Goal: Task Accomplishment & Management: Complete application form

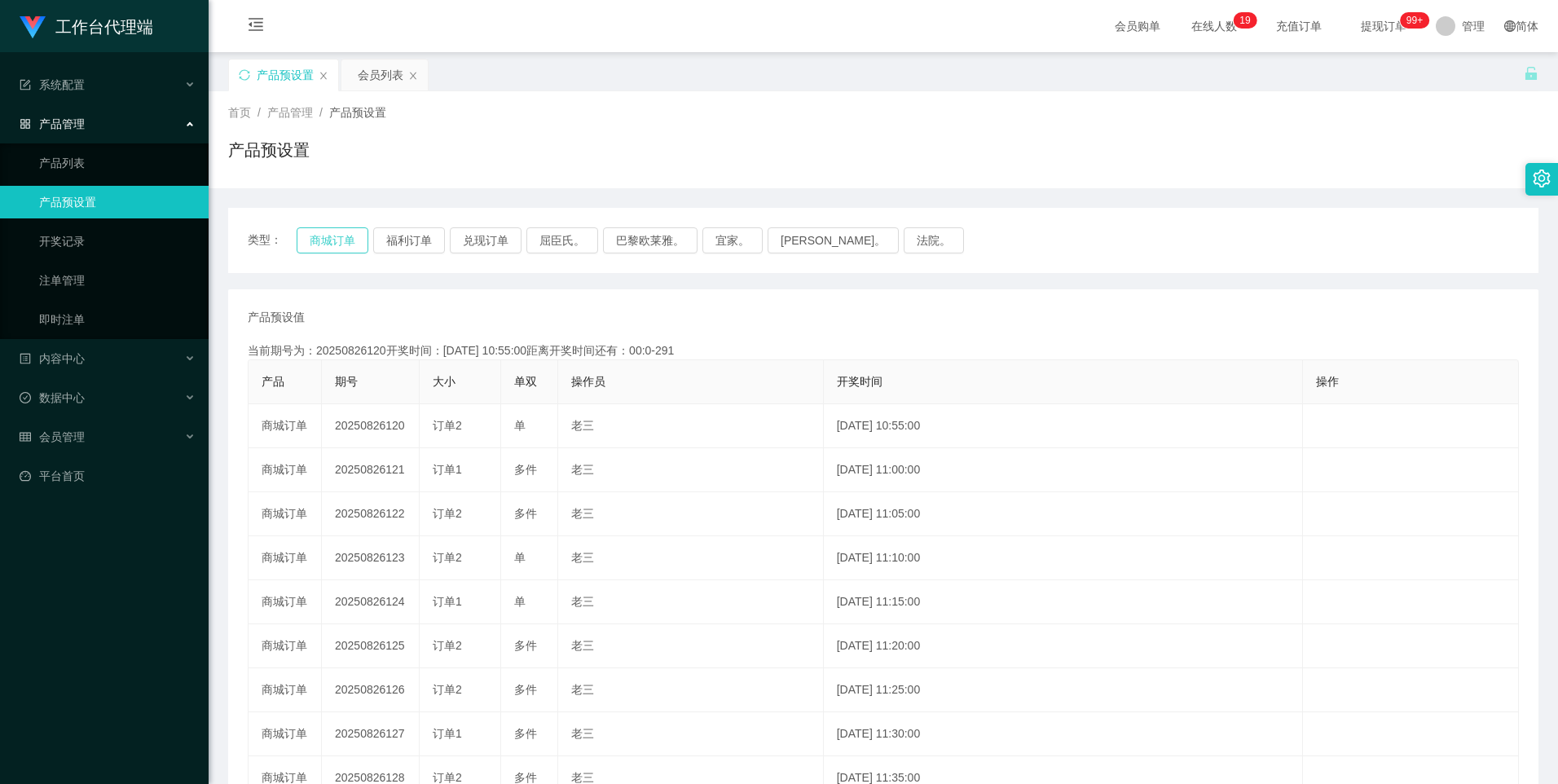
click at [335, 248] on button "商城订单" at bounding box center [332, 240] width 72 height 26
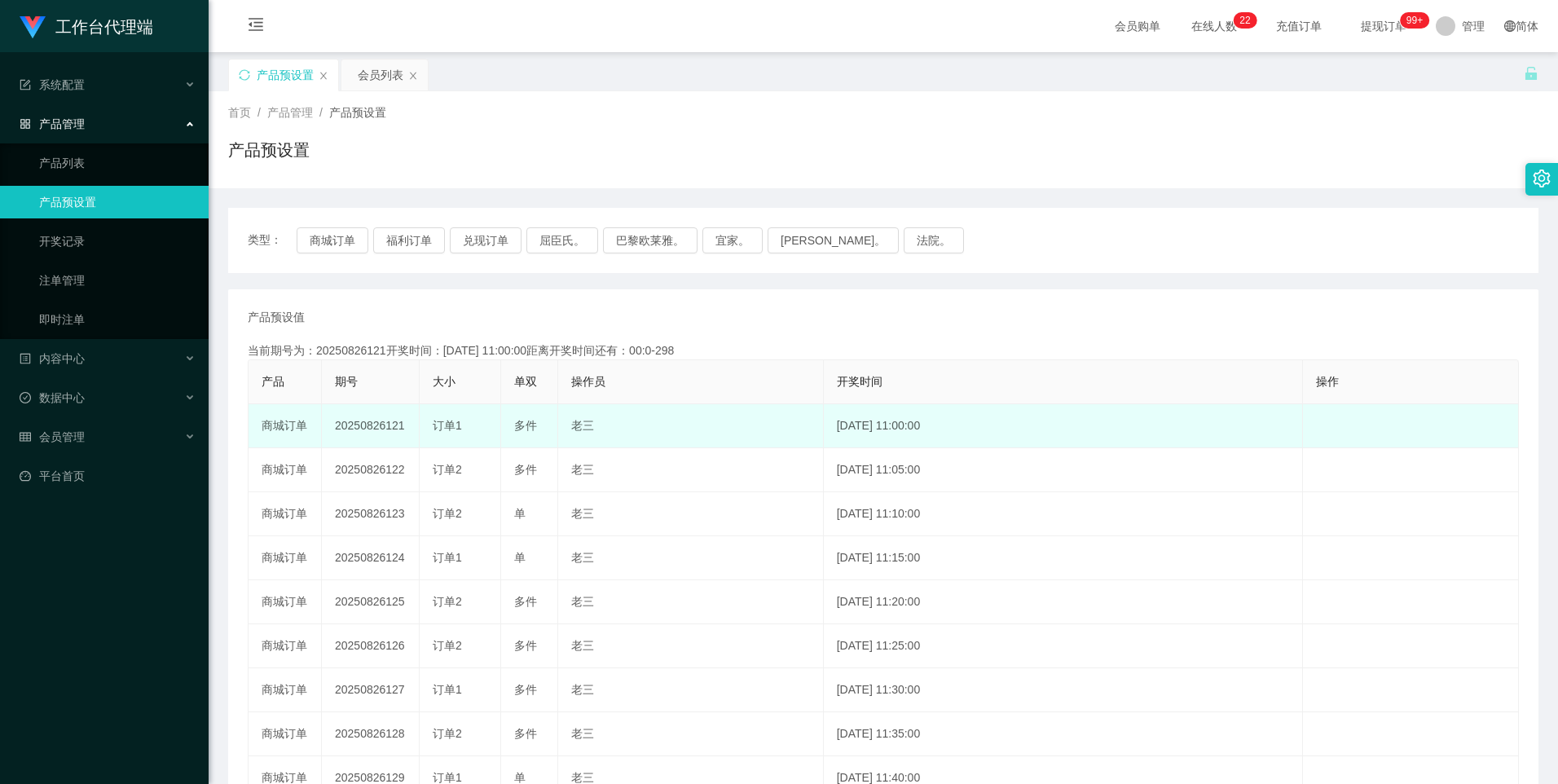
click at [378, 427] on td "20250826121" at bounding box center [371, 426] width 98 height 44
copy td "20250826121"
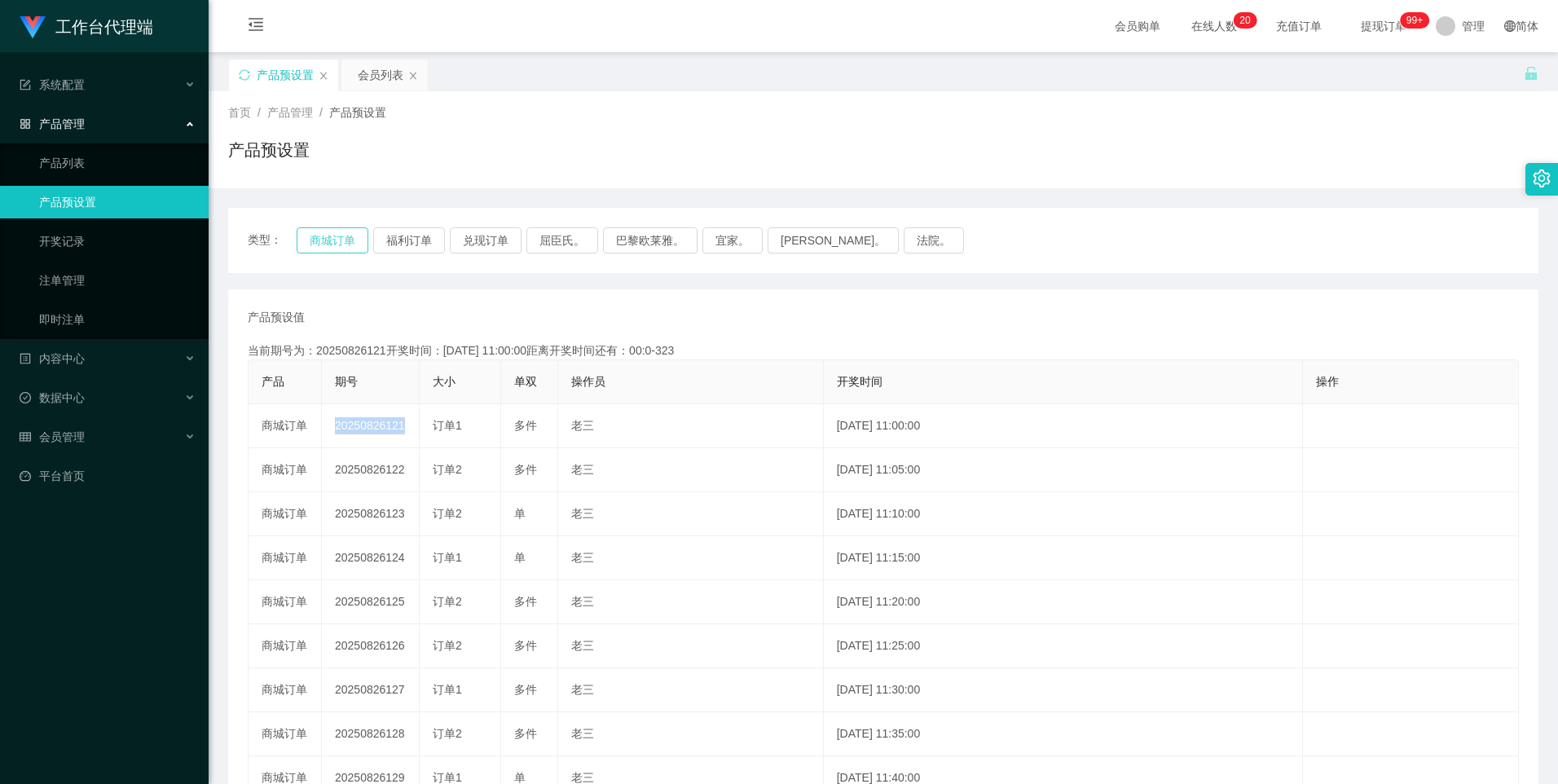
click at [327, 242] on button "商城订单" at bounding box center [332, 240] width 72 height 26
click at [68, 284] on link "注单管理" at bounding box center [117, 280] width 156 height 33
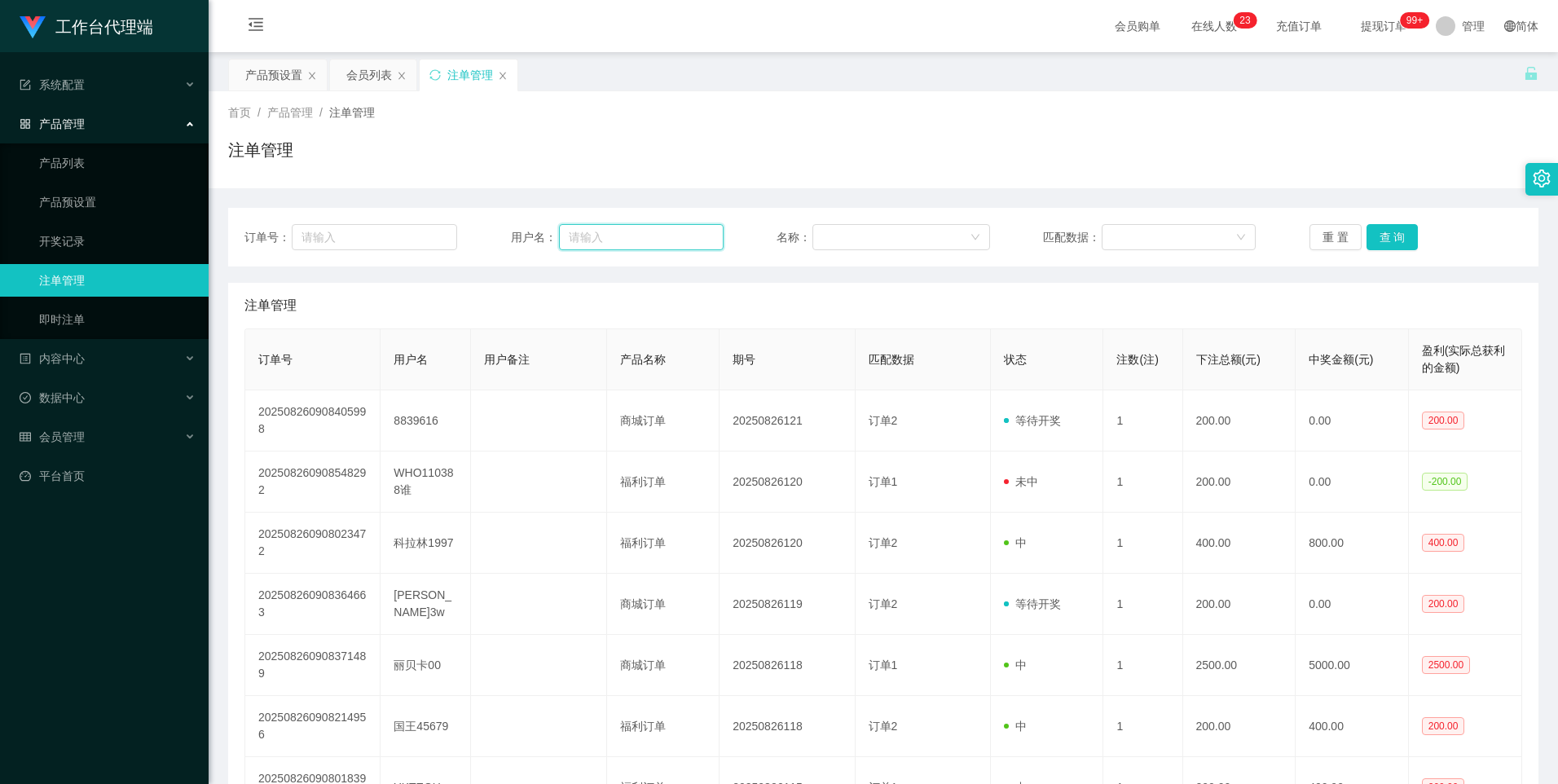
click at [626, 237] on input "text" at bounding box center [640, 237] width 165 height 26
paste input "86529156"
type input "86529156"
click at [1392, 237] on button "查 询" at bounding box center [1392, 237] width 52 height 26
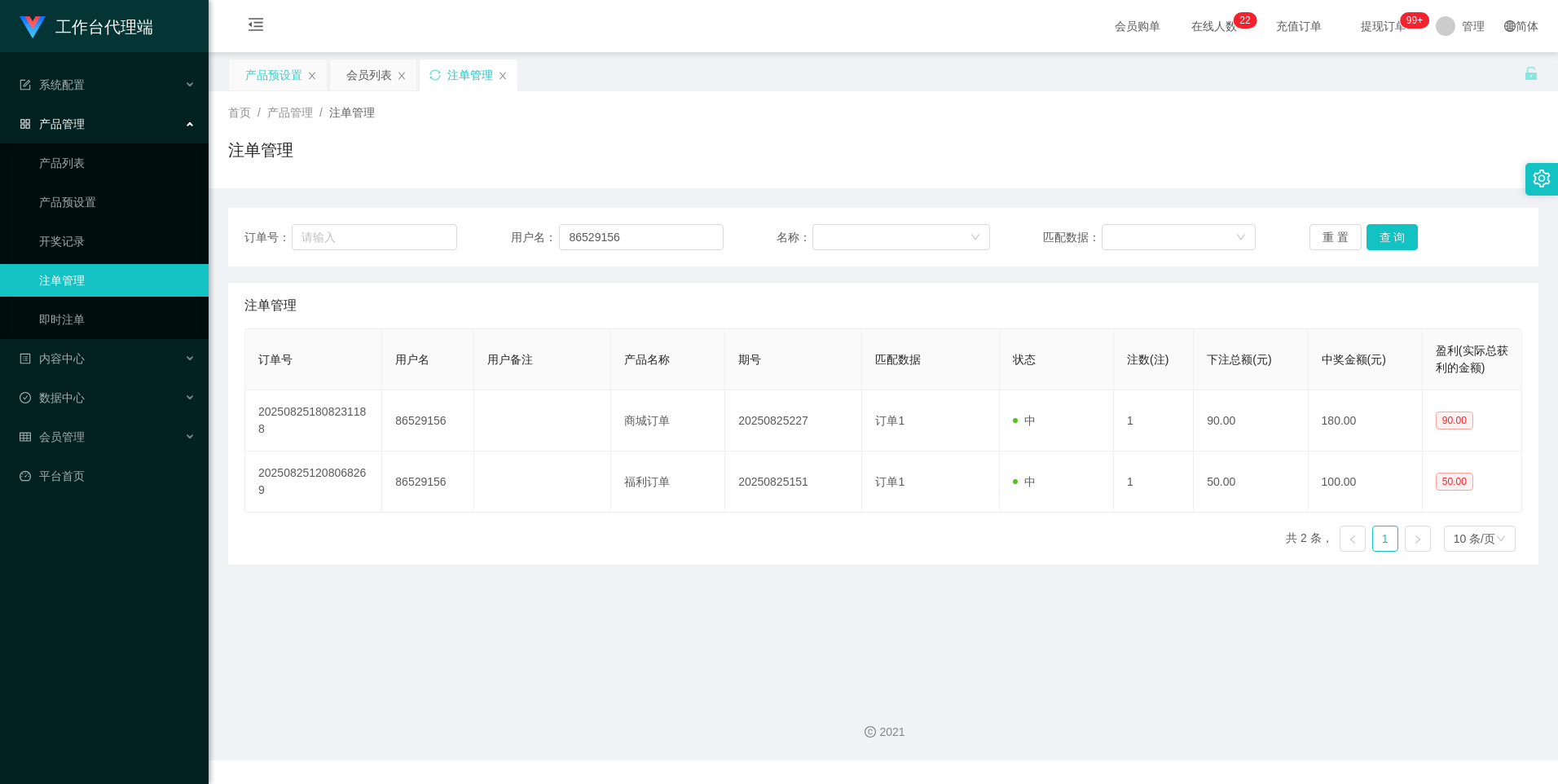
click at [263, 74] on div "产品预设置" at bounding box center [273, 74] width 57 height 31
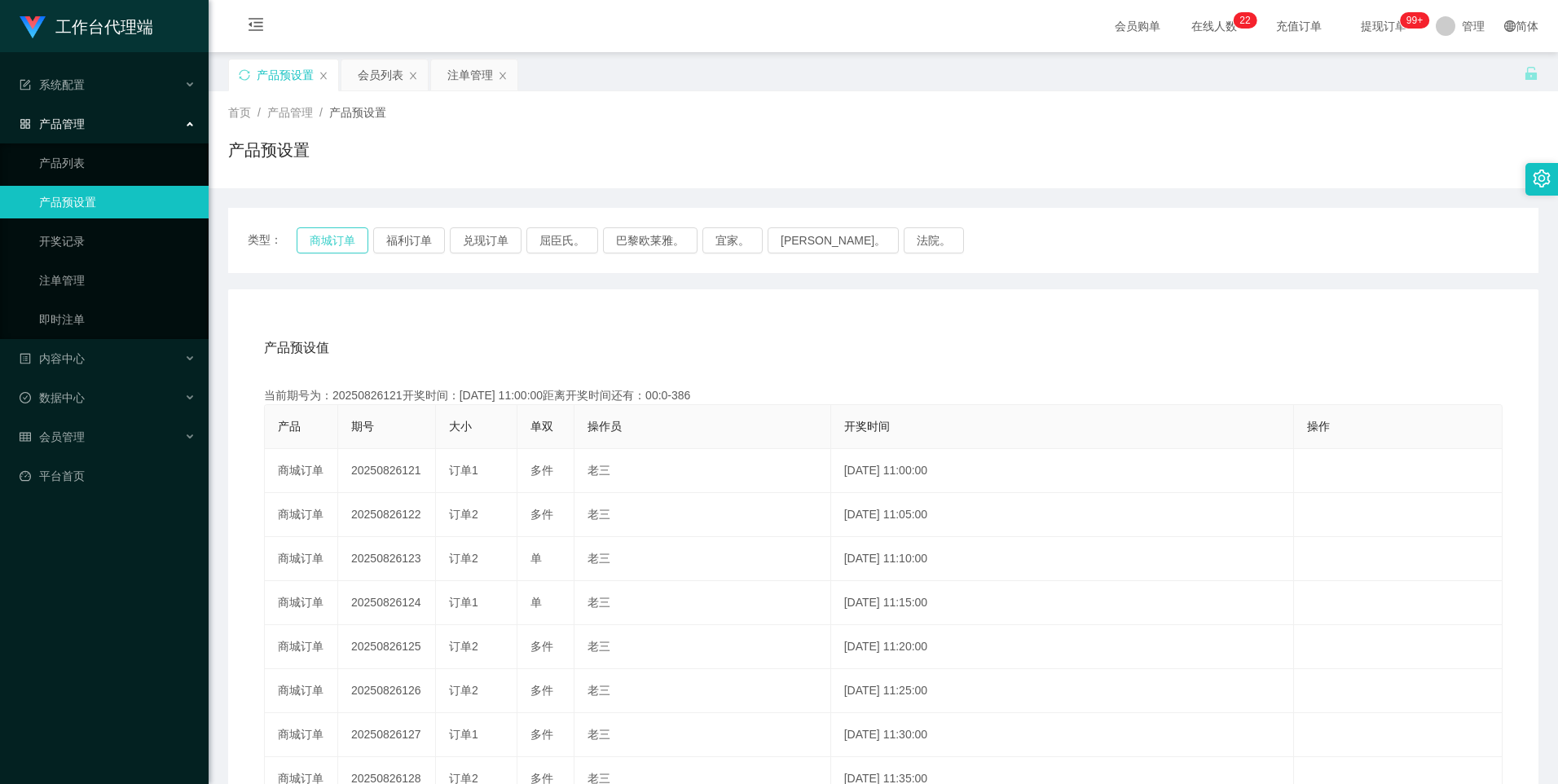
click at [338, 239] on button "商城订单" at bounding box center [332, 240] width 72 height 26
click at [452, 79] on div "注单管理" at bounding box center [470, 74] width 46 height 31
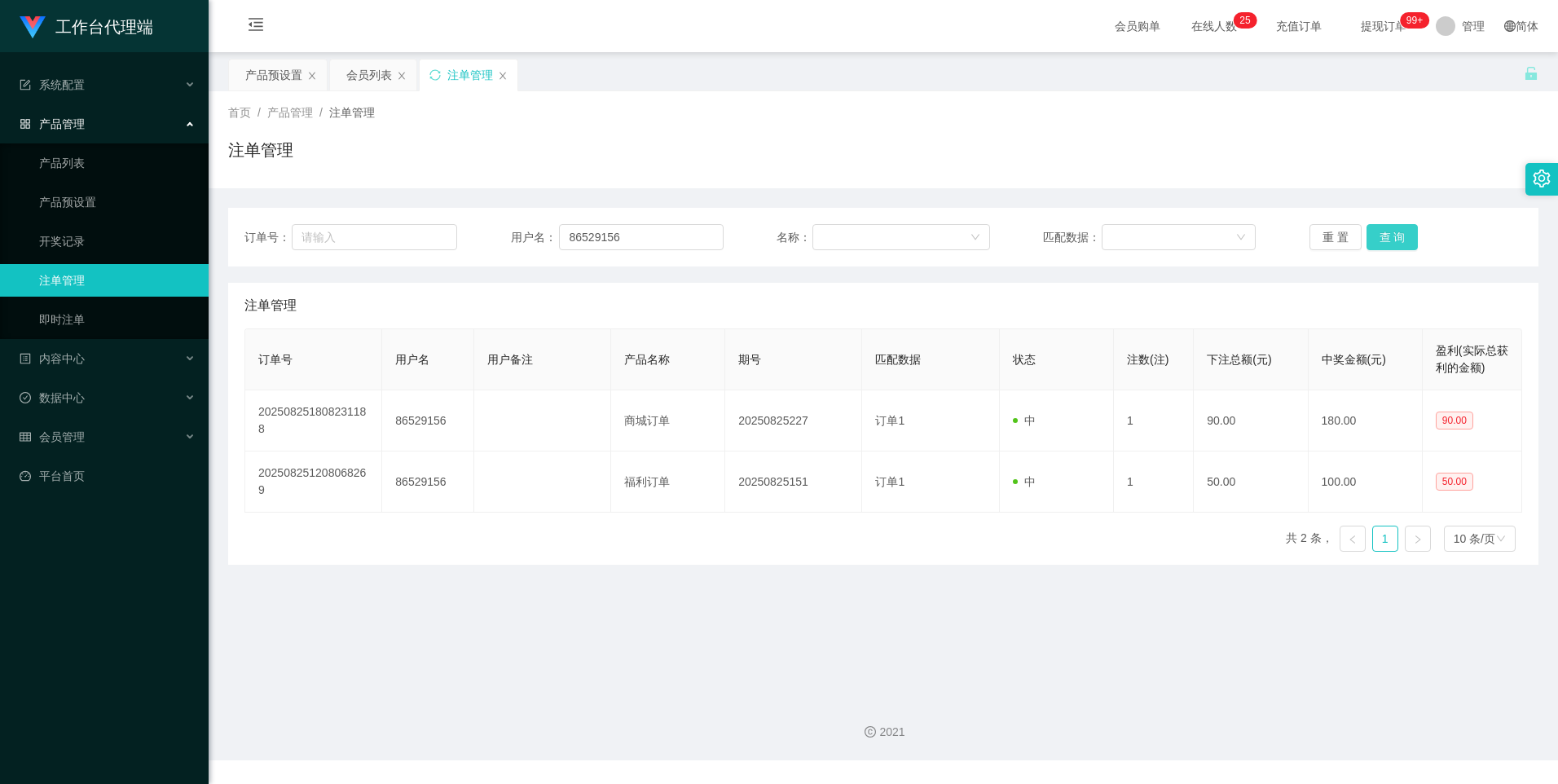
click at [1376, 239] on button "查 询" at bounding box center [1392, 237] width 52 height 26
click at [1376, 239] on button "查 询" at bounding box center [1392, 237] width 52 height 26
click at [1376, 239] on div "重 置 查 询" at bounding box center [1416, 237] width 213 height 26
click at [1376, 239] on button "查 询" at bounding box center [1392, 237] width 52 height 26
click at [1376, 239] on div "重 置 查 询" at bounding box center [1416, 237] width 213 height 26
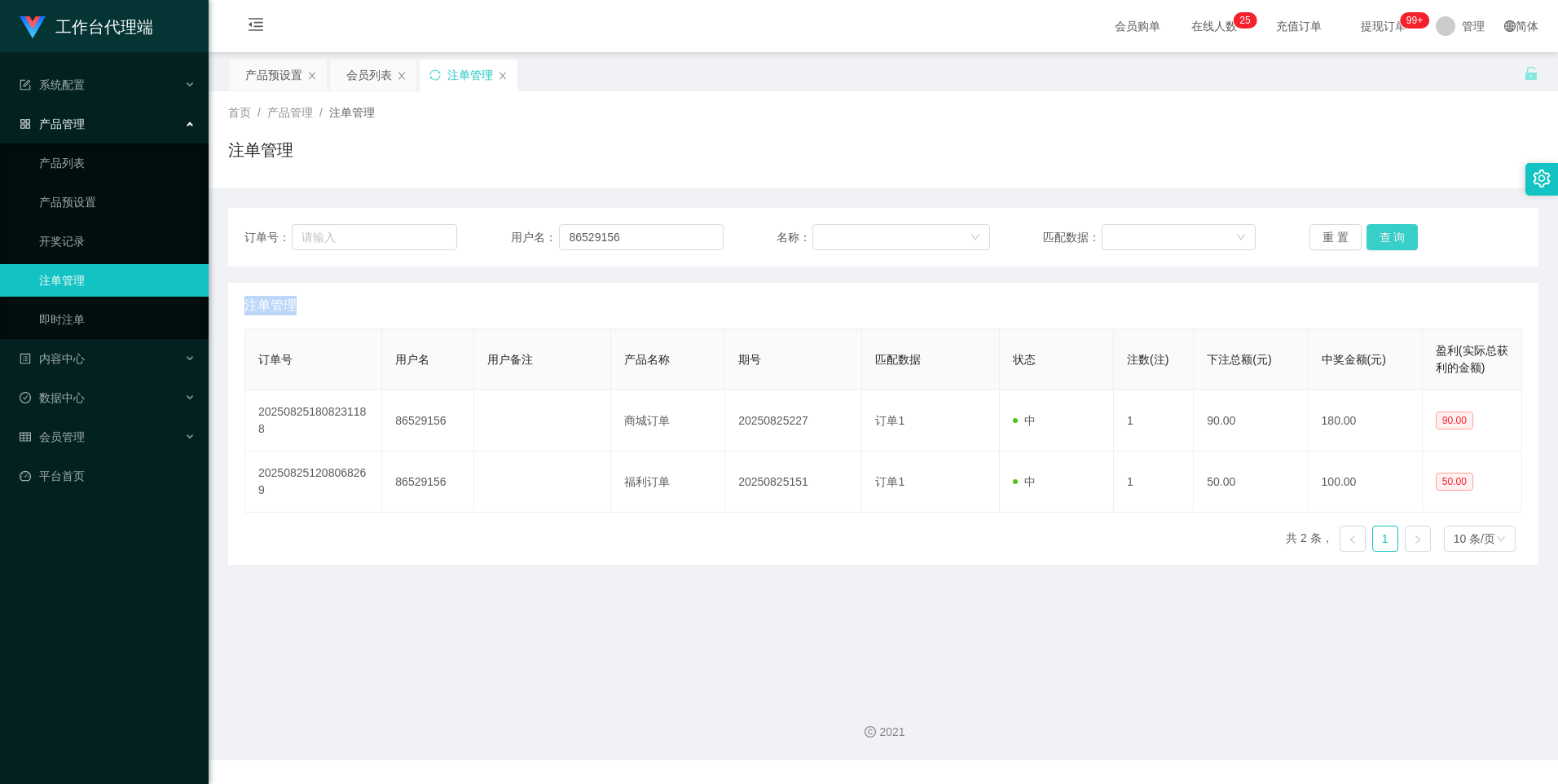
click at [1376, 239] on button "查 询" at bounding box center [1392, 237] width 52 height 26
click at [1376, 239] on div "重 置 查 询" at bounding box center [1416, 237] width 213 height 26
click at [1376, 239] on button "查 询" at bounding box center [1392, 237] width 52 height 26
drag, startPoint x: 275, startPoint y: 73, endPoint x: 286, endPoint y: 207, distance: 134.5
click at [275, 73] on div "产品预设置" at bounding box center [273, 74] width 57 height 31
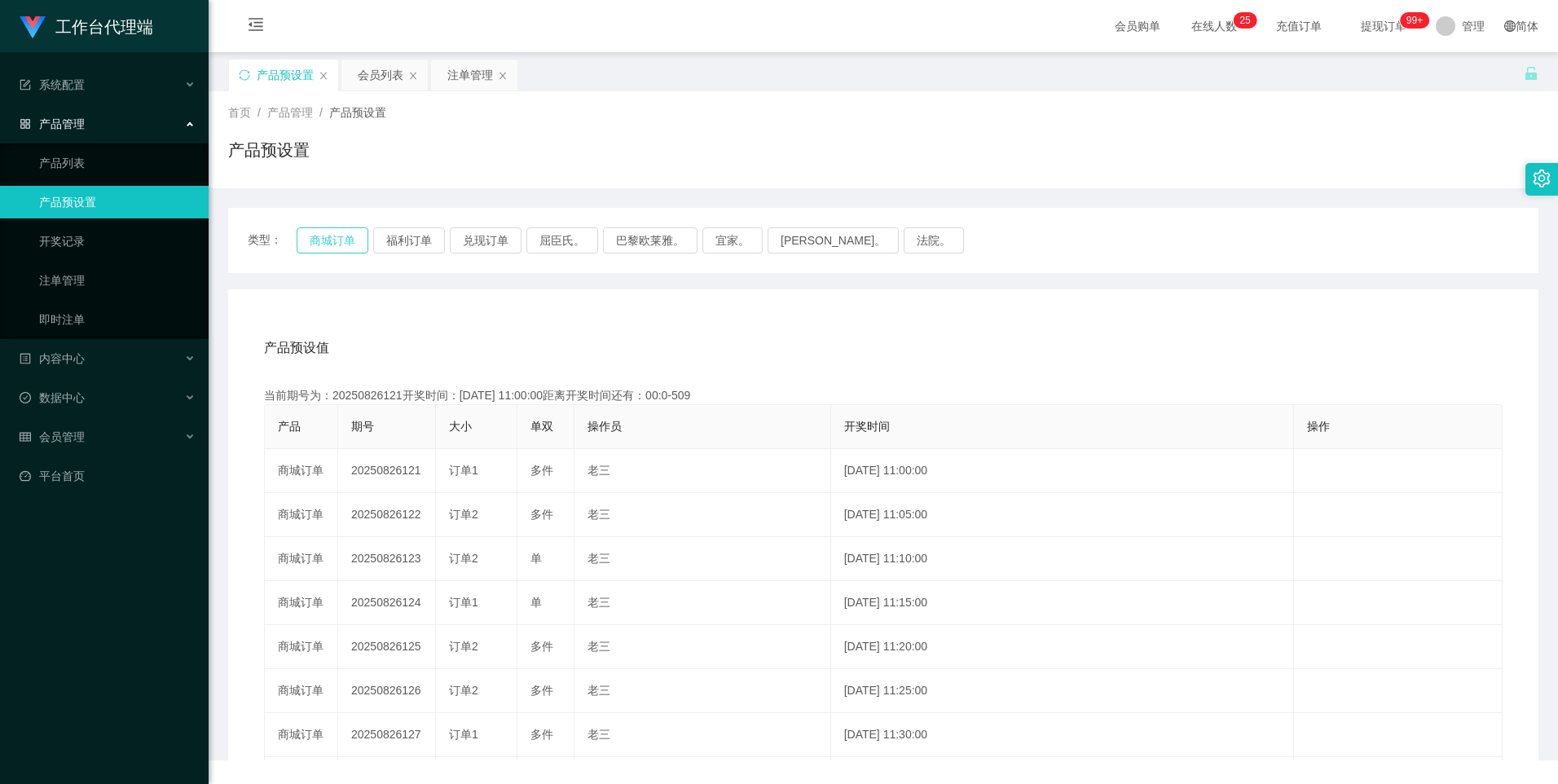
click at [297, 239] on button "商城订单" at bounding box center [332, 240] width 72 height 26
click at [337, 236] on button "商城订单" at bounding box center [332, 240] width 72 height 26
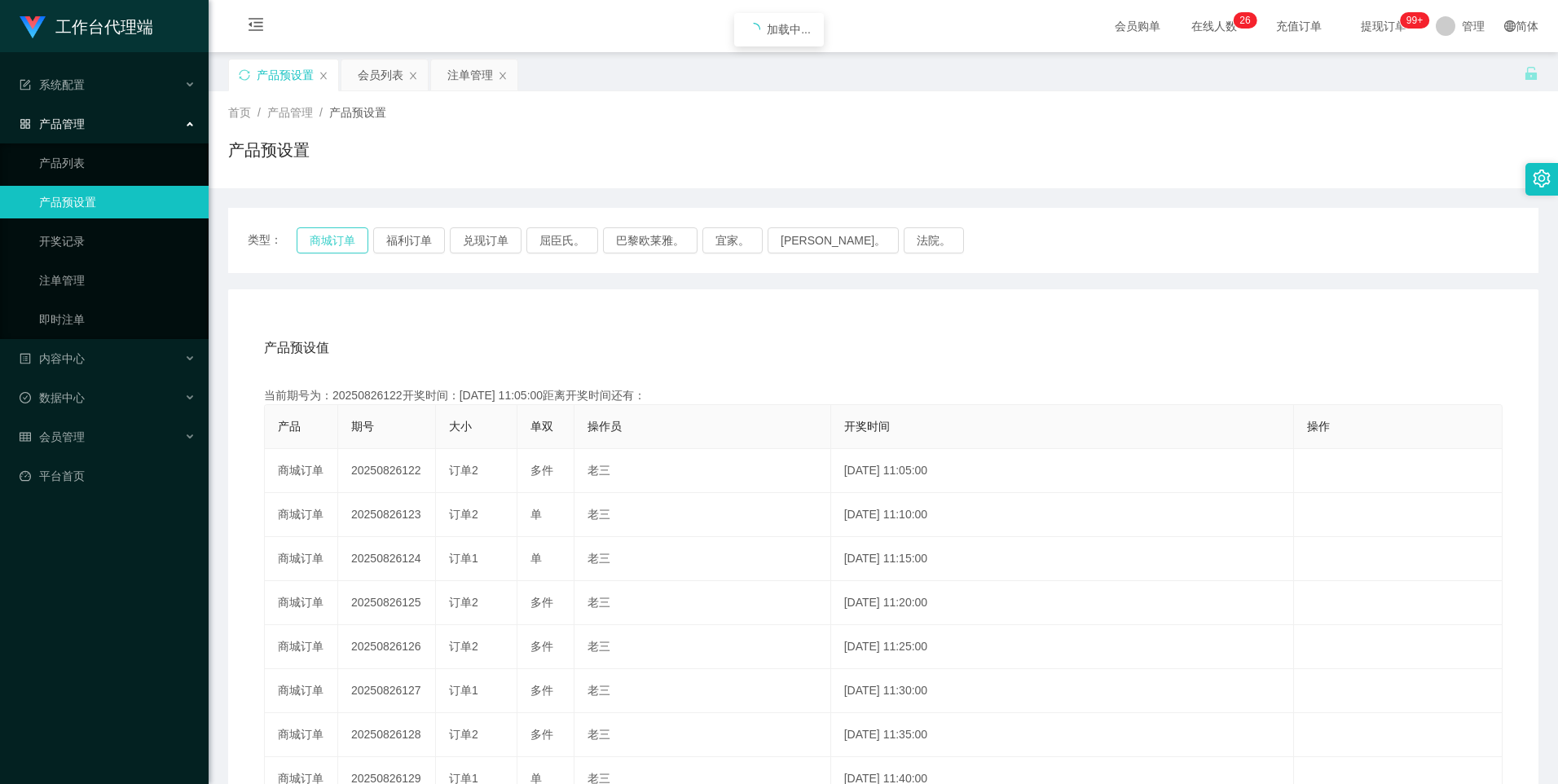
click at [337, 236] on button "商城订单" at bounding box center [332, 240] width 72 height 26
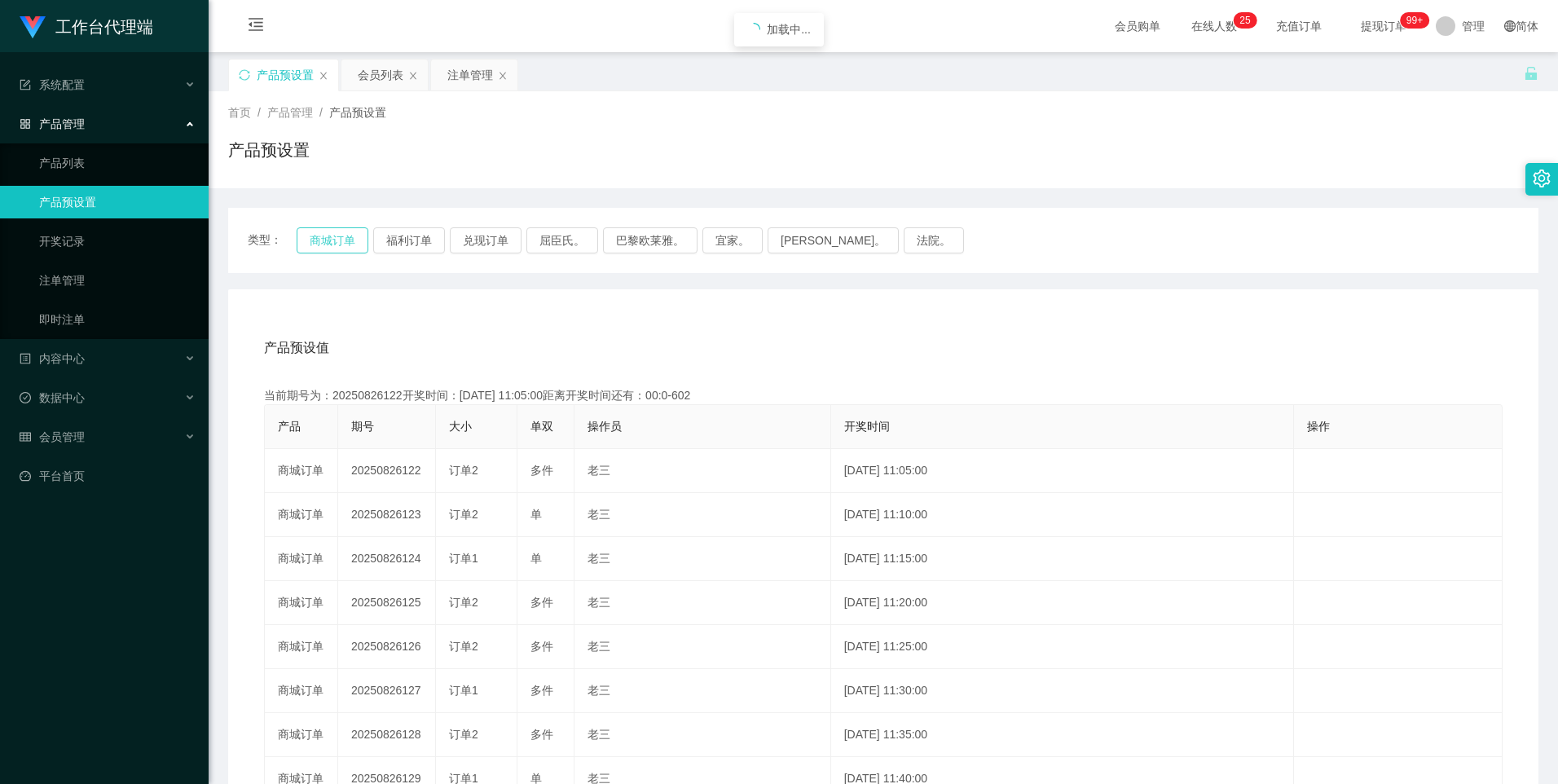
click at [337, 236] on button "商城订单" at bounding box center [332, 240] width 72 height 26
click at [455, 76] on div "注单管理" at bounding box center [470, 74] width 46 height 31
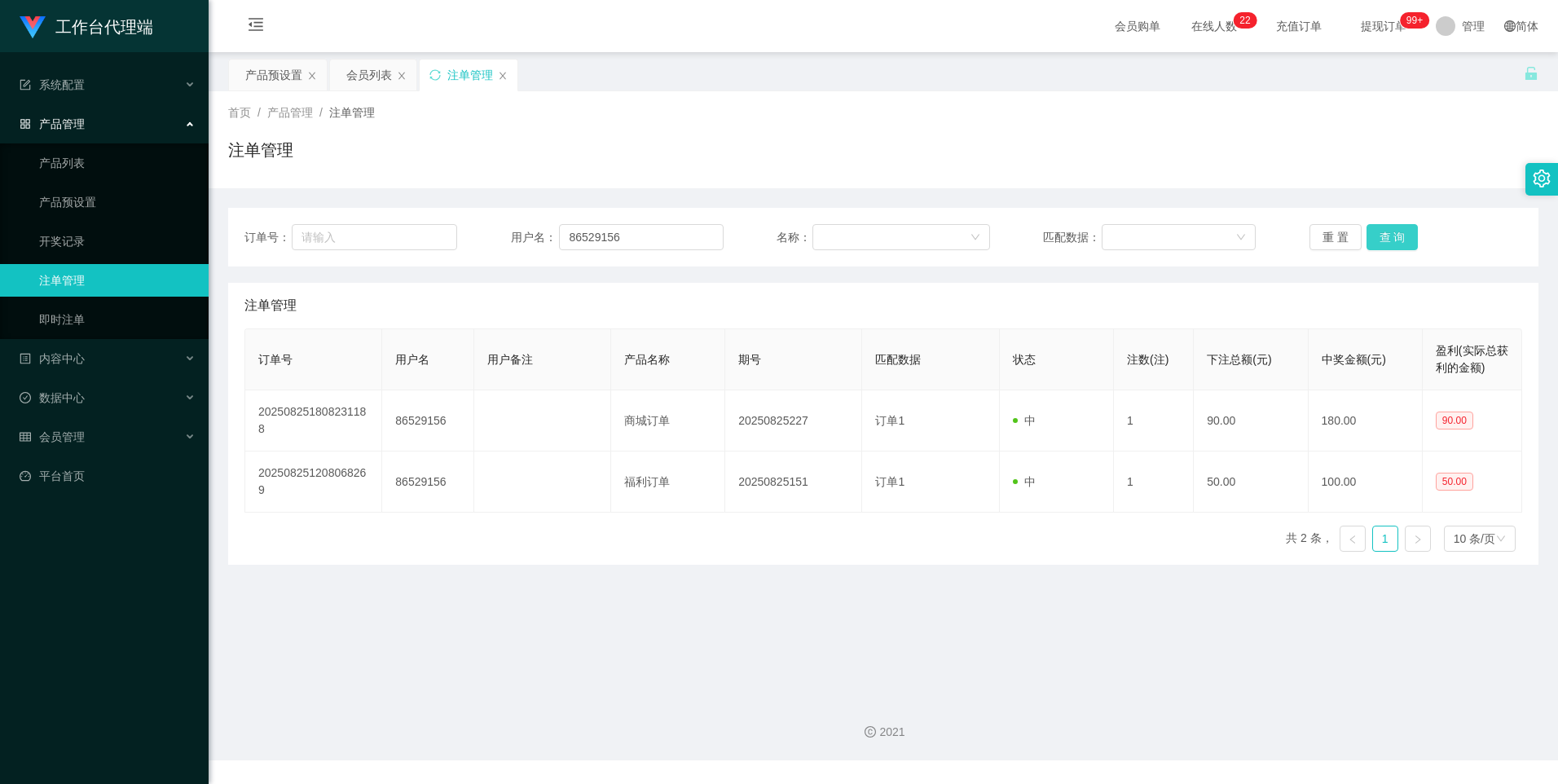
click at [1371, 239] on button "查 询" at bounding box center [1392, 237] width 52 height 26
click at [1371, 239] on div "重 置 查 询" at bounding box center [1416, 237] width 213 height 26
click at [1371, 239] on button "查 询" at bounding box center [1392, 237] width 52 height 26
click at [1371, 239] on div "重 置 查 询" at bounding box center [1416, 237] width 213 height 26
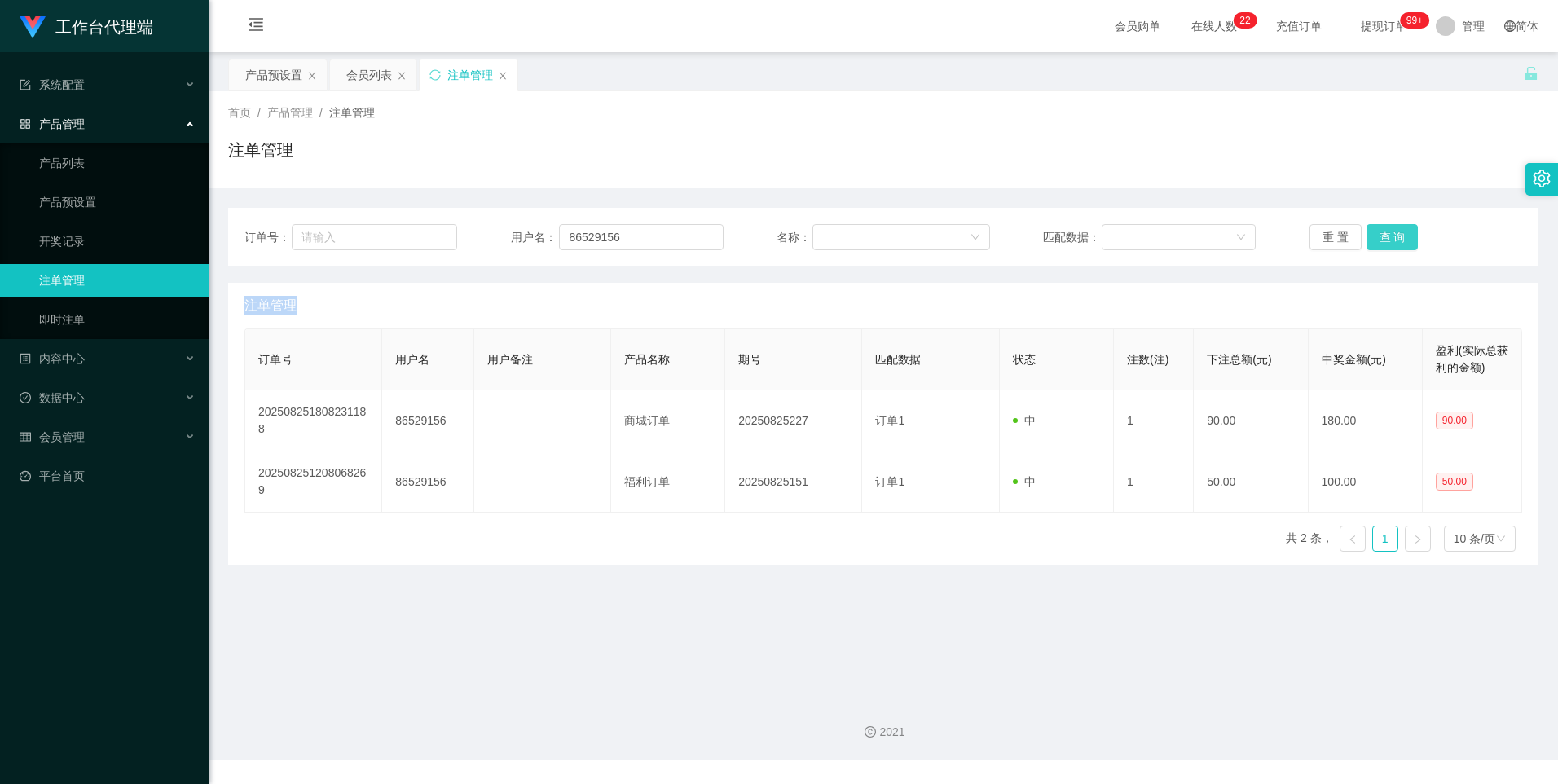
click at [1371, 239] on button "查 询" at bounding box center [1392, 237] width 52 height 26
click at [1371, 239] on div "重 置 查 询" at bounding box center [1416, 237] width 213 height 26
click at [1377, 242] on button "查 询" at bounding box center [1392, 237] width 52 height 26
click at [1377, 242] on div "重 置 查 询" at bounding box center [1416, 237] width 213 height 26
click at [1375, 240] on button "查 询" at bounding box center [1392, 237] width 52 height 26
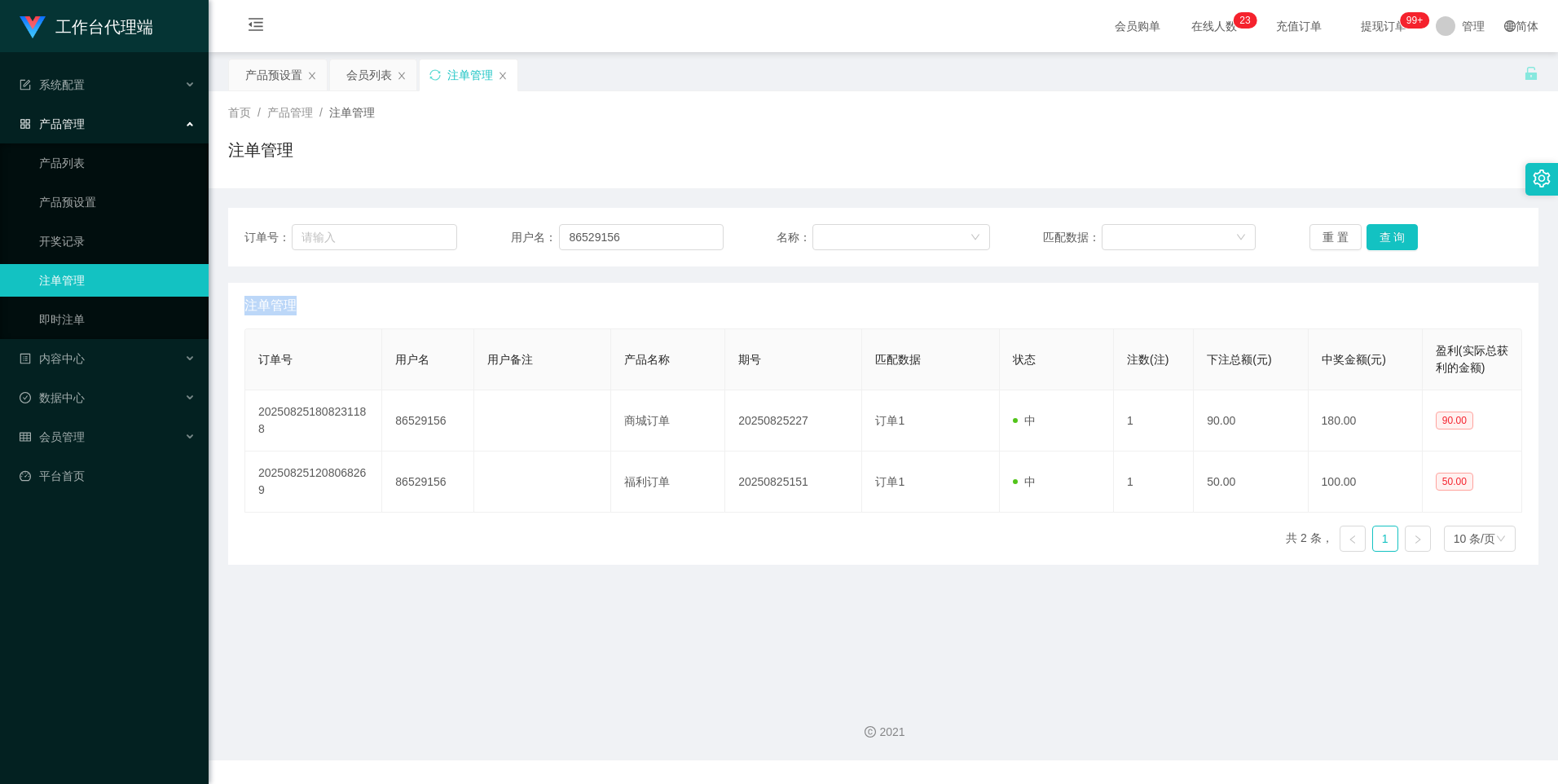
click at [805, 302] on div "注单管理" at bounding box center [883, 306] width 1277 height 46
click at [1372, 235] on button "查 询" at bounding box center [1392, 237] width 52 height 26
click at [1408, 242] on button "查 询" at bounding box center [1392, 237] width 52 height 26
click at [1398, 242] on button "查 询" at bounding box center [1392, 237] width 52 height 26
click at [265, 71] on div "产品预设置" at bounding box center [273, 74] width 57 height 31
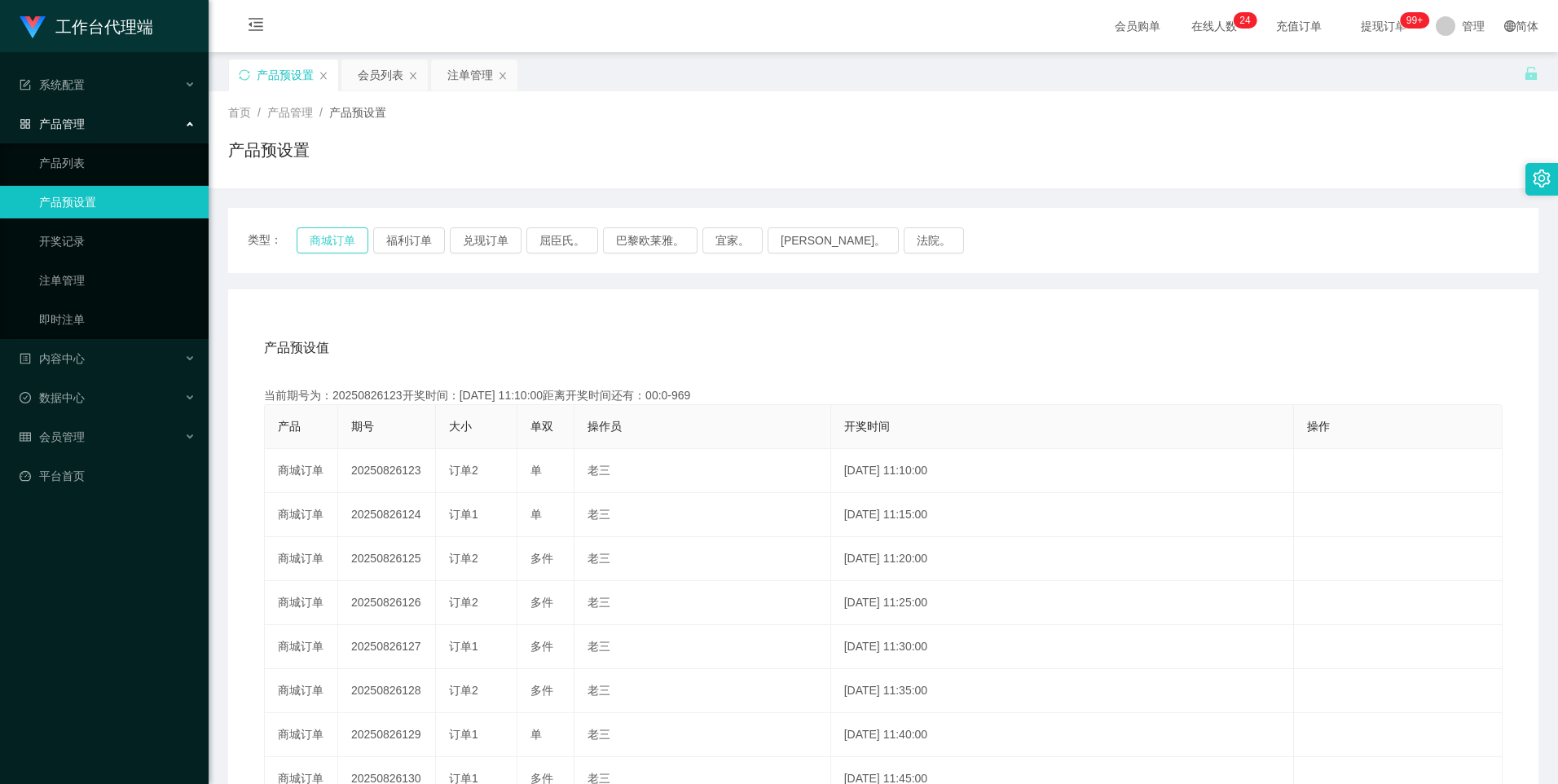
click at [344, 239] on button "商城订单" at bounding box center [332, 240] width 72 height 26
click at [460, 72] on div "注单管理" at bounding box center [470, 74] width 46 height 31
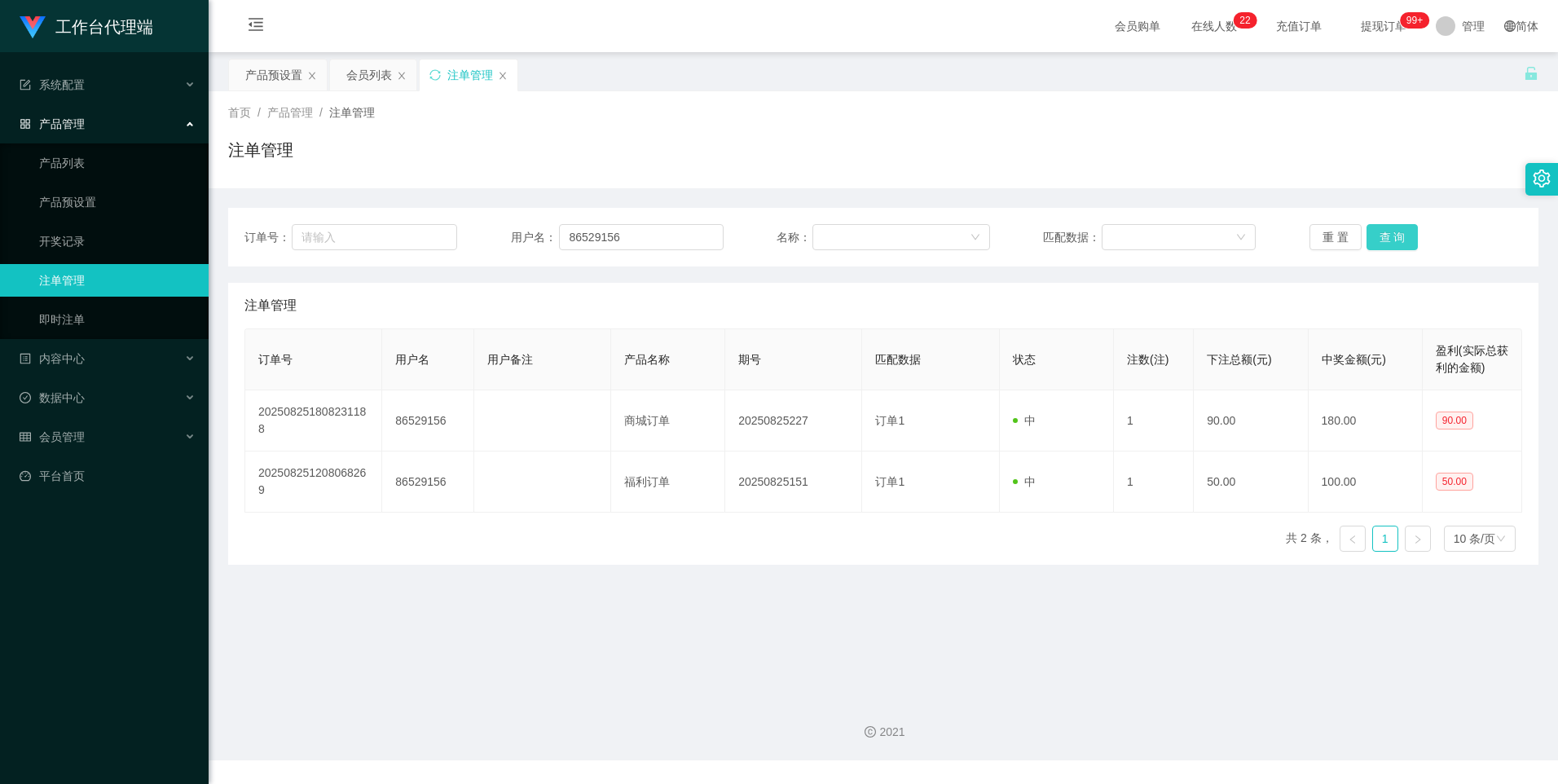
click at [1385, 234] on button "查 询" at bounding box center [1392, 237] width 52 height 26
click at [286, 74] on div "产品预设置" at bounding box center [273, 74] width 57 height 31
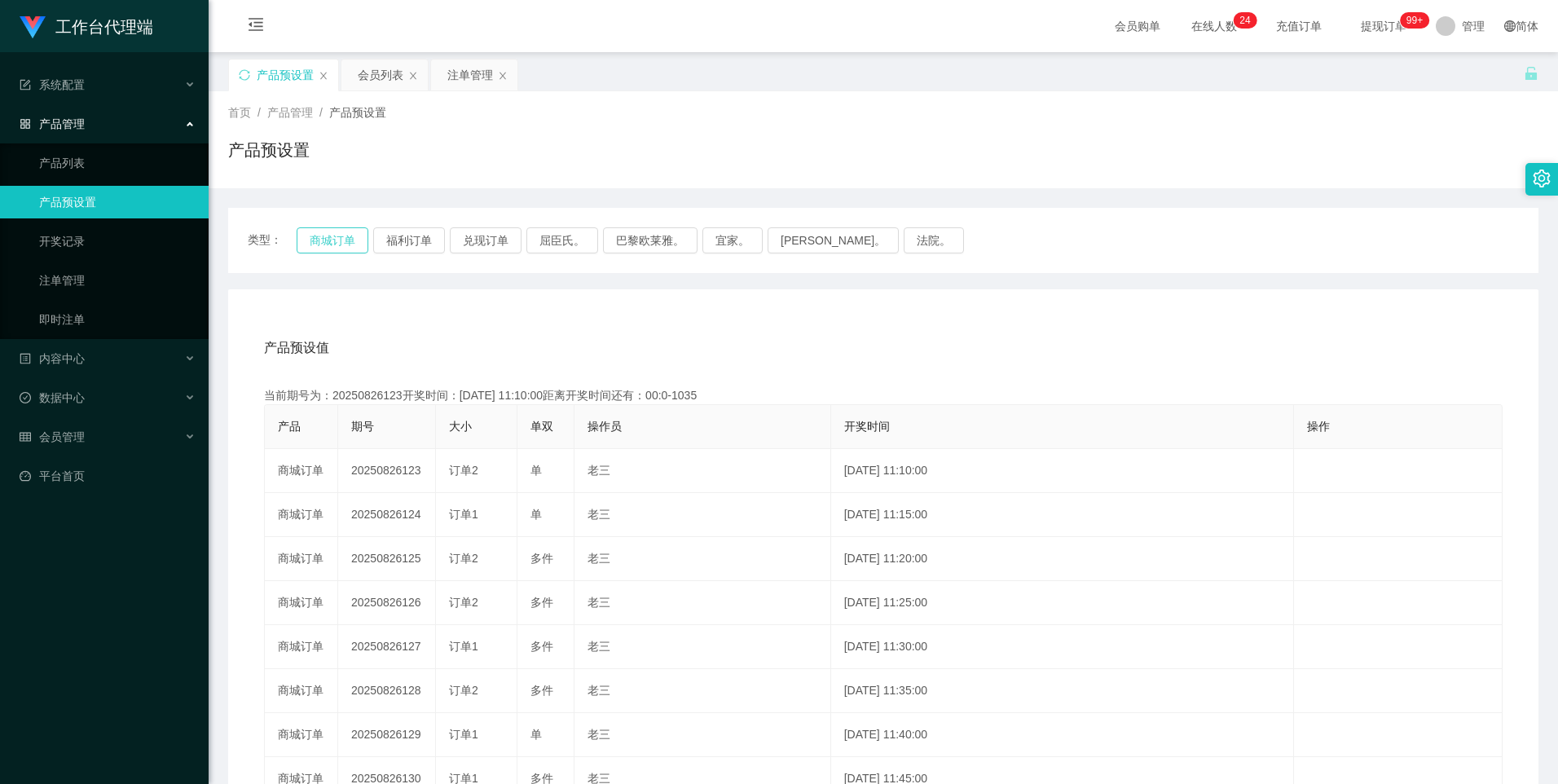
click at [329, 240] on button "商城订单" at bounding box center [332, 240] width 72 height 26
click at [460, 71] on div "注单管理" at bounding box center [470, 74] width 46 height 31
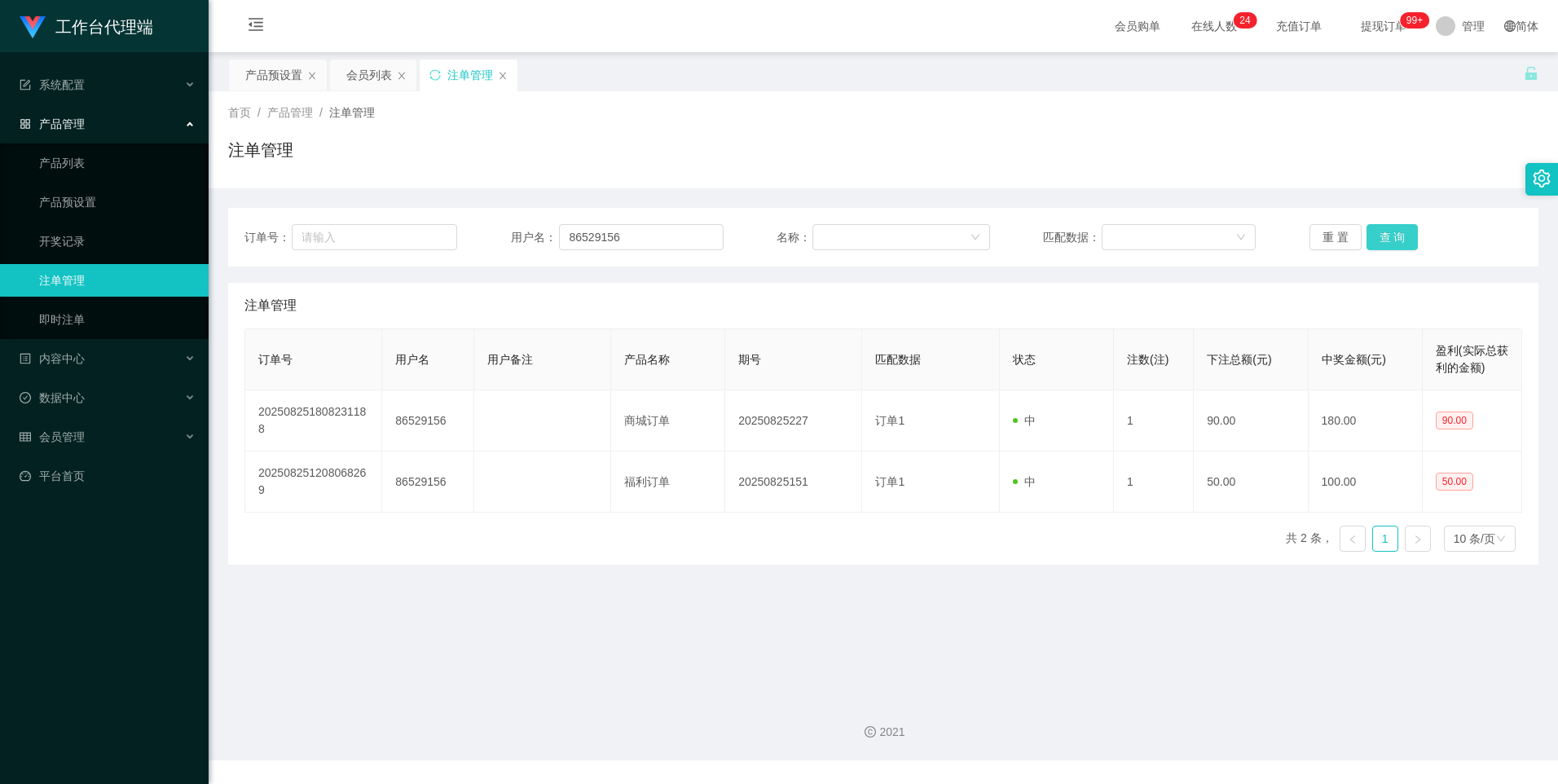
click at [1380, 235] on button "查 询" at bounding box center [1392, 237] width 52 height 26
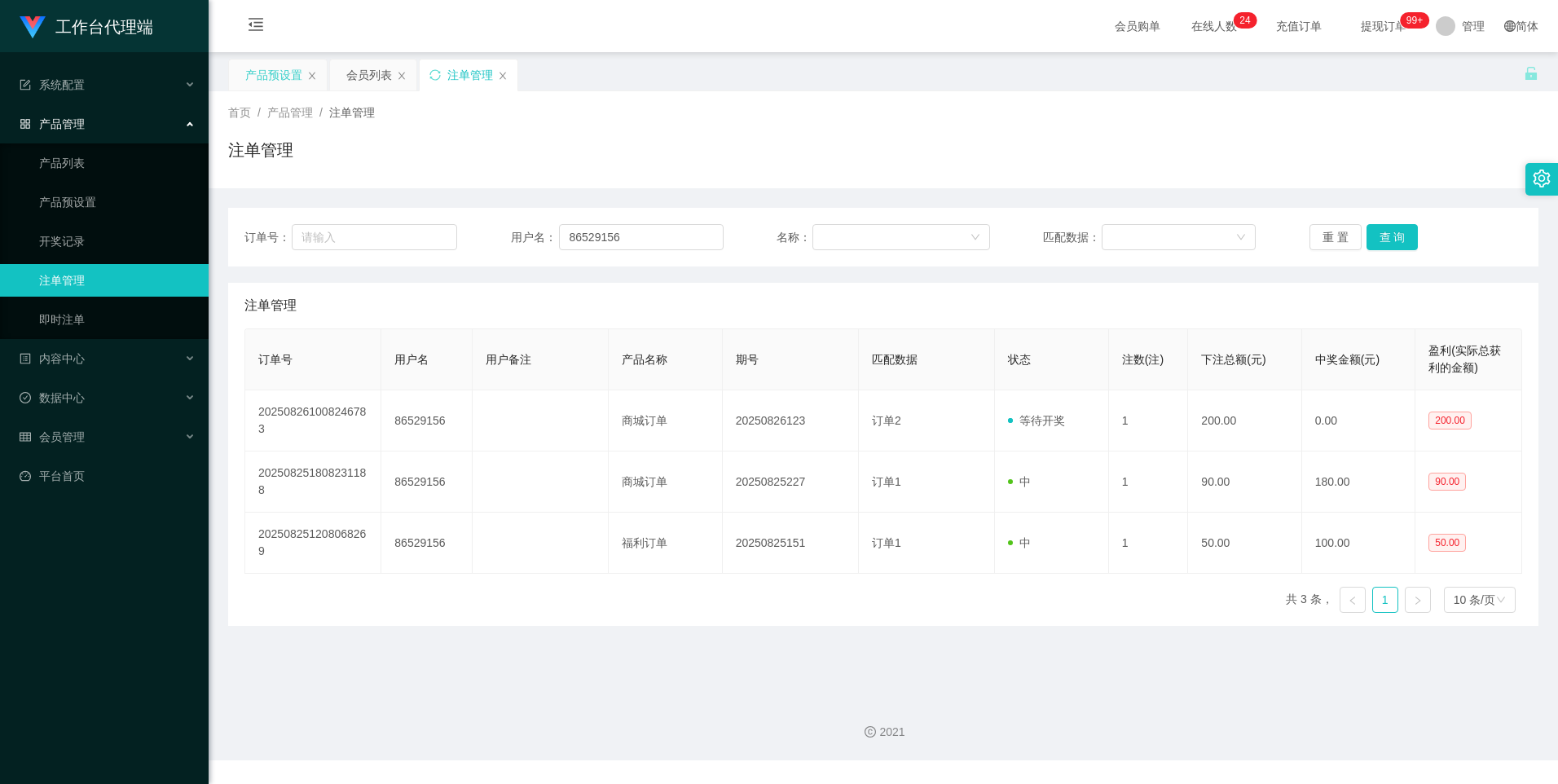
click at [269, 73] on div "产品预设置" at bounding box center [273, 74] width 57 height 31
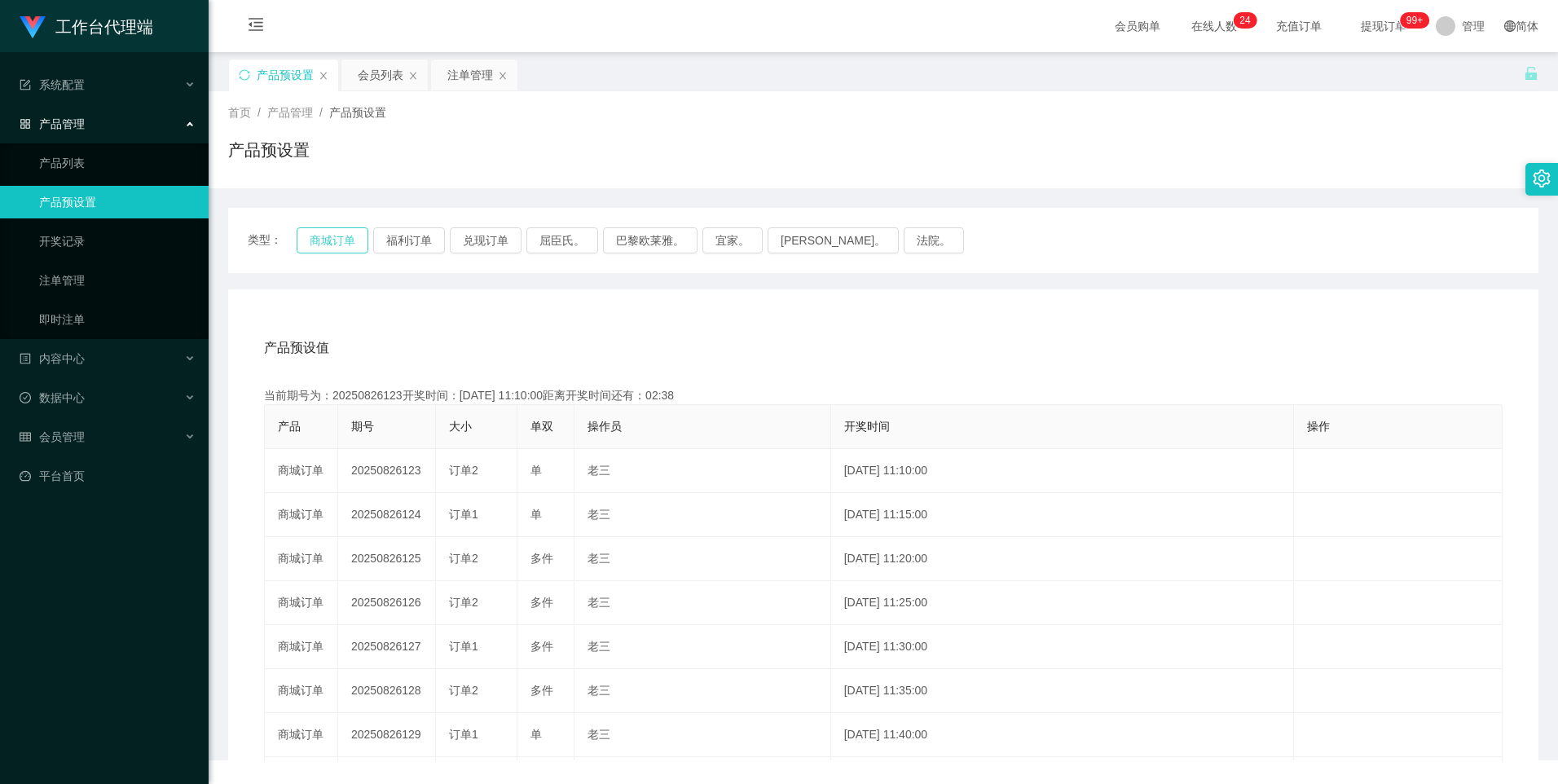
click at [325, 238] on button "商城订单" at bounding box center [332, 240] width 72 height 26
click at [316, 236] on button "商城订单" at bounding box center [332, 240] width 72 height 26
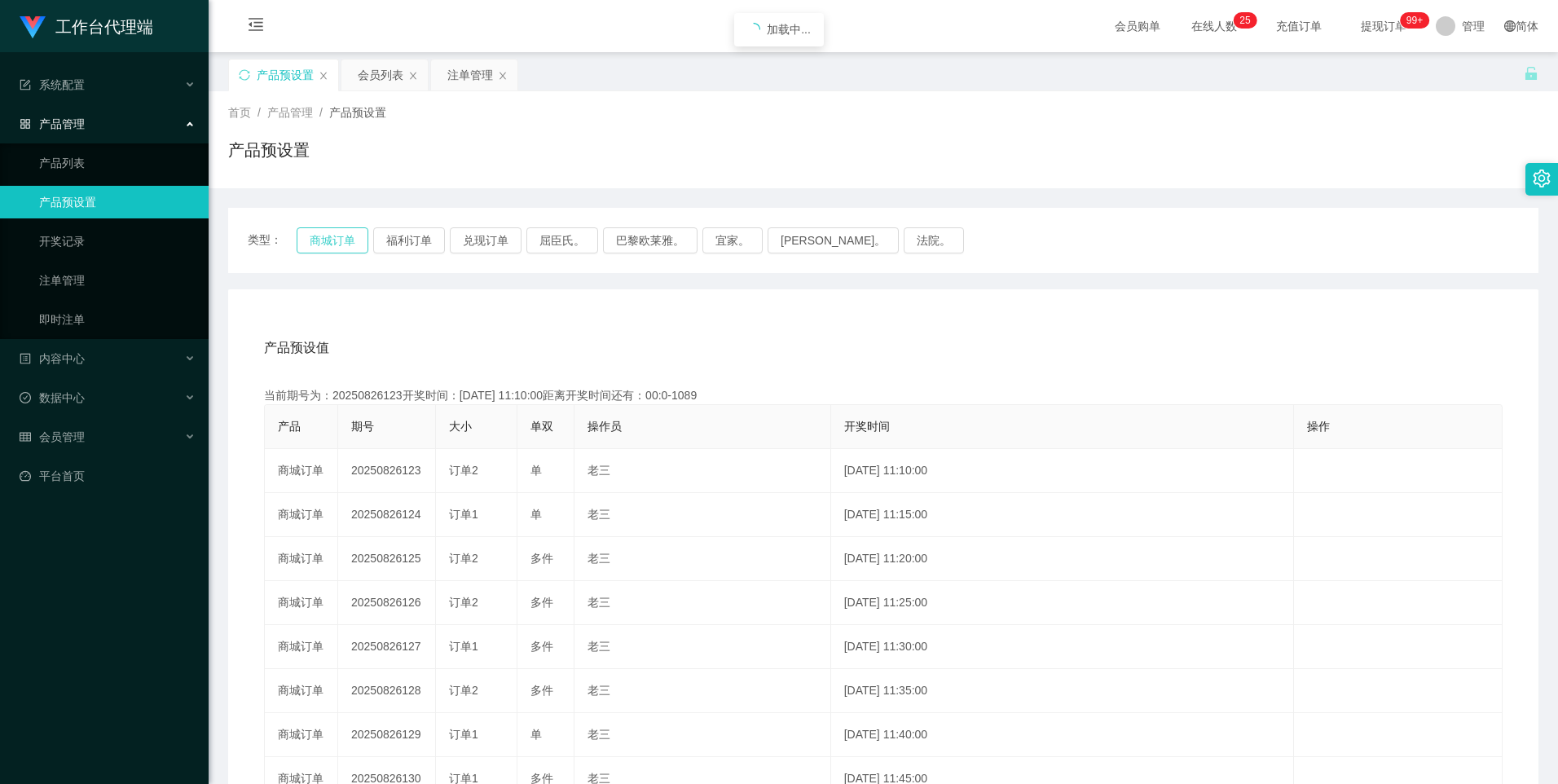
click at [316, 236] on button "商城订单" at bounding box center [332, 240] width 72 height 26
click at [340, 242] on button "商城订单" at bounding box center [332, 240] width 72 height 26
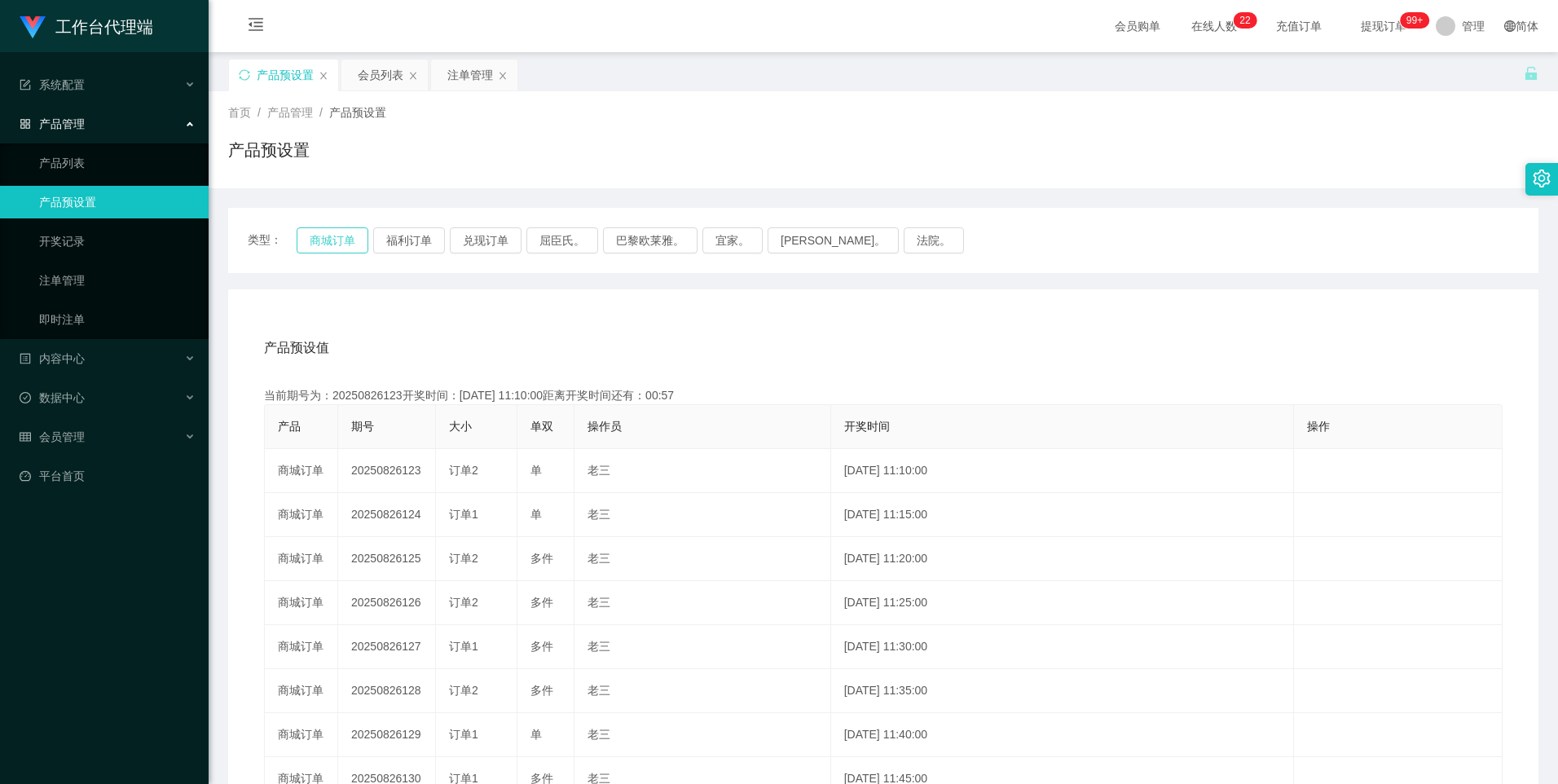
click at [329, 241] on button "商城订单" at bounding box center [332, 240] width 72 height 26
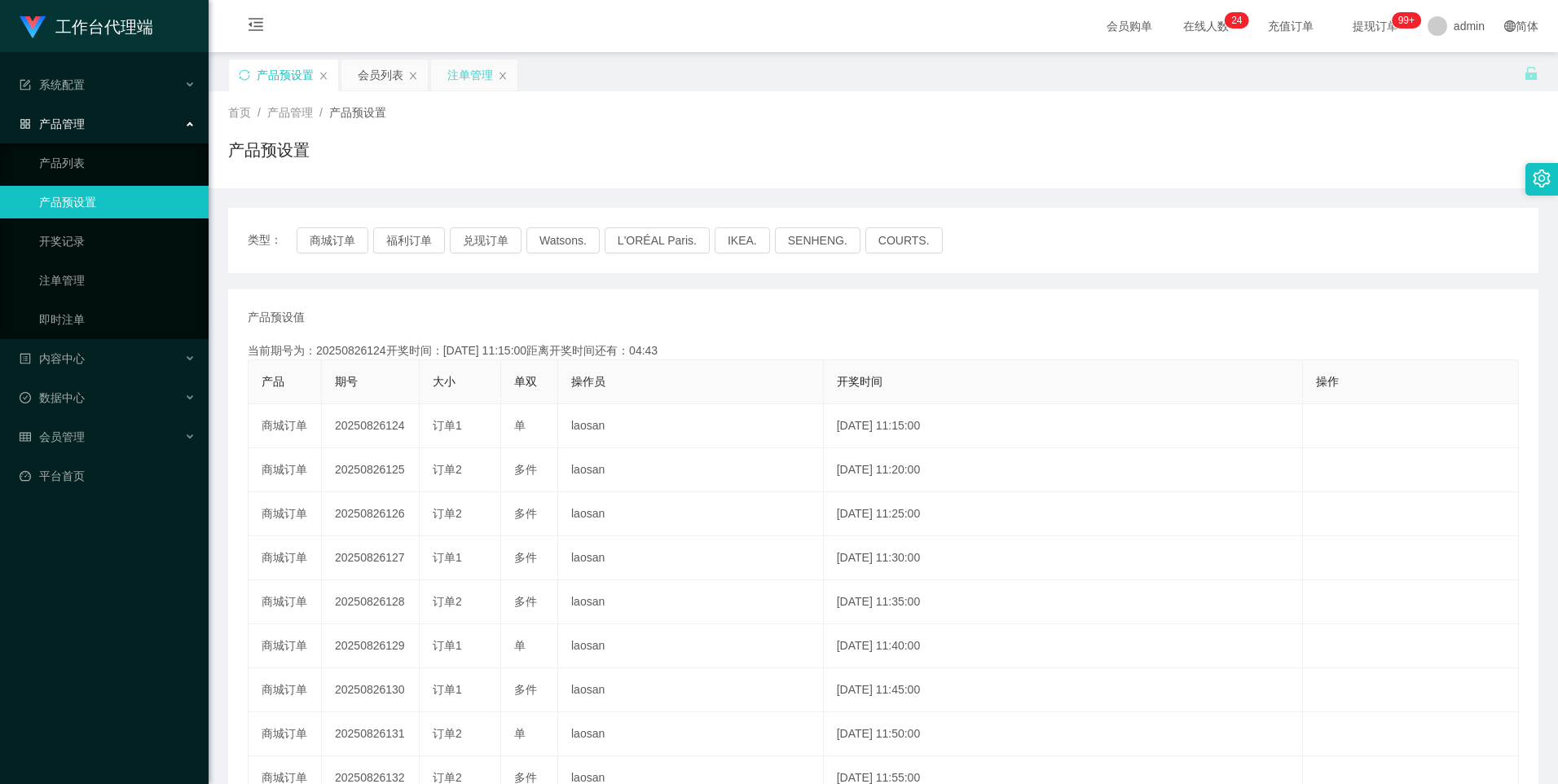
click at [466, 73] on div "注单管理" at bounding box center [470, 74] width 46 height 31
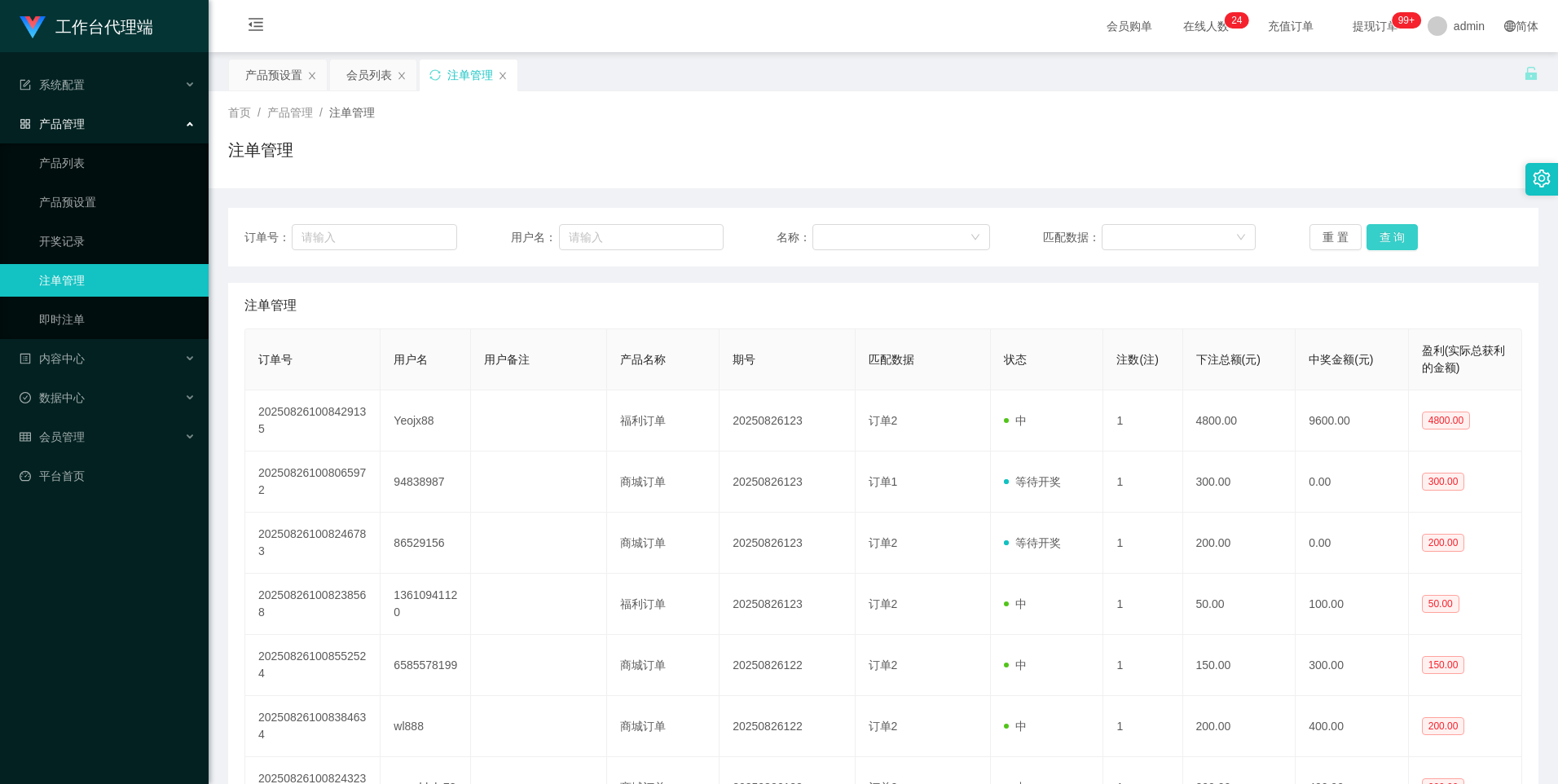
click at [1390, 244] on button "查 询" at bounding box center [1392, 237] width 52 height 26
drag, startPoint x: 610, startPoint y: 246, endPoint x: 714, endPoint y: 256, distance: 104.5
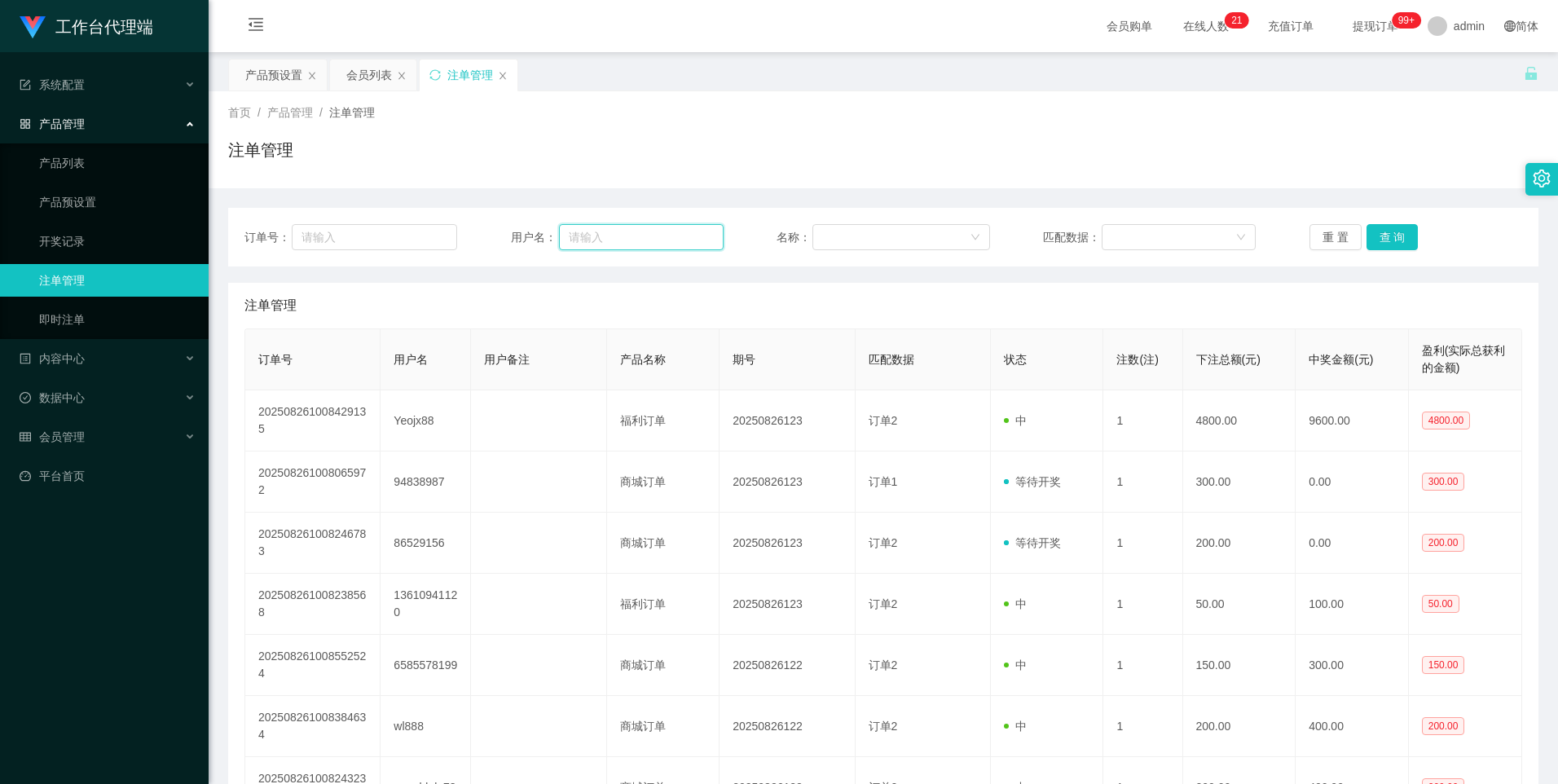
click at [610, 246] on input "text" at bounding box center [640, 237] width 165 height 26
paste input "86529156"
type input "86529156"
click at [1397, 242] on button "查 询" at bounding box center [1392, 237] width 52 height 26
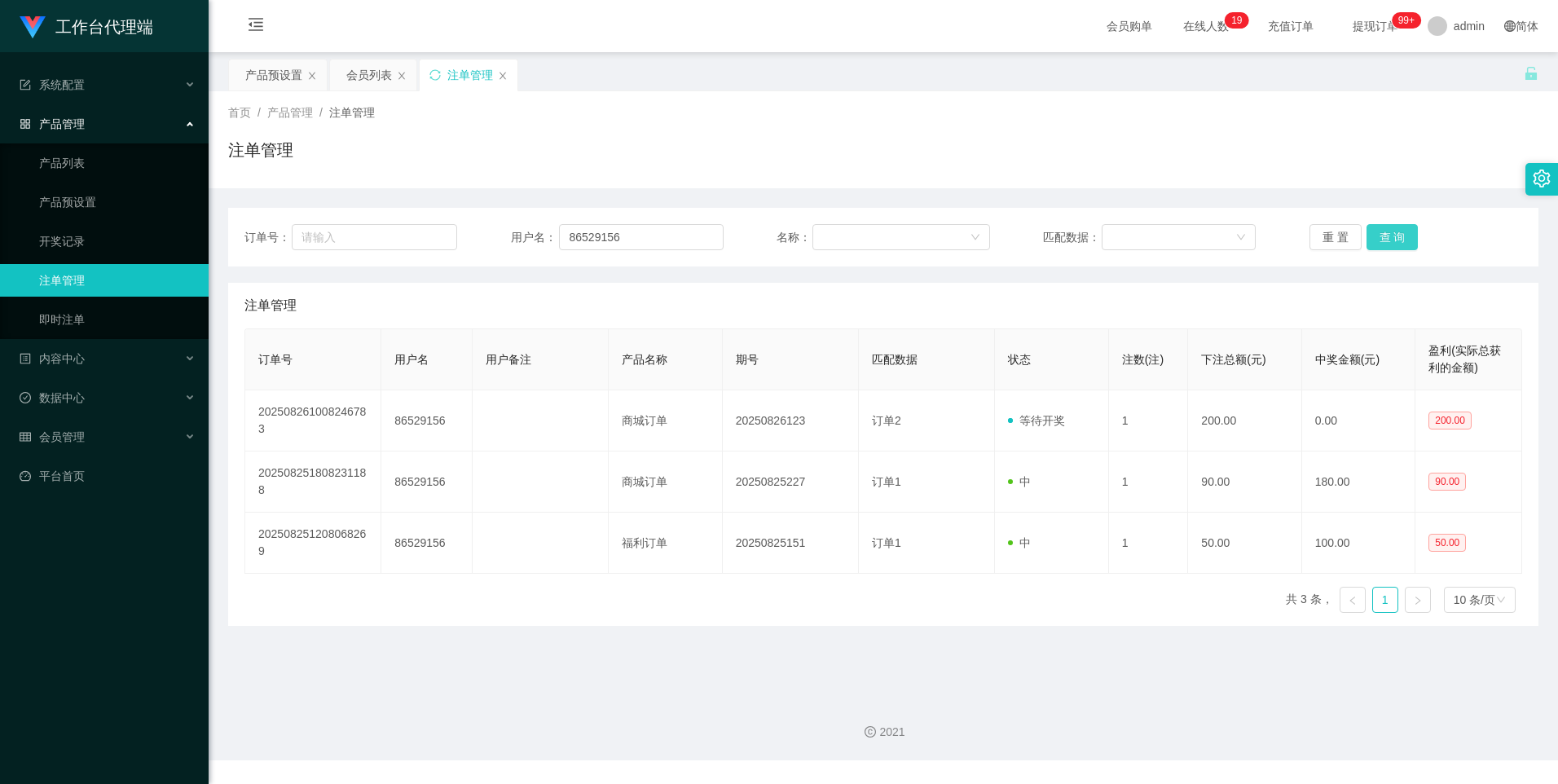
click at [1377, 241] on button "查 询" at bounding box center [1392, 237] width 52 height 26
click at [266, 73] on div "产品预设置" at bounding box center [273, 74] width 57 height 31
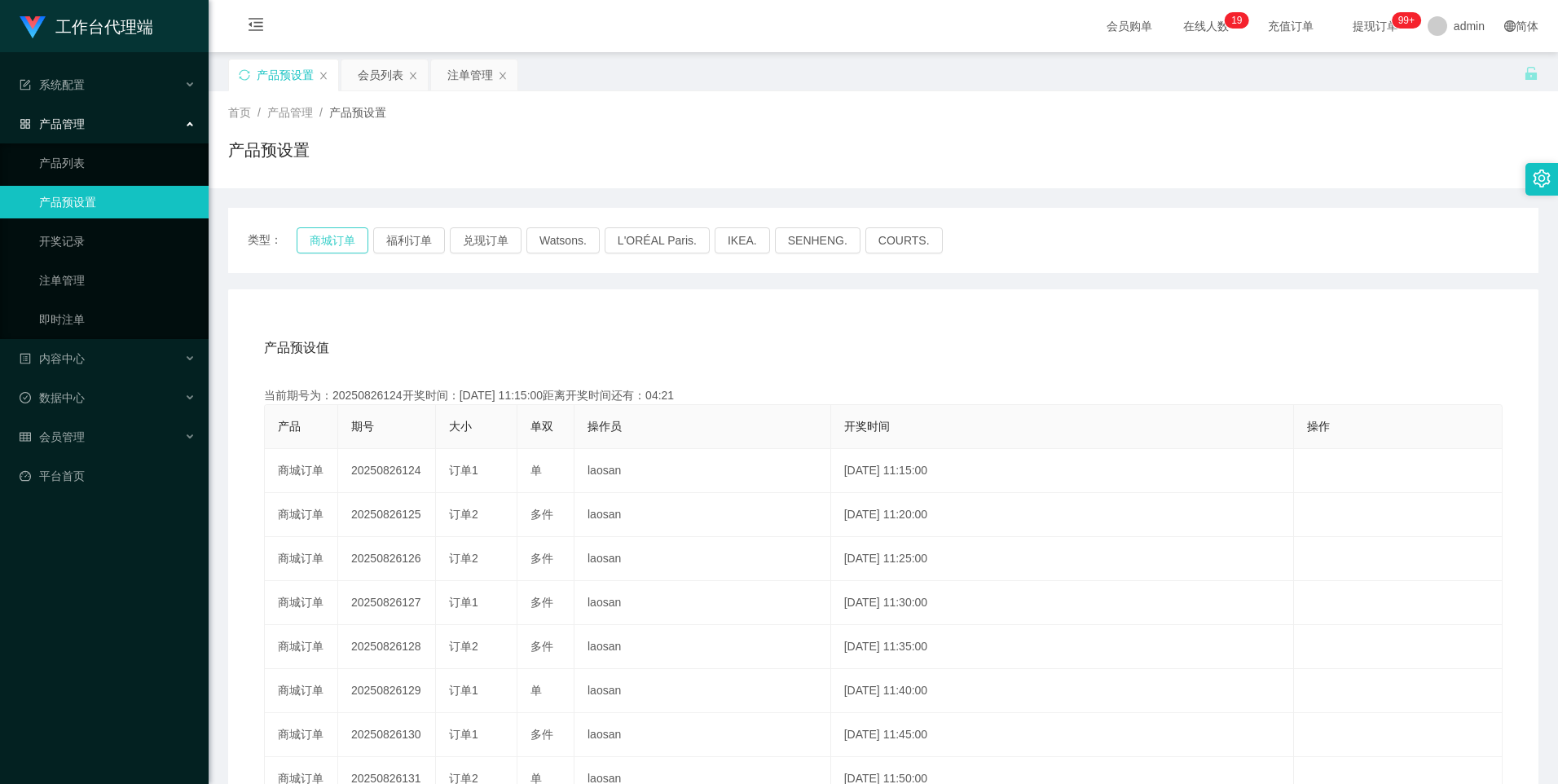
click at [324, 244] on button "商城订单" at bounding box center [332, 240] width 72 height 26
click at [463, 70] on div "注单管理" at bounding box center [470, 74] width 46 height 31
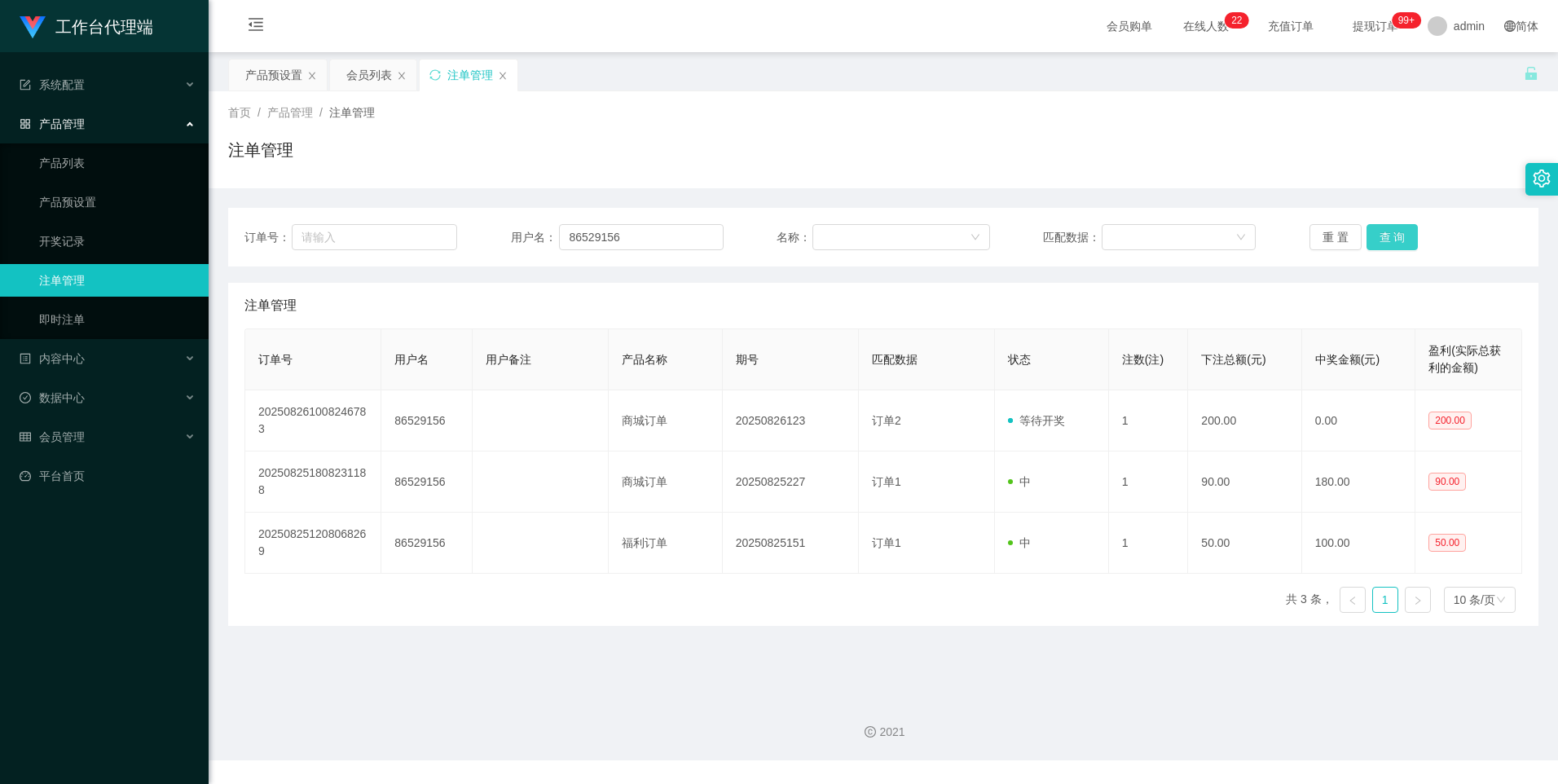
click at [1370, 231] on button "查 询" at bounding box center [1392, 237] width 52 height 26
click at [1376, 237] on button "查 询" at bounding box center [1392, 237] width 52 height 26
click at [1376, 237] on div "重 置 查 询" at bounding box center [1416, 237] width 213 height 26
drag, startPoint x: 1376, startPoint y: 237, endPoint x: 1392, endPoint y: 237, distance: 16.0
click at [1392, 237] on button "查 询" at bounding box center [1392, 237] width 52 height 26
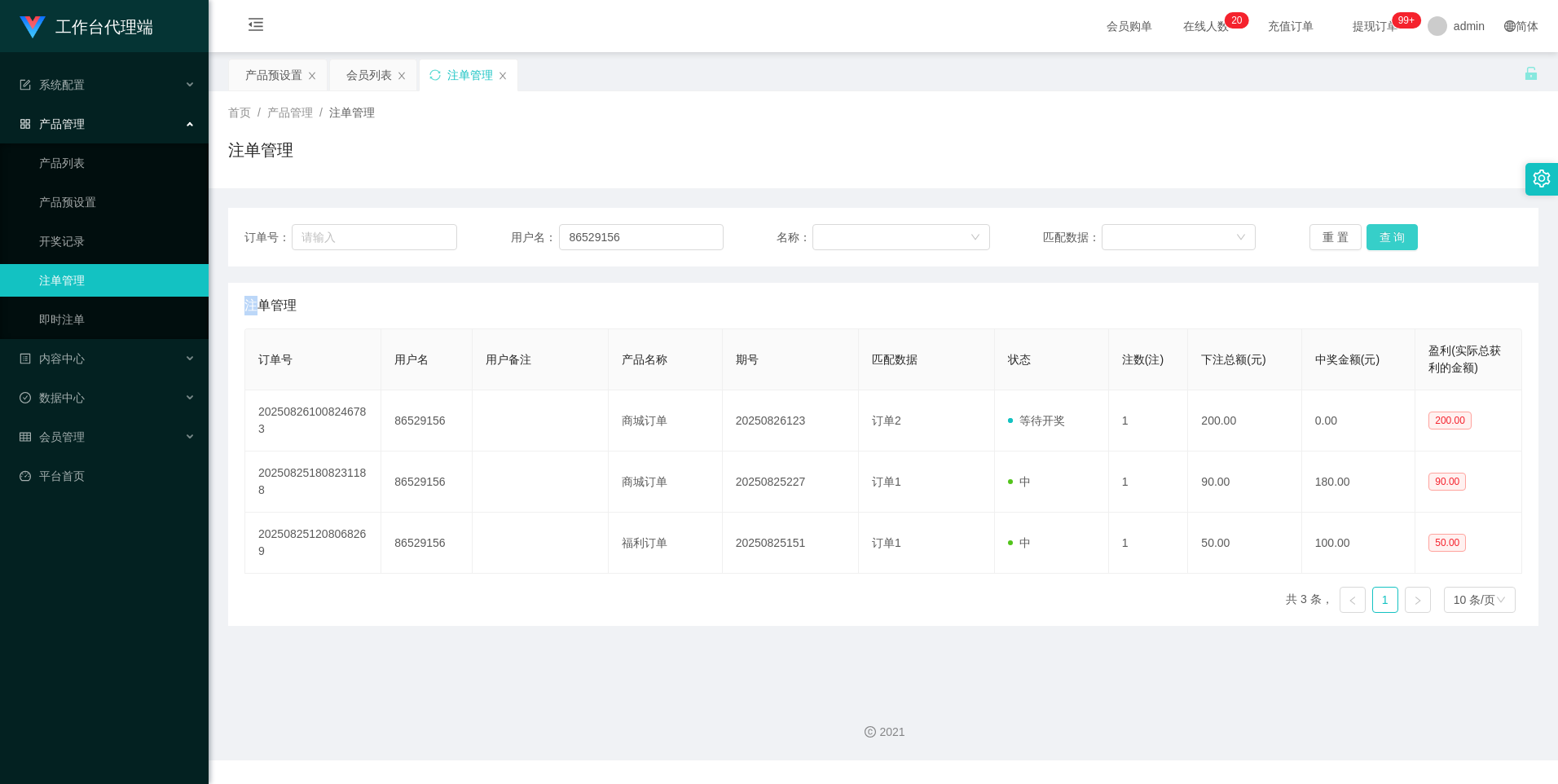
click at [1387, 240] on button "查 询" at bounding box center [1392, 237] width 52 height 26
click at [1387, 241] on button "查 询" at bounding box center [1392, 237] width 52 height 26
click at [1393, 232] on button "查 询" at bounding box center [1392, 237] width 52 height 26
click at [1388, 236] on button "查 询" at bounding box center [1392, 237] width 52 height 26
click at [1380, 239] on button "查 询" at bounding box center [1392, 237] width 52 height 26
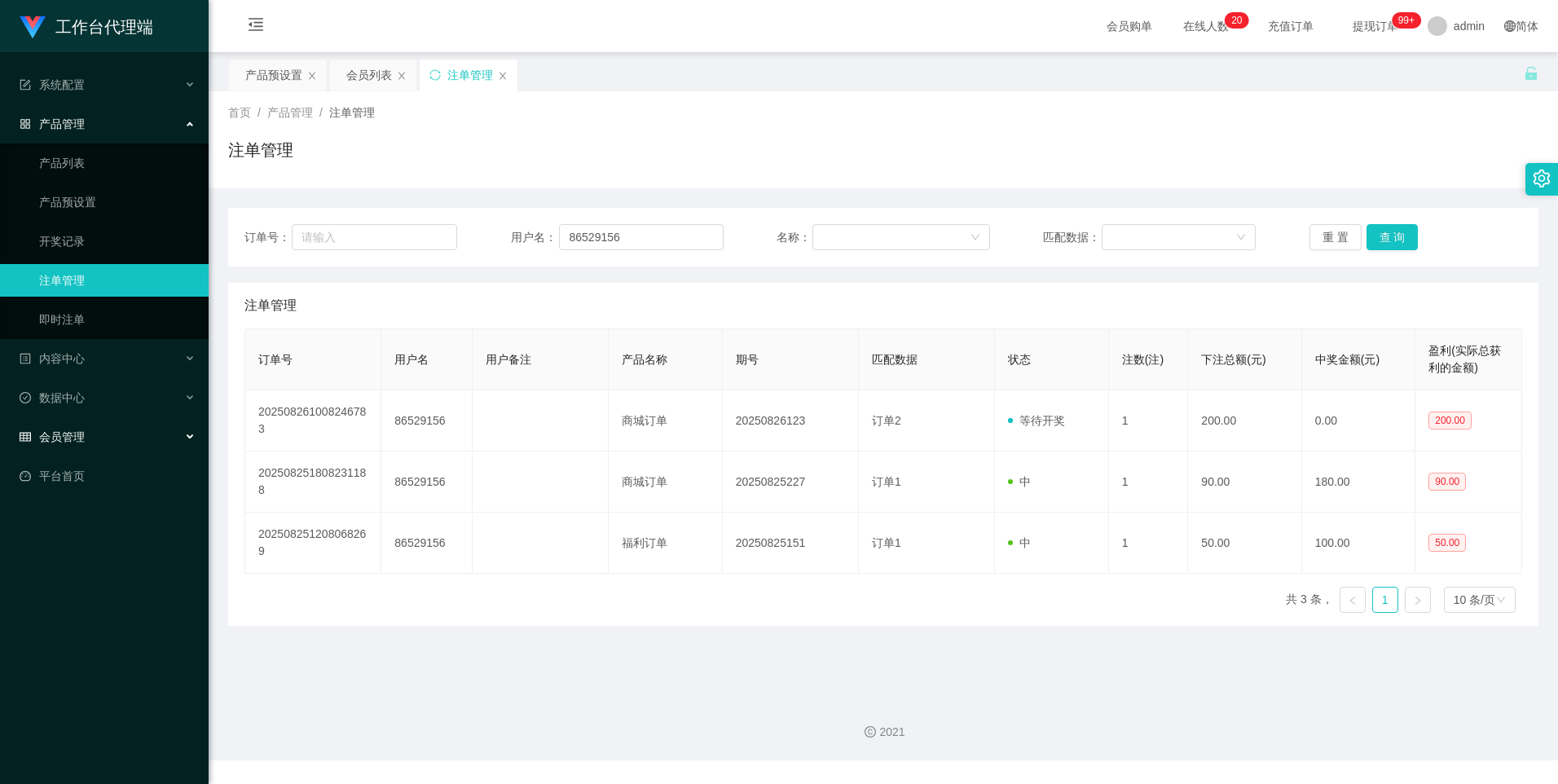
click at [82, 435] on span "会员管理" at bounding box center [52, 436] width 65 height 13
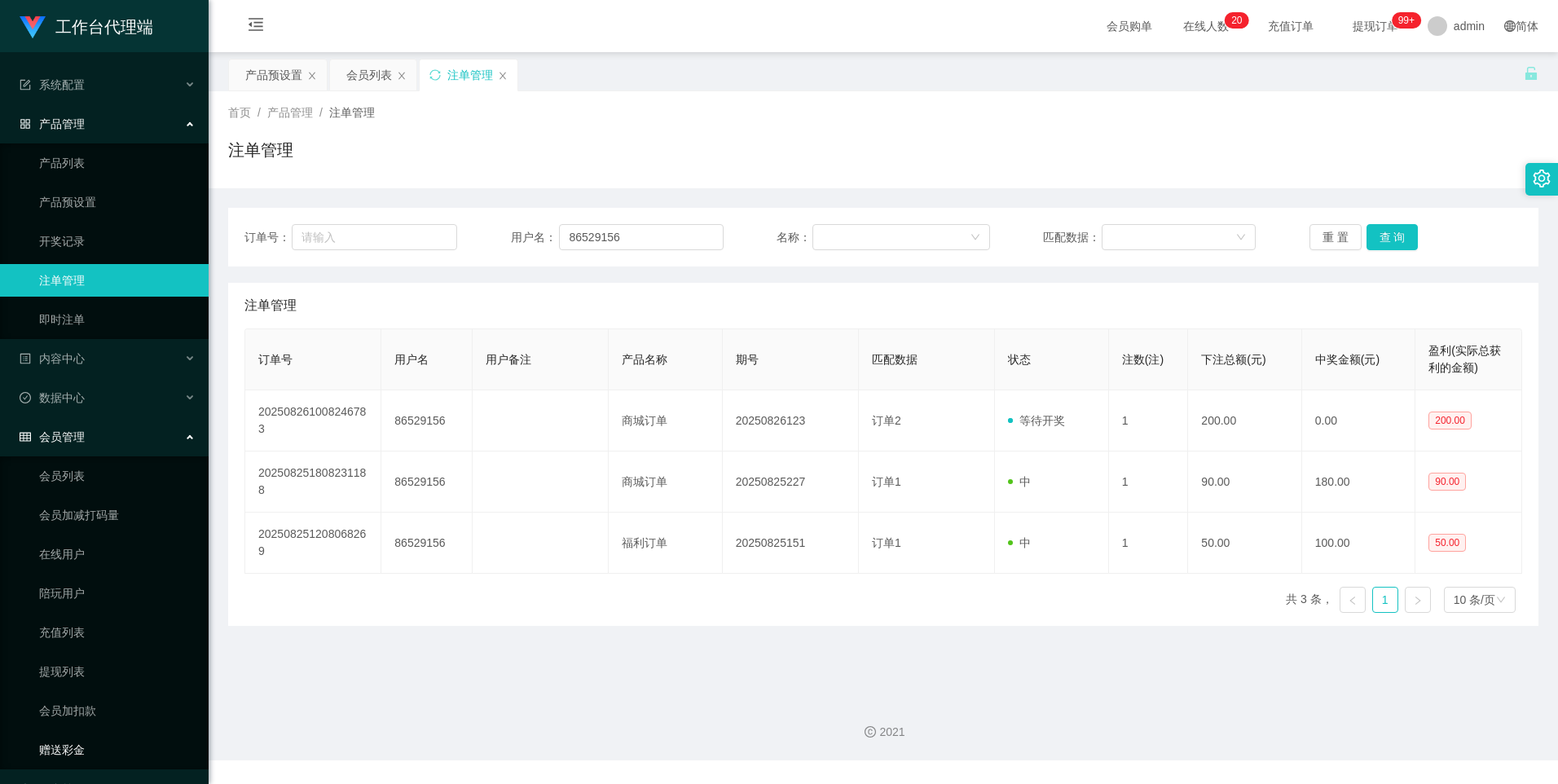
click at [74, 743] on link "赠送彩金" at bounding box center [117, 749] width 156 height 33
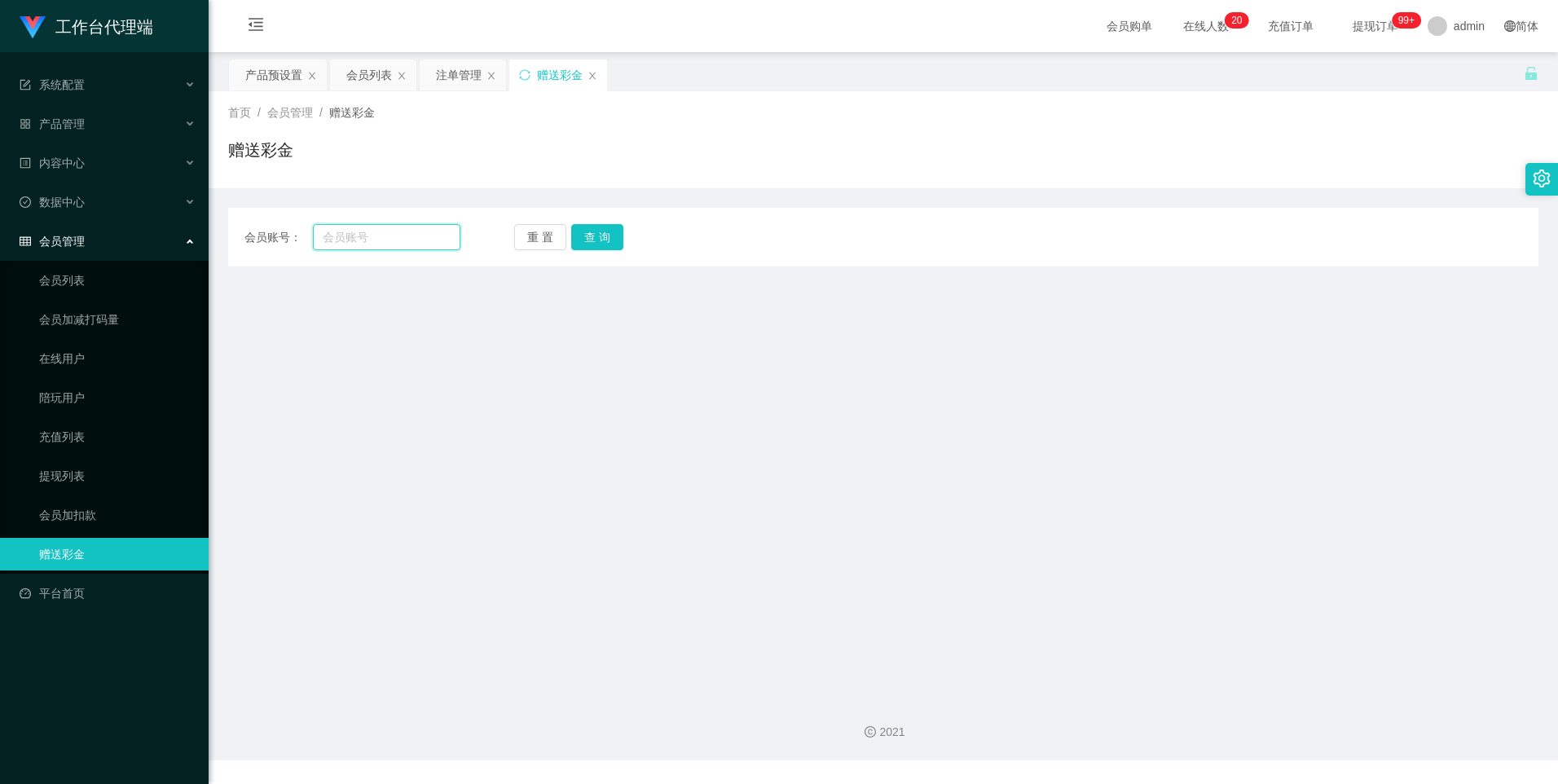
click at [403, 239] on input "text" at bounding box center [386, 237] width 147 height 26
paste input "86529156"
type input "86529156"
click at [594, 241] on button "查 询" at bounding box center [597, 237] width 52 height 26
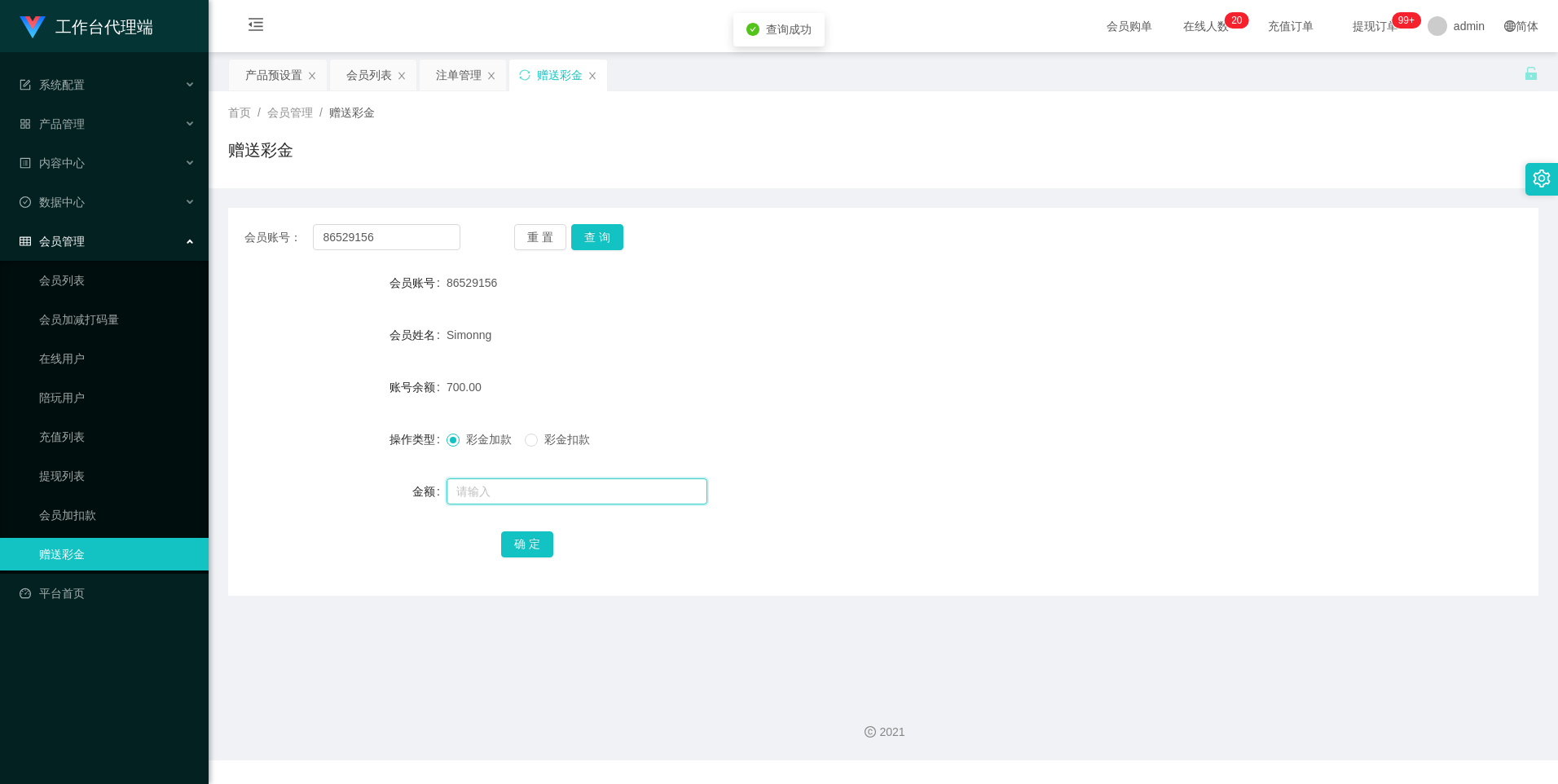
click at [490, 494] on input "text" at bounding box center [576, 491] width 261 height 26
type input "2000"
click at [511, 536] on button "确 定" at bounding box center [527, 544] width 52 height 26
click at [274, 78] on div "产品预设置" at bounding box center [273, 74] width 57 height 31
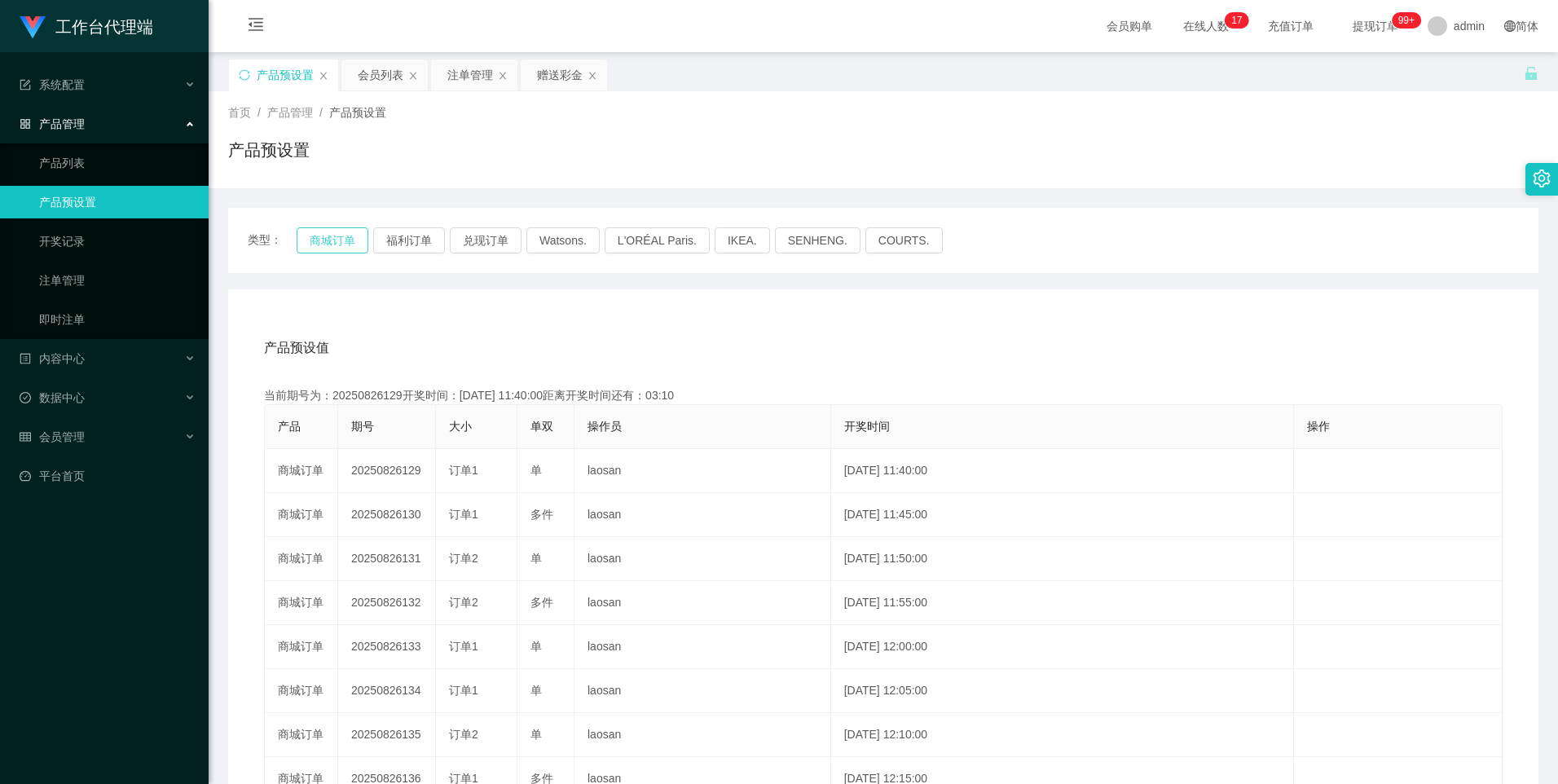
click at [319, 242] on button "商城订单" at bounding box center [332, 240] width 72 height 26
click at [388, 232] on button "福利订单" at bounding box center [409, 240] width 72 height 26
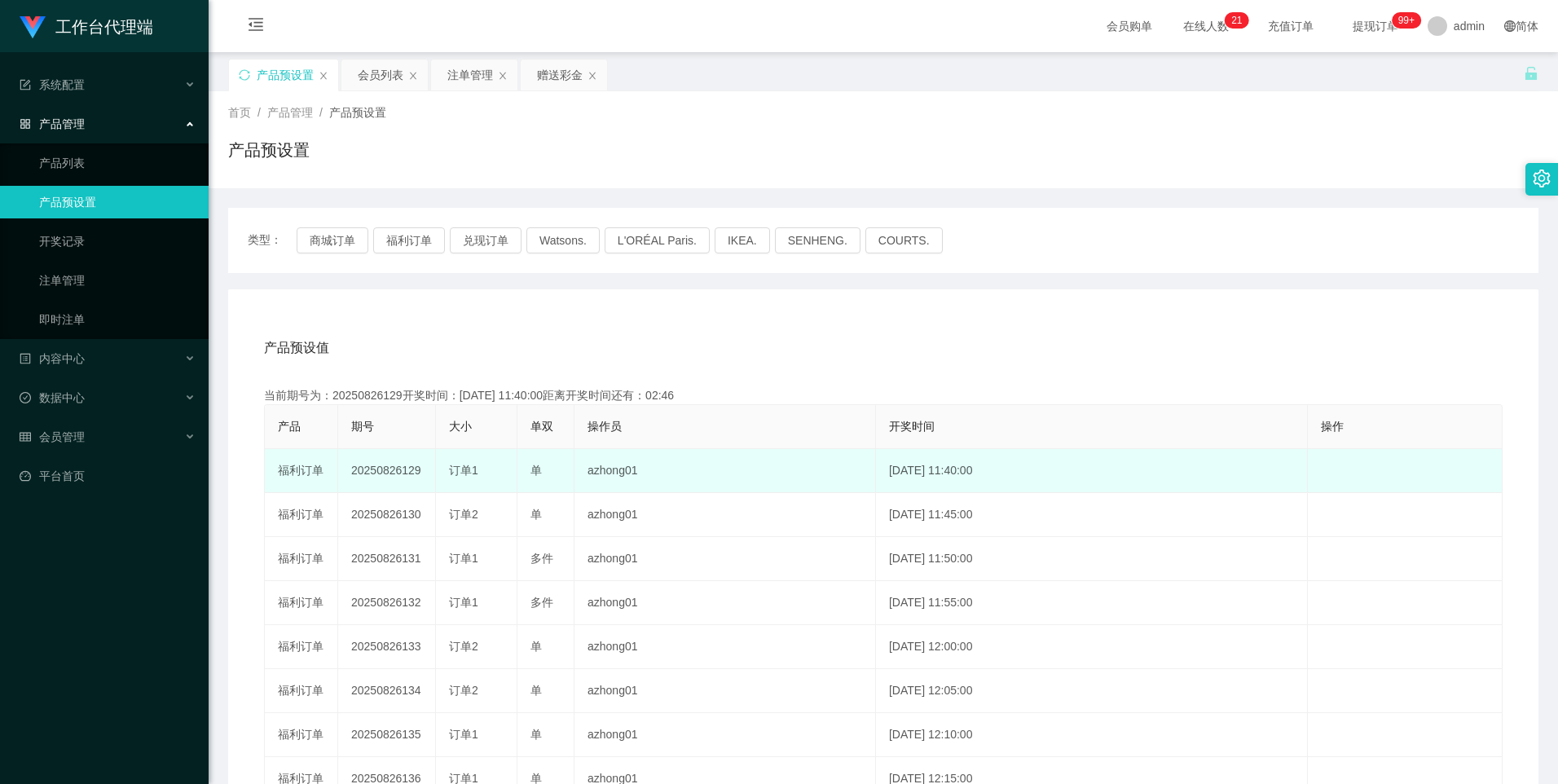
click at [373, 465] on td "20250826129" at bounding box center [387, 471] width 98 height 44
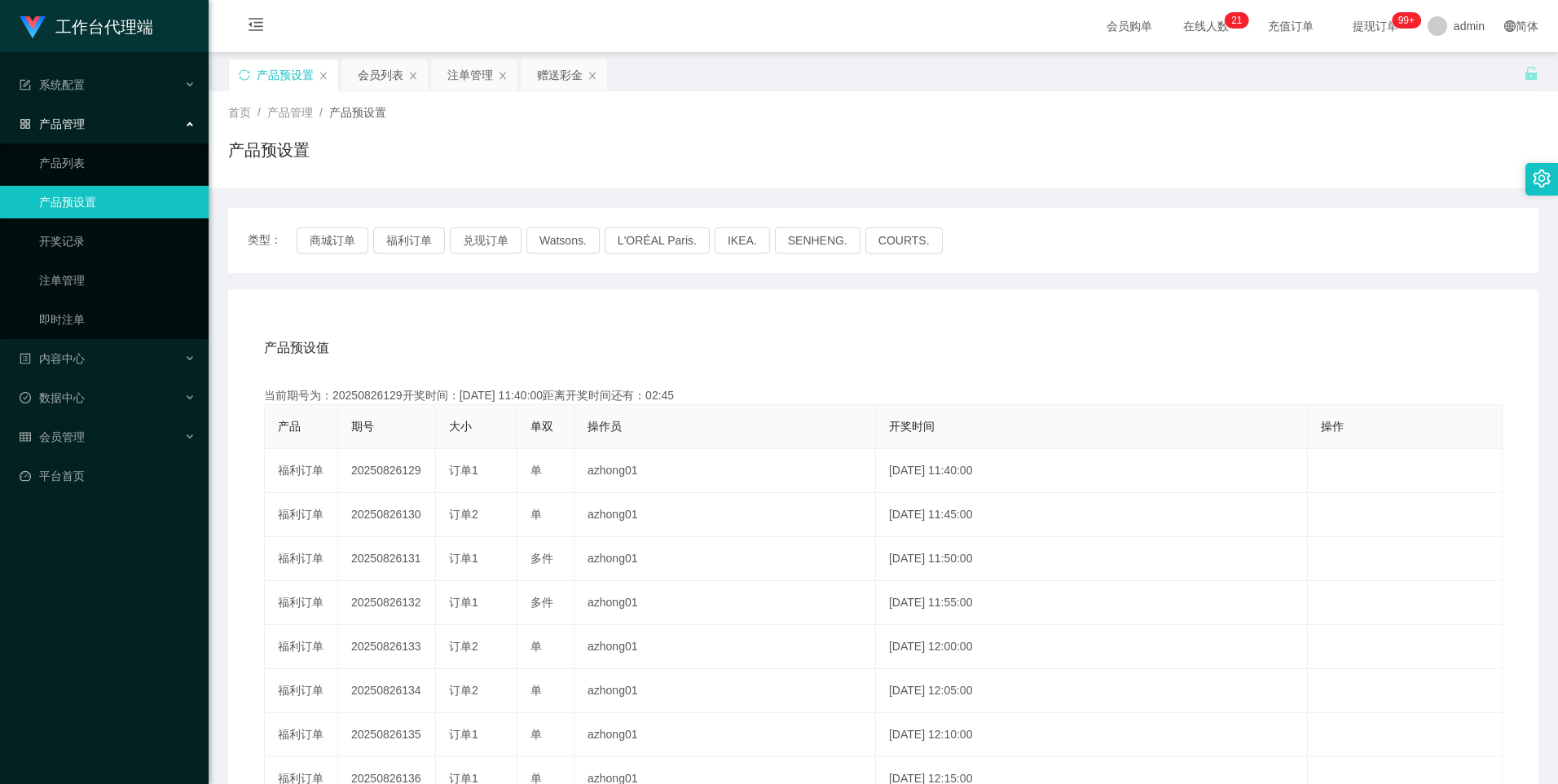
copy td "20250826129"
click at [472, 79] on div "注单管理" at bounding box center [470, 74] width 46 height 31
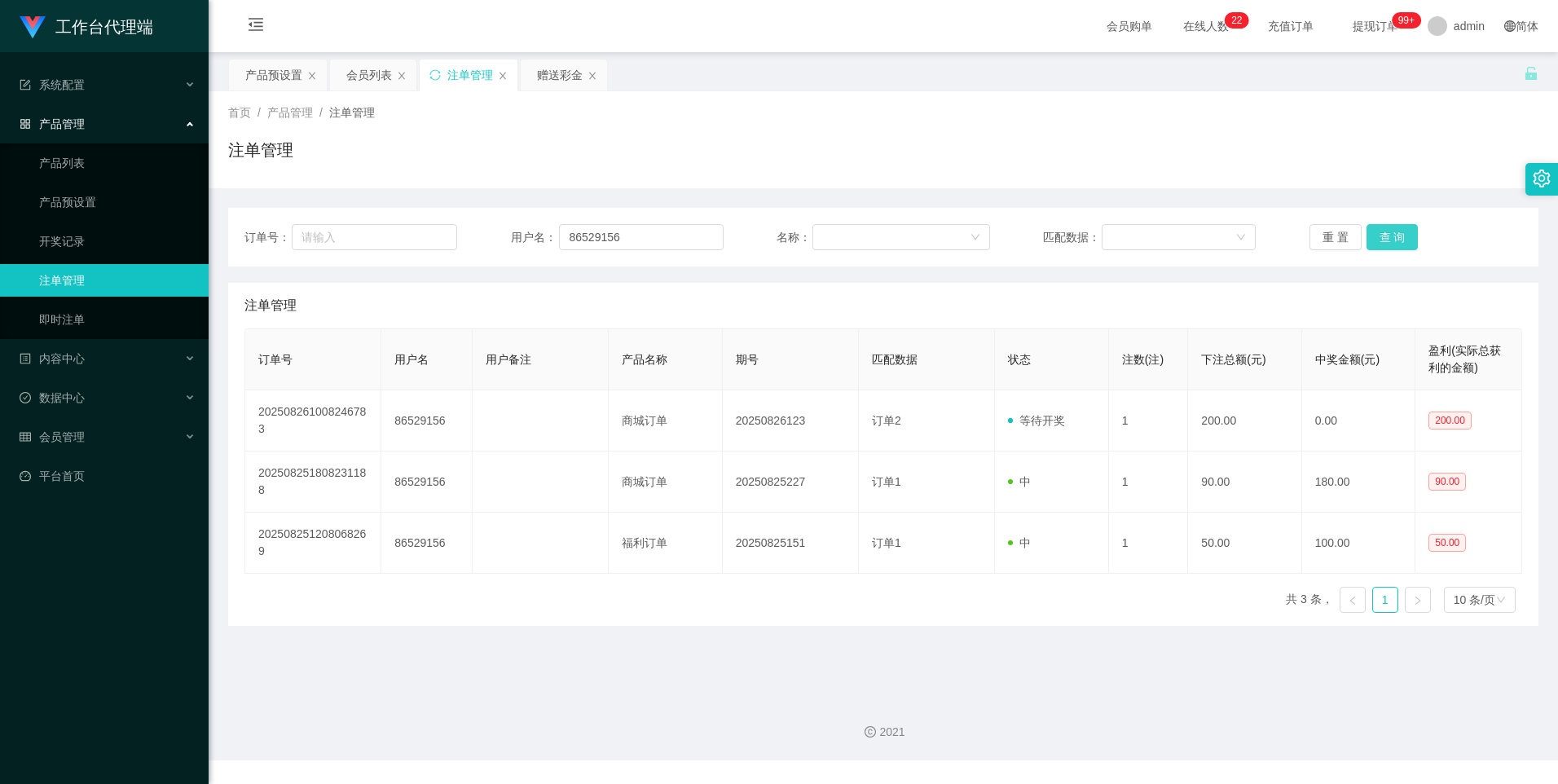
click at [1382, 239] on button "查 询" at bounding box center [1392, 237] width 52 height 26
drag, startPoint x: 542, startPoint y: 63, endPoint x: 542, endPoint y: 147, distance: 84.0
click at [542, 63] on div "赠送彩金" at bounding box center [559, 74] width 46 height 31
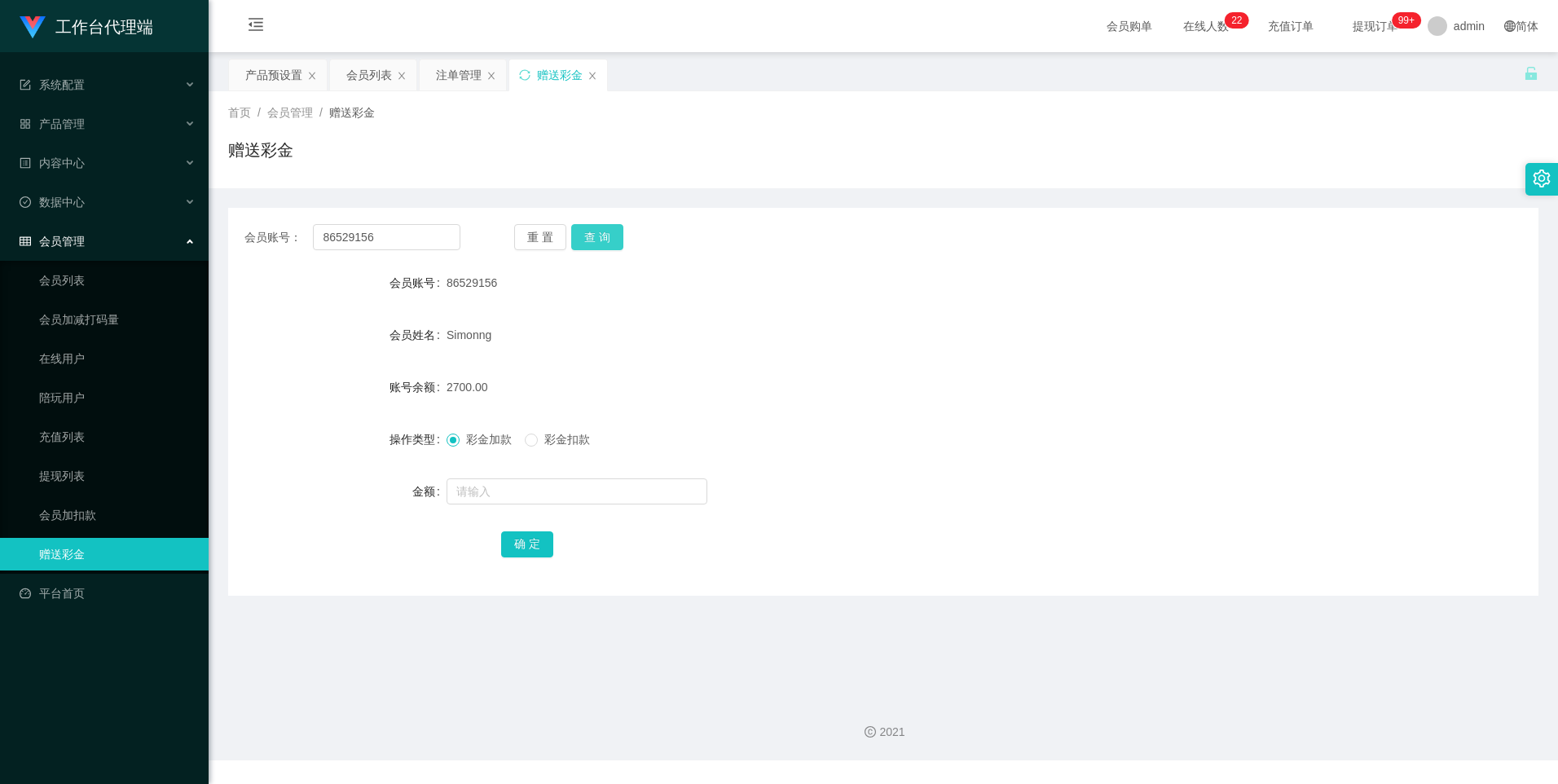
click at [586, 247] on button "查 询" at bounding box center [597, 237] width 52 height 26
click at [596, 239] on button "查 询" at bounding box center [597, 237] width 52 height 26
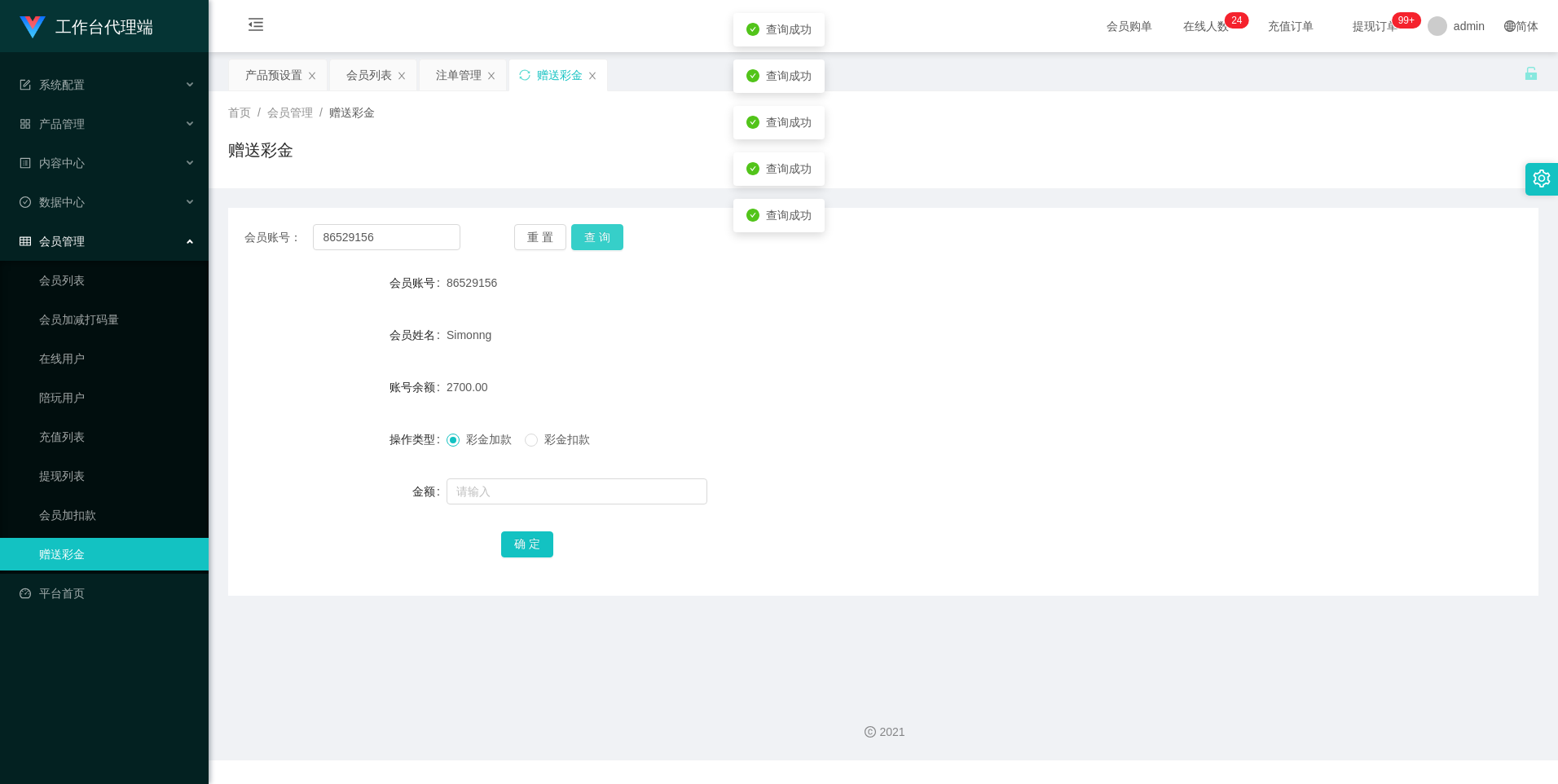
click at [596, 239] on button "查 询" at bounding box center [597, 237] width 52 height 26
click at [591, 242] on button "查 询" at bounding box center [597, 237] width 52 height 26
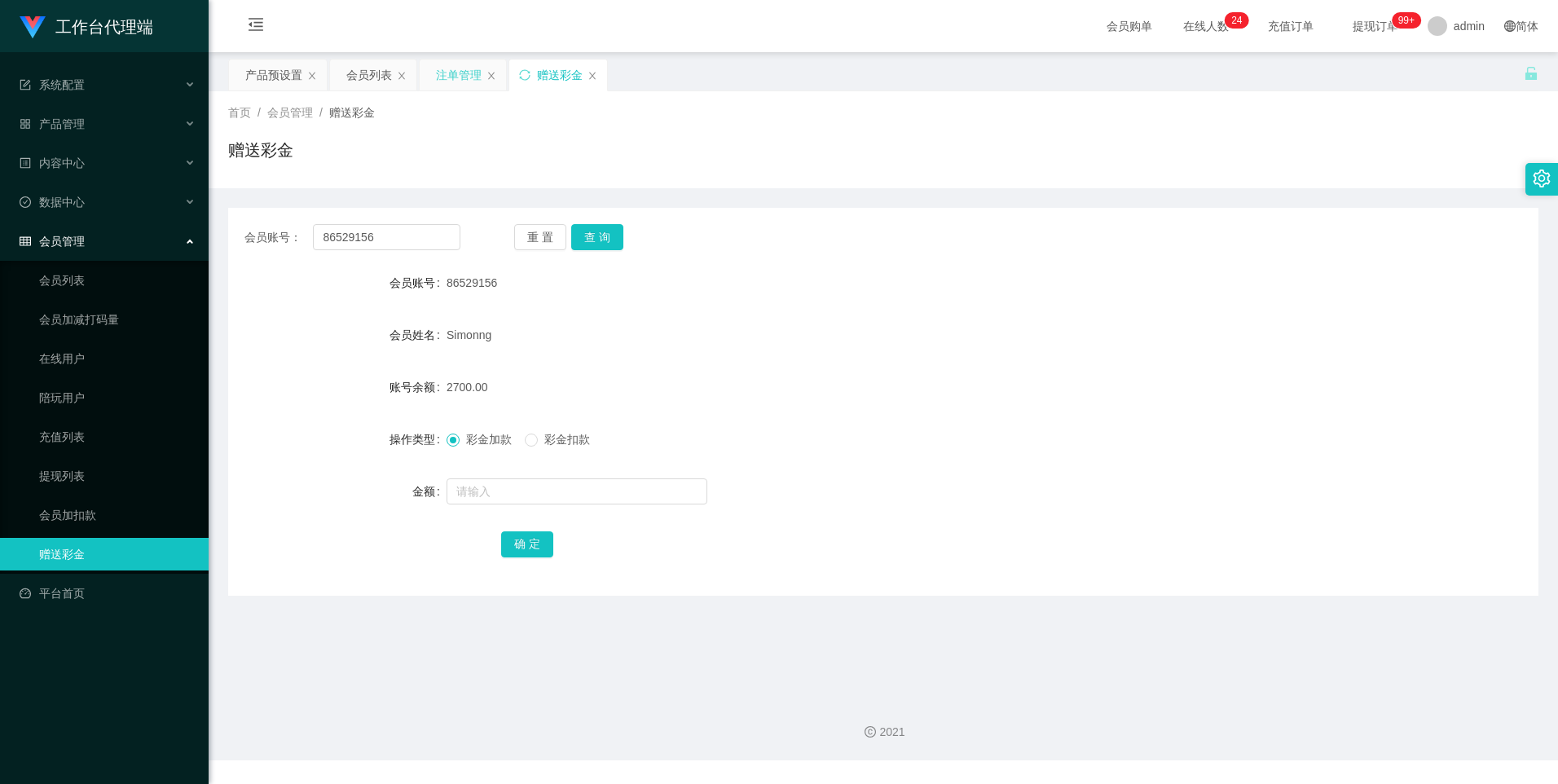
click at [444, 75] on div "注单管理" at bounding box center [459, 74] width 46 height 31
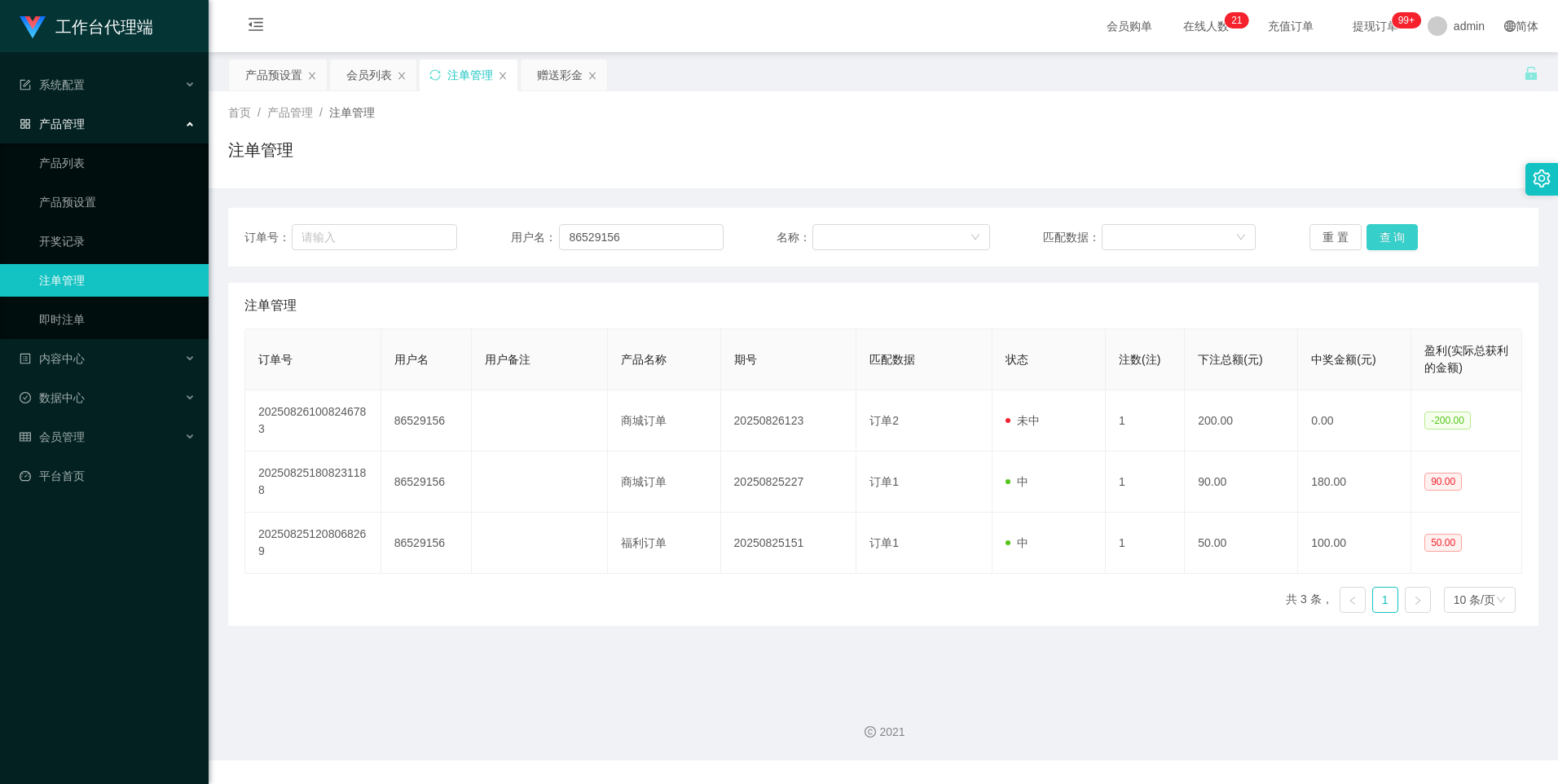
click at [1388, 232] on button "查 询" at bounding box center [1392, 237] width 52 height 26
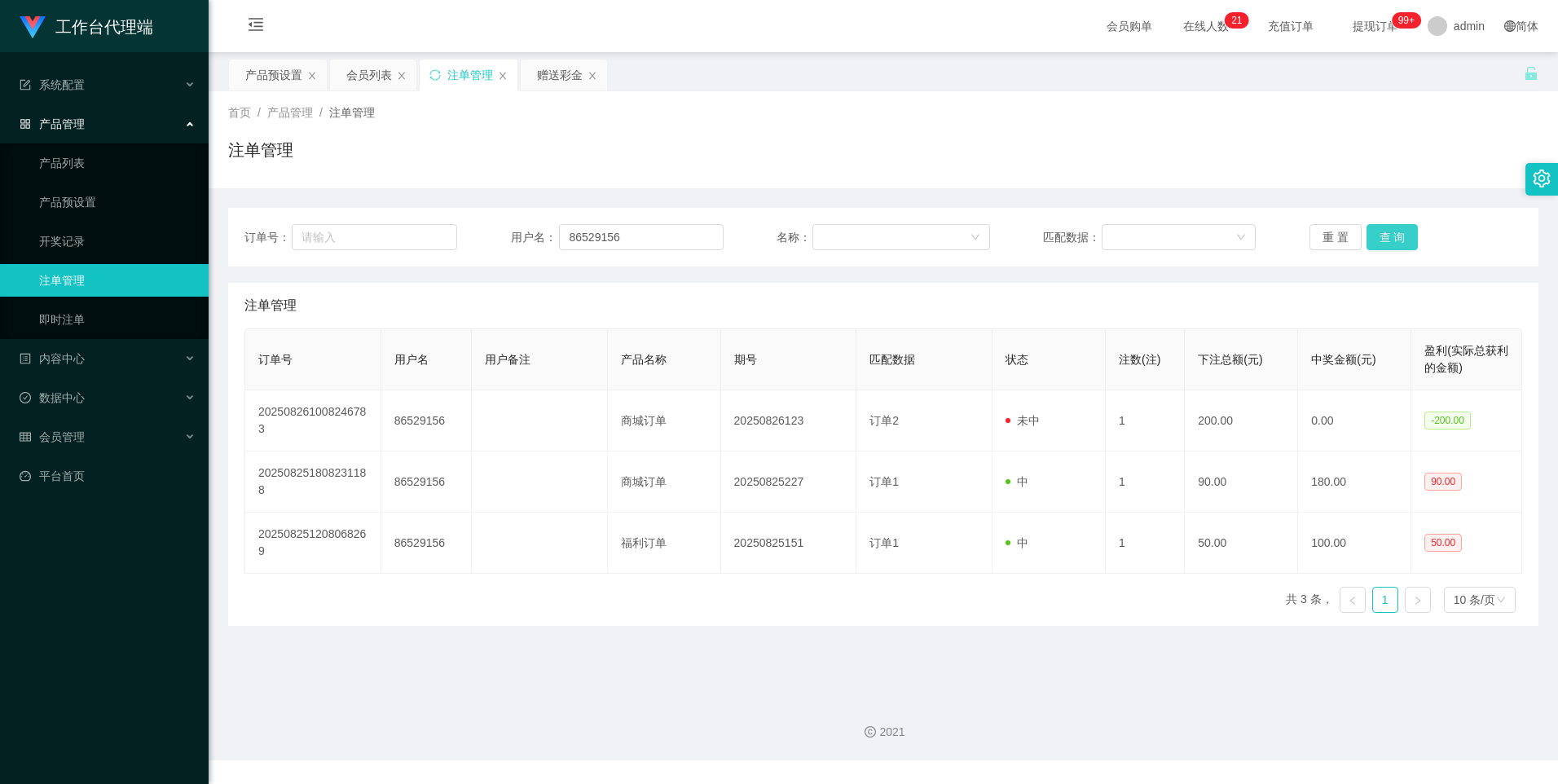
click at [1381, 235] on button "查 询" at bounding box center [1392, 237] width 52 height 26
click at [1381, 237] on button "查 询" at bounding box center [1392, 237] width 52 height 26
click at [1398, 234] on button "查 询" at bounding box center [1392, 237] width 52 height 26
click at [1398, 234] on div "重 置 查 询" at bounding box center [1416, 237] width 213 height 26
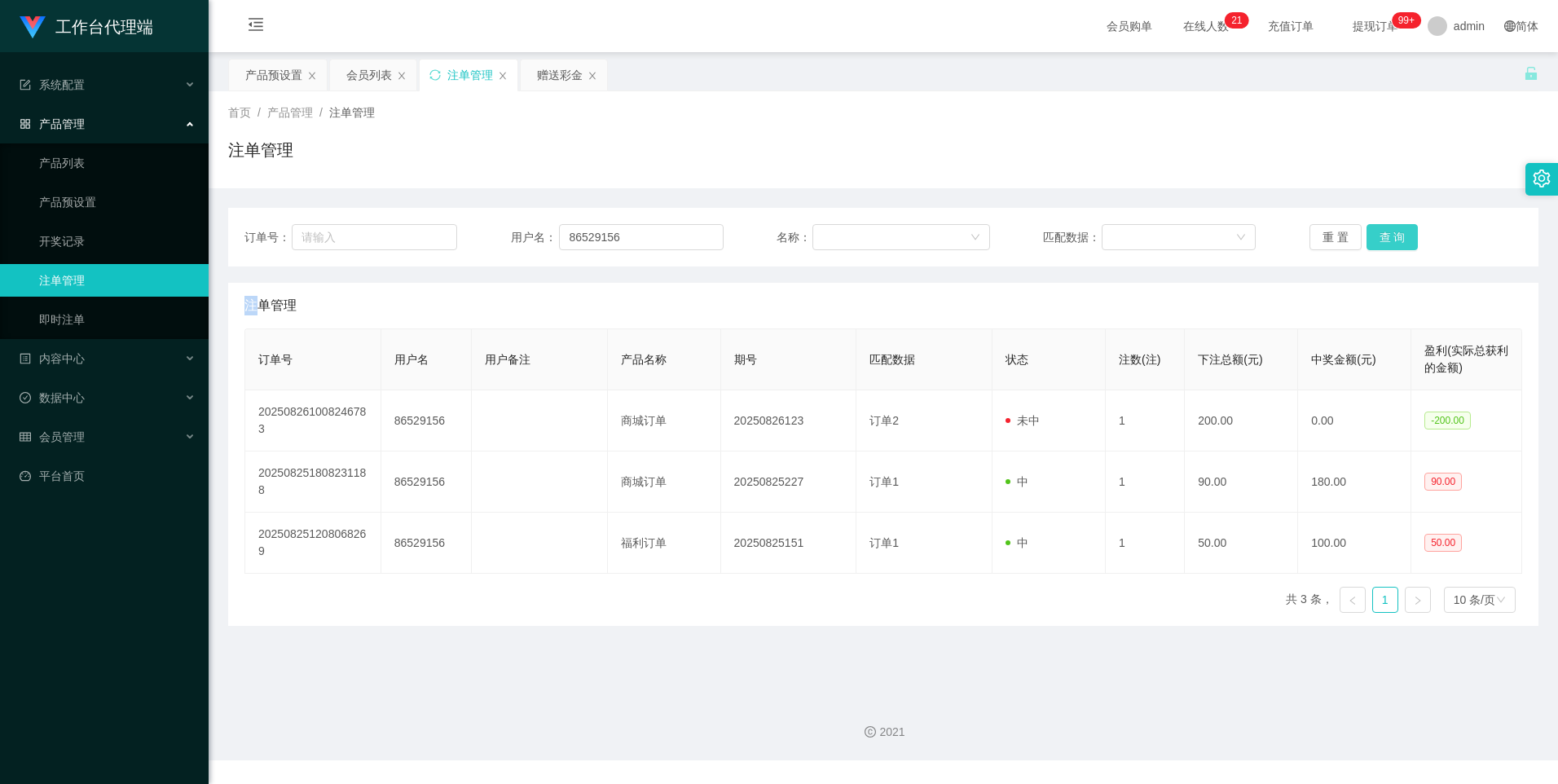
click at [1398, 234] on button "查 询" at bounding box center [1392, 237] width 52 height 26
click at [1398, 234] on div "重 置 查 询" at bounding box center [1416, 237] width 213 height 26
drag, startPoint x: 1398, startPoint y: 234, endPoint x: 1389, endPoint y: 239, distance: 10.3
click at [1389, 239] on button "查 询" at bounding box center [1392, 237] width 52 height 26
click at [1386, 239] on button "查 询" at bounding box center [1392, 237] width 52 height 26
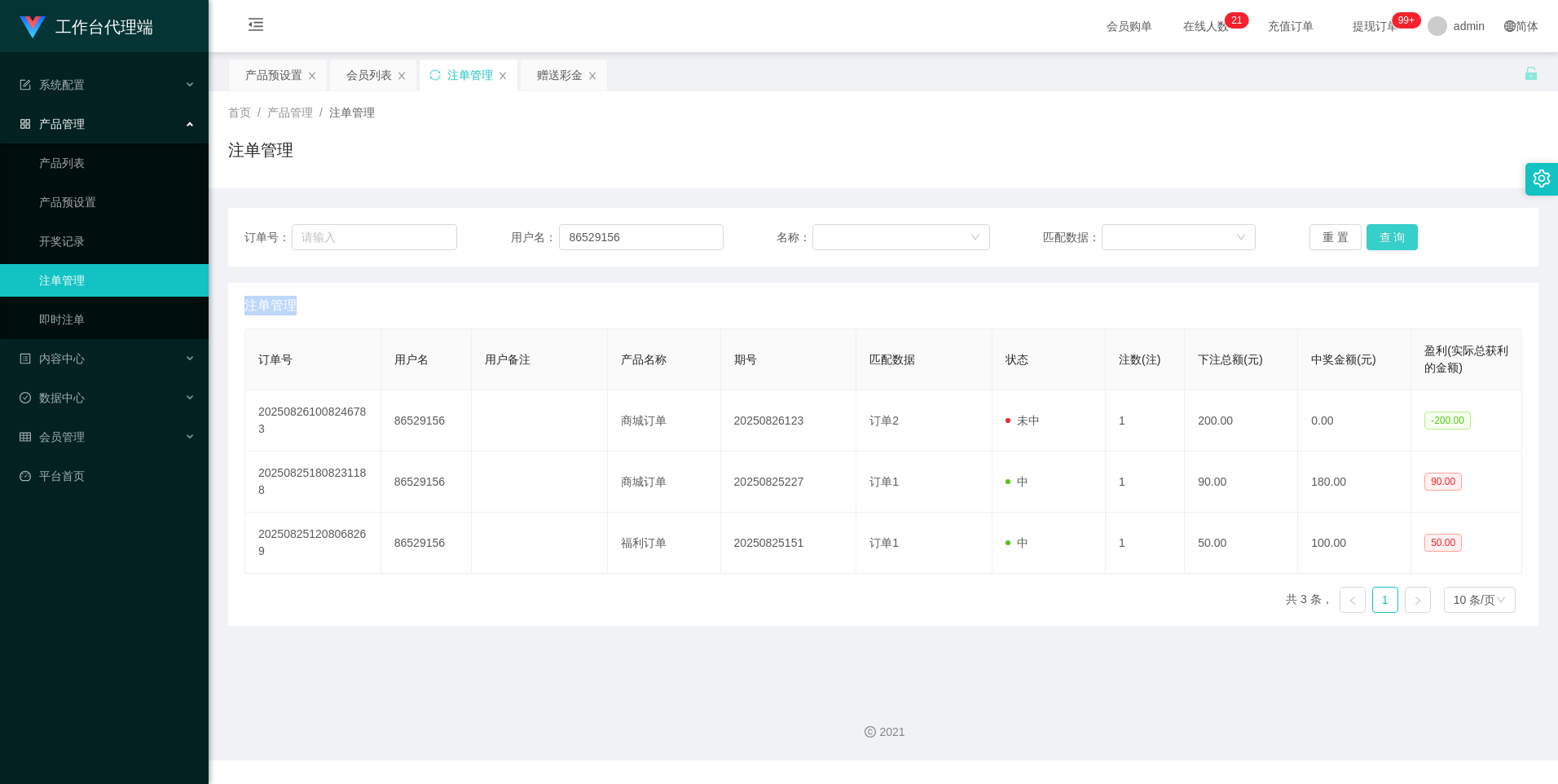
click at [1386, 239] on button "查 询" at bounding box center [1392, 237] width 52 height 26
click at [1370, 231] on button "查 询" at bounding box center [1392, 237] width 52 height 26
click at [1389, 239] on button "查 询" at bounding box center [1392, 237] width 52 height 26
click at [1385, 236] on button "查 询" at bounding box center [1392, 237] width 52 height 26
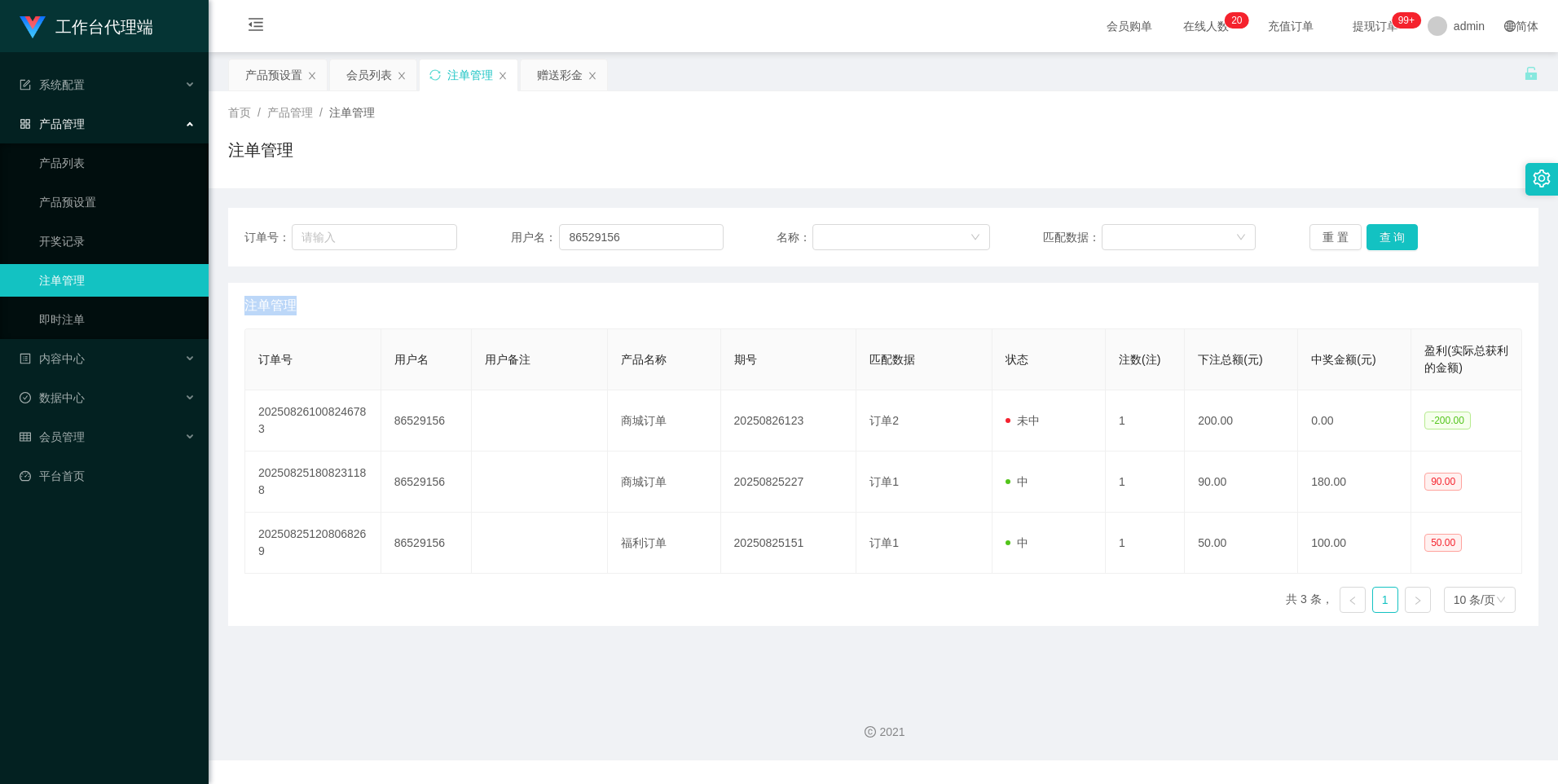
drag, startPoint x: 282, startPoint y: 74, endPoint x: 402, endPoint y: 222, distance: 190.5
click at [282, 74] on div "产品预设置" at bounding box center [273, 74] width 57 height 31
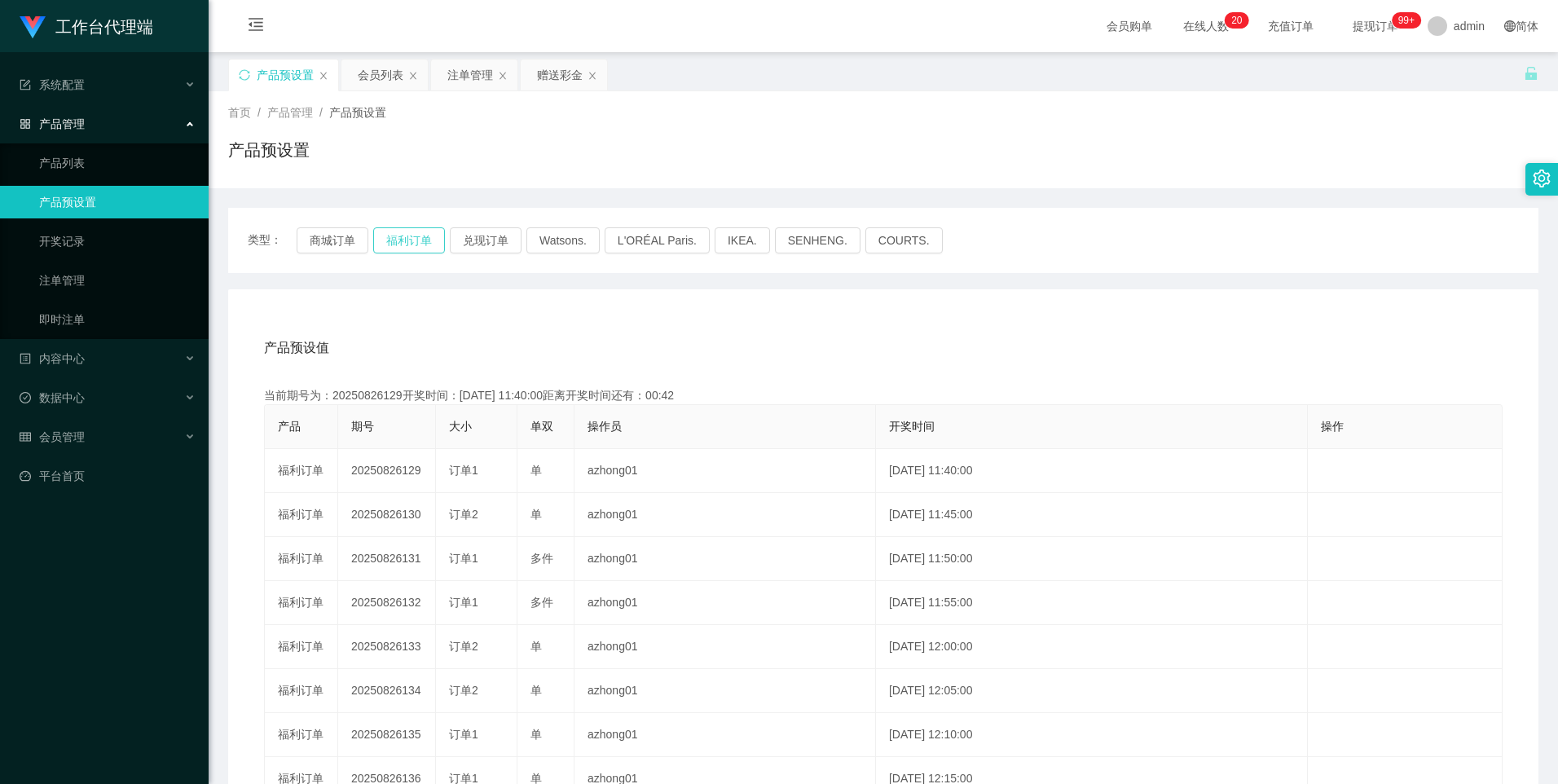
click at [417, 245] on button "福利订单" at bounding box center [409, 240] width 72 height 26
click at [554, 80] on div "赠送彩金" at bounding box center [559, 74] width 46 height 31
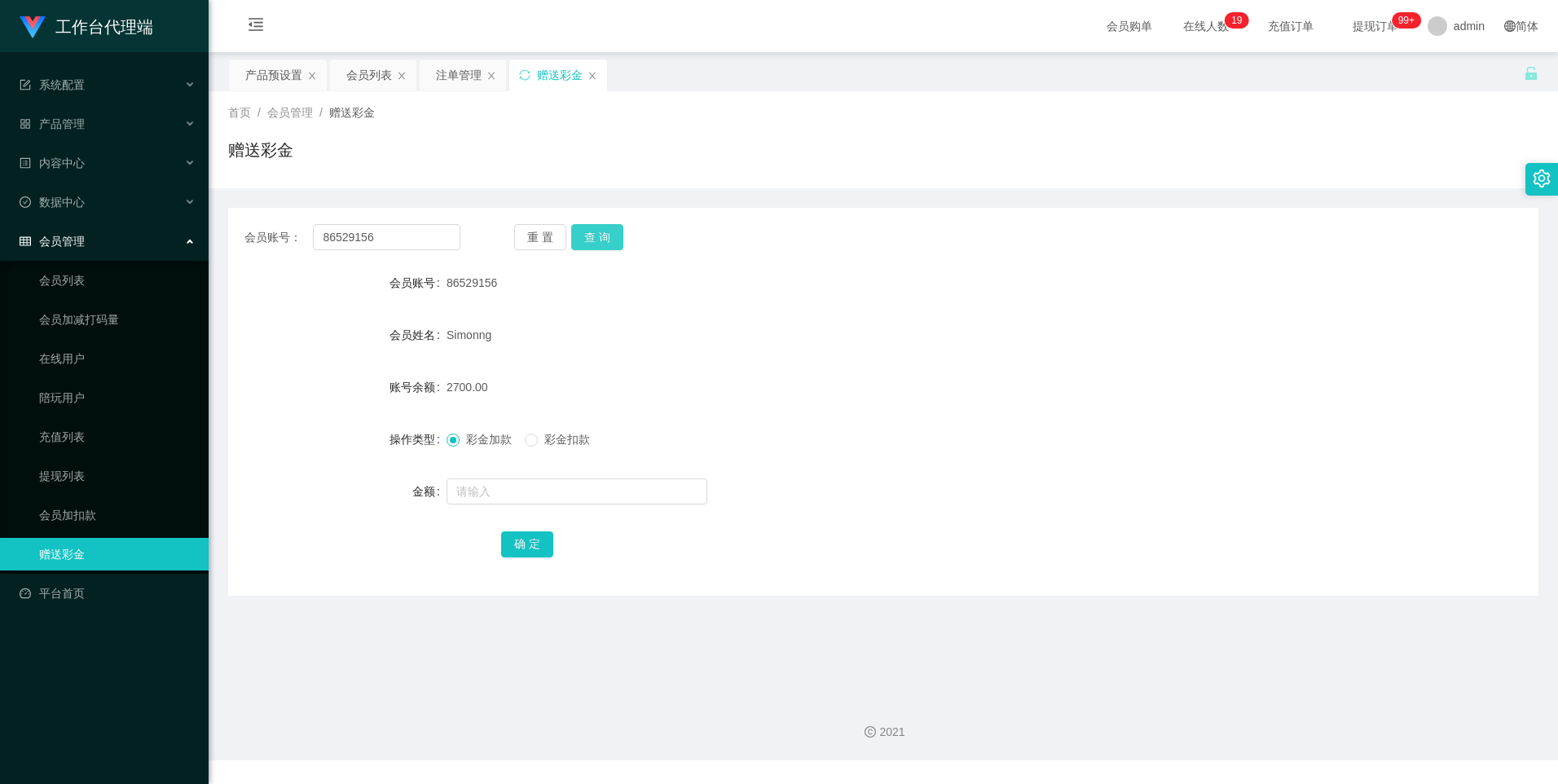
click at [601, 237] on button "查 询" at bounding box center [597, 237] width 52 height 26
click at [459, 78] on div "注单管理" at bounding box center [459, 74] width 46 height 31
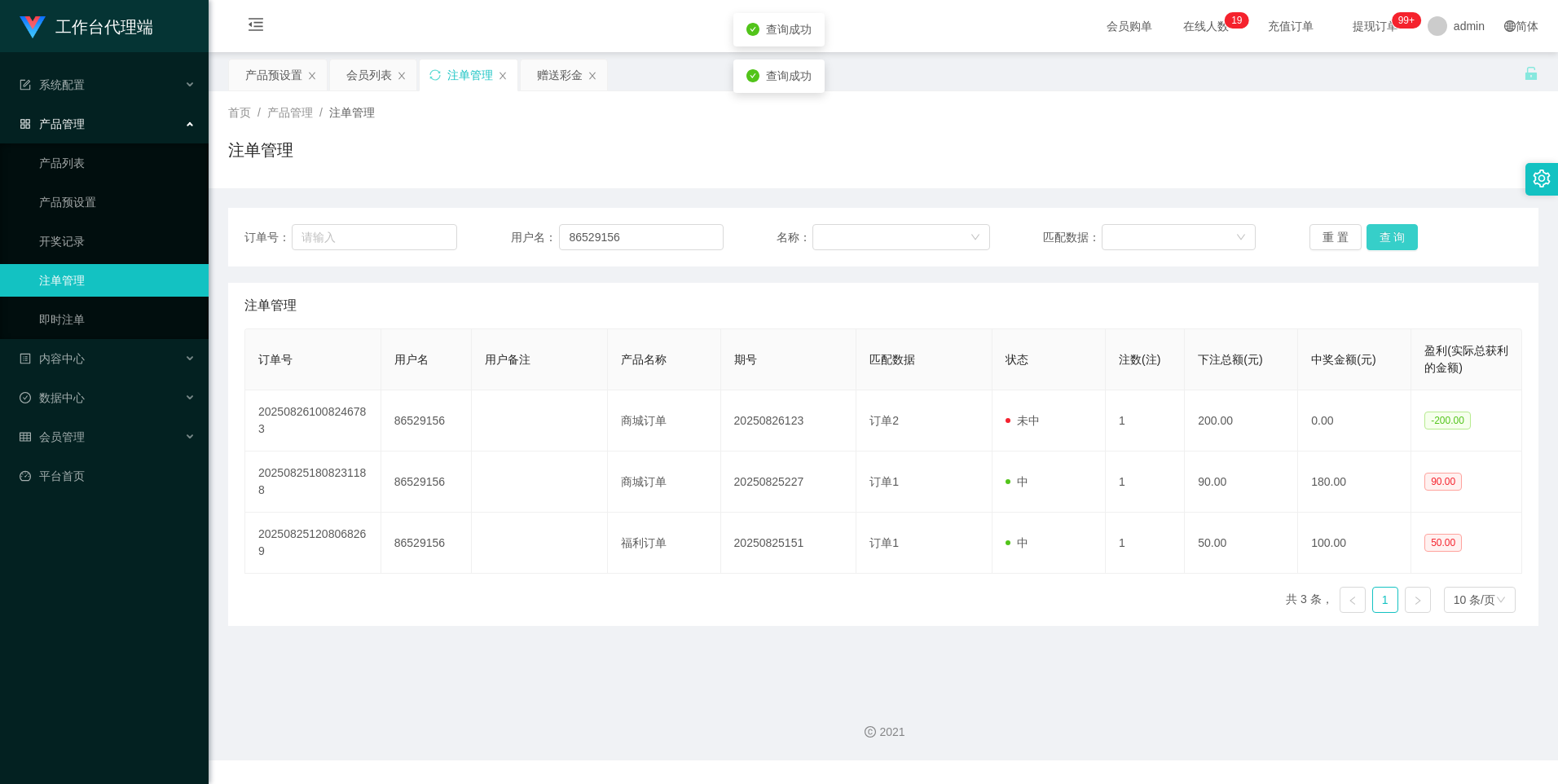
click at [1386, 231] on button "查 询" at bounding box center [1392, 237] width 52 height 26
click at [1385, 232] on button "查 询" at bounding box center [1392, 237] width 52 height 26
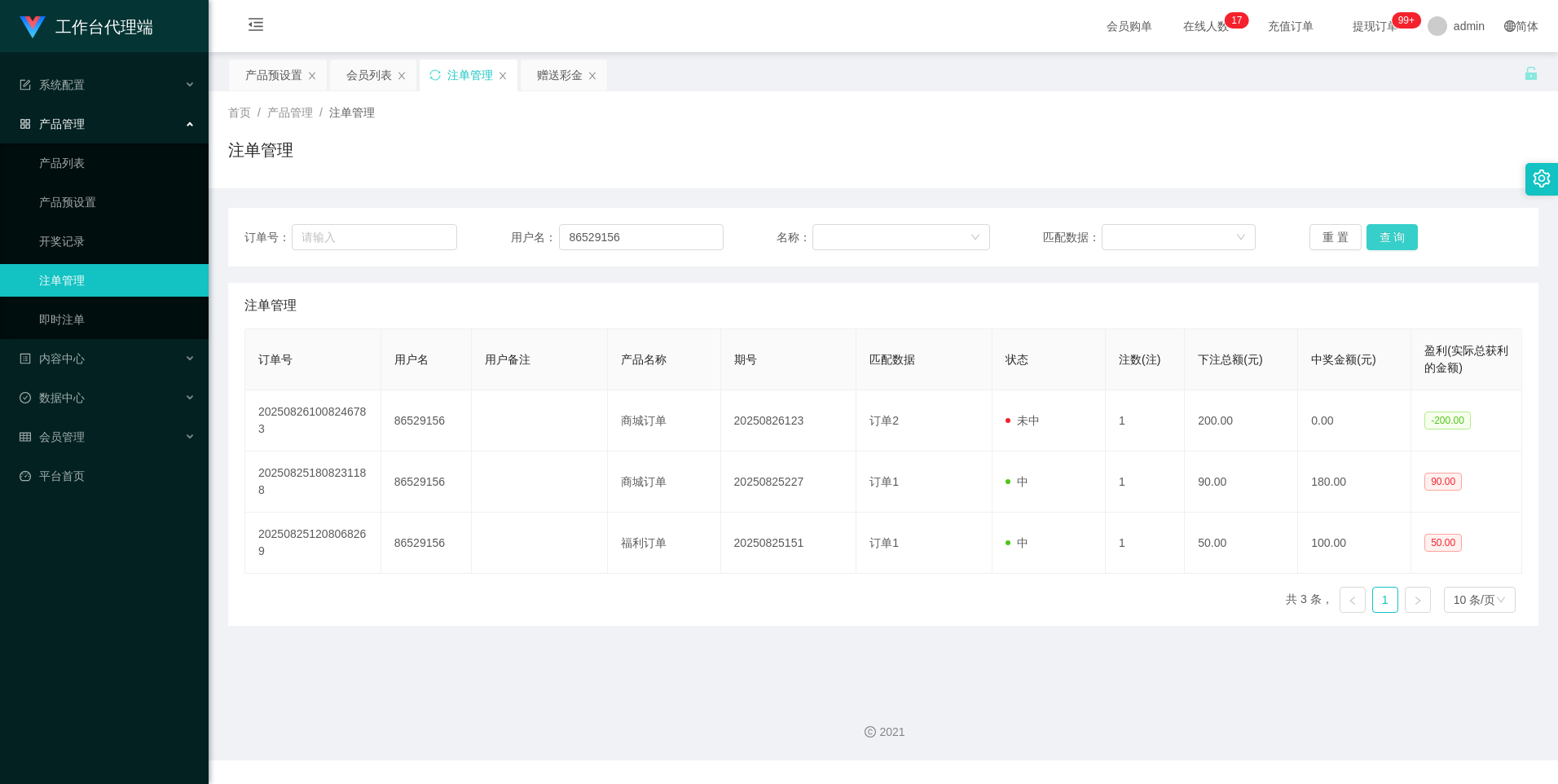
click at [1385, 232] on button "查 询" at bounding box center [1392, 237] width 52 height 26
click at [1383, 231] on button "查 询" at bounding box center [1392, 237] width 52 height 26
drag, startPoint x: 1383, startPoint y: 234, endPoint x: 1291, endPoint y: 253, distance: 93.9
click at [1383, 234] on button "查 询" at bounding box center [1392, 237] width 52 height 26
click at [262, 62] on div "产品预设置" at bounding box center [273, 74] width 57 height 31
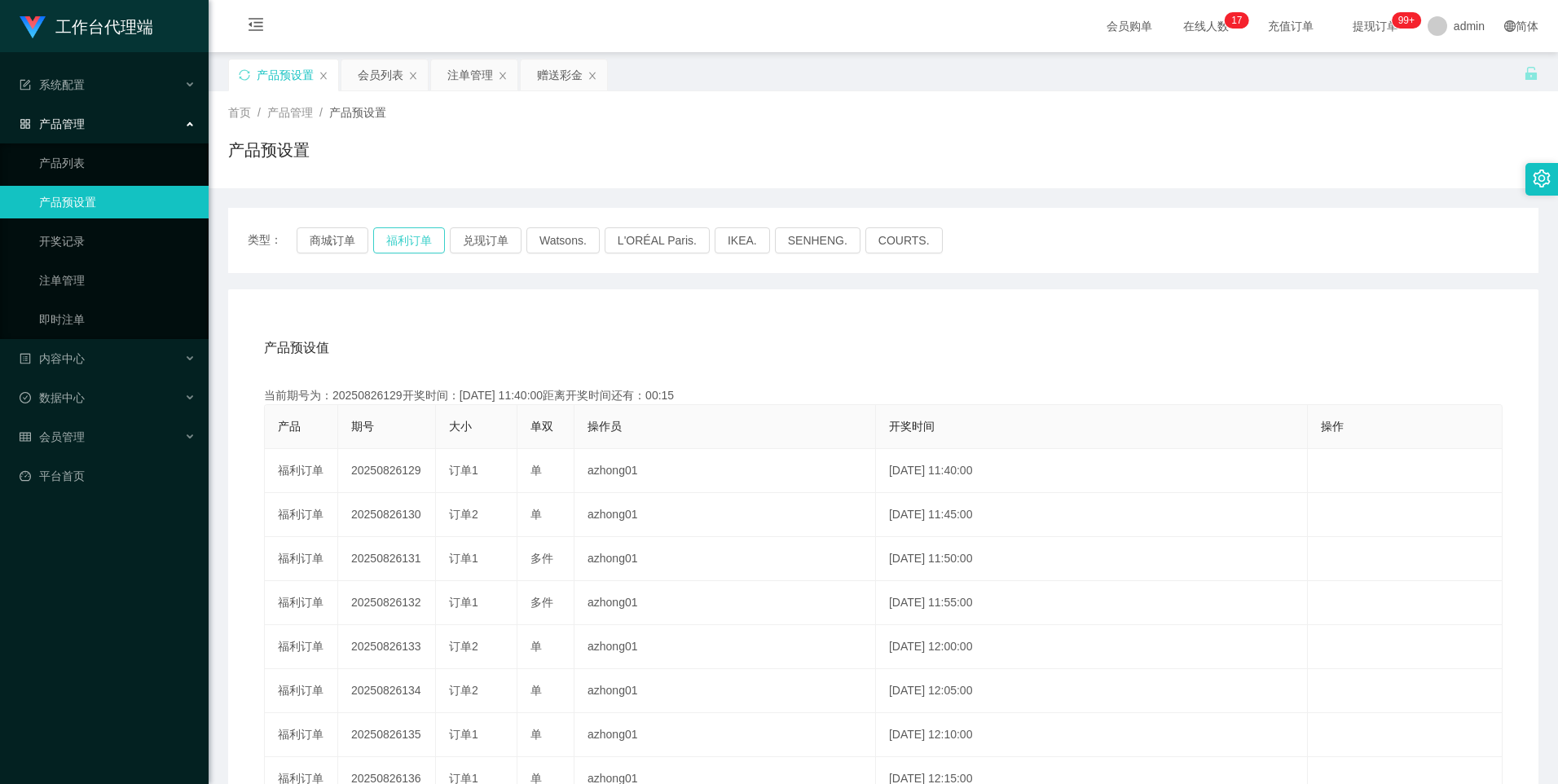
click at [411, 237] on button "福利订单" at bounding box center [409, 240] width 72 height 26
drag, startPoint x: 463, startPoint y: 69, endPoint x: 517, endPoint y: 184, distance: 127.0
click at [462, 69] on div "注单管理" at bounding box center [470, 74] width 46 height 31
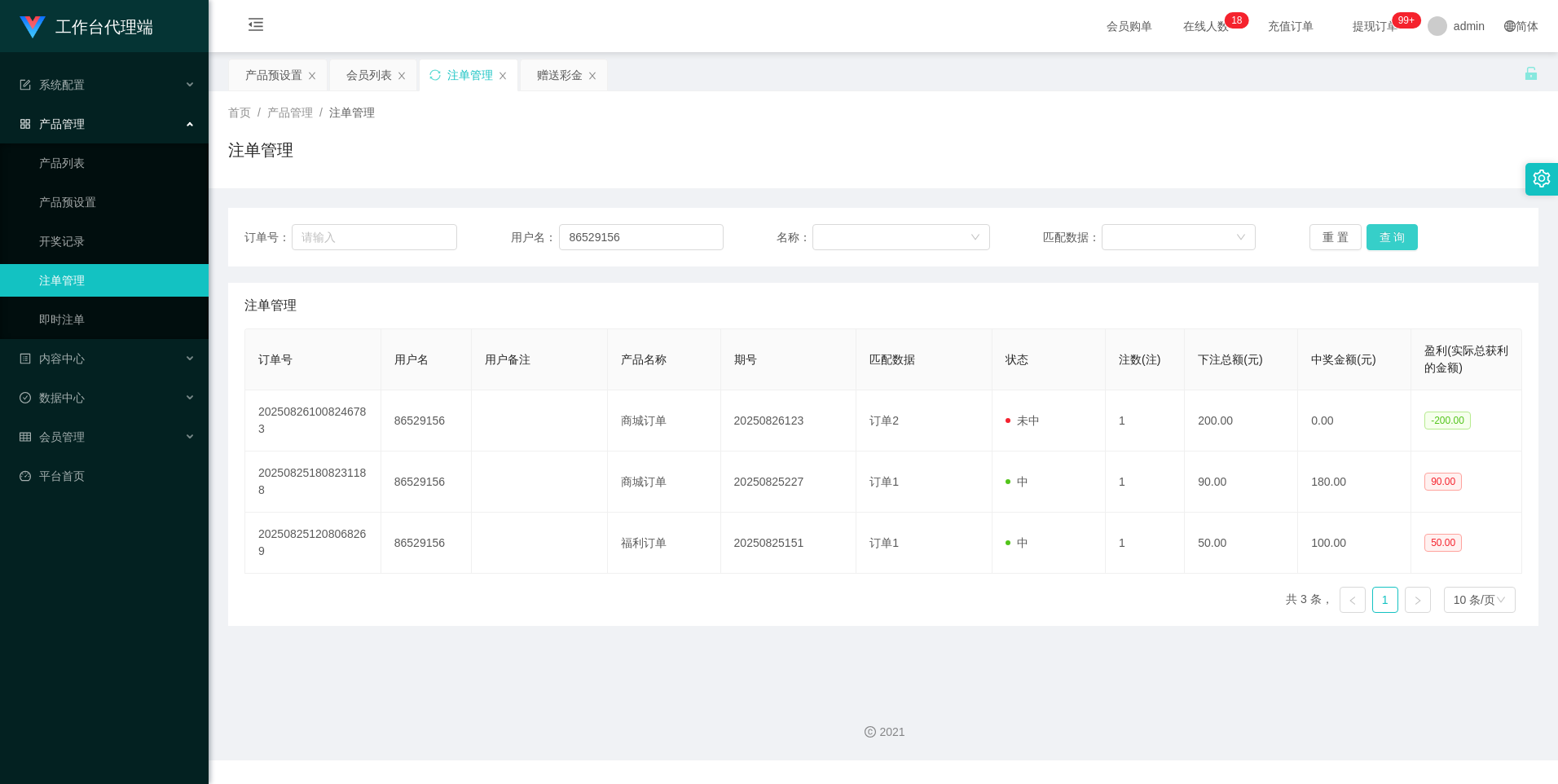
click at [1403, 249] on button "查 询" at bounding box center [1392, 237] width 52 height 26
click at [1399, 238] on button "查 询" at bounding box center [1392, 237] width 52 height 26
click at [1394, 237] on button "查 询" at bounding box center [1392, 237] width 52 height 26
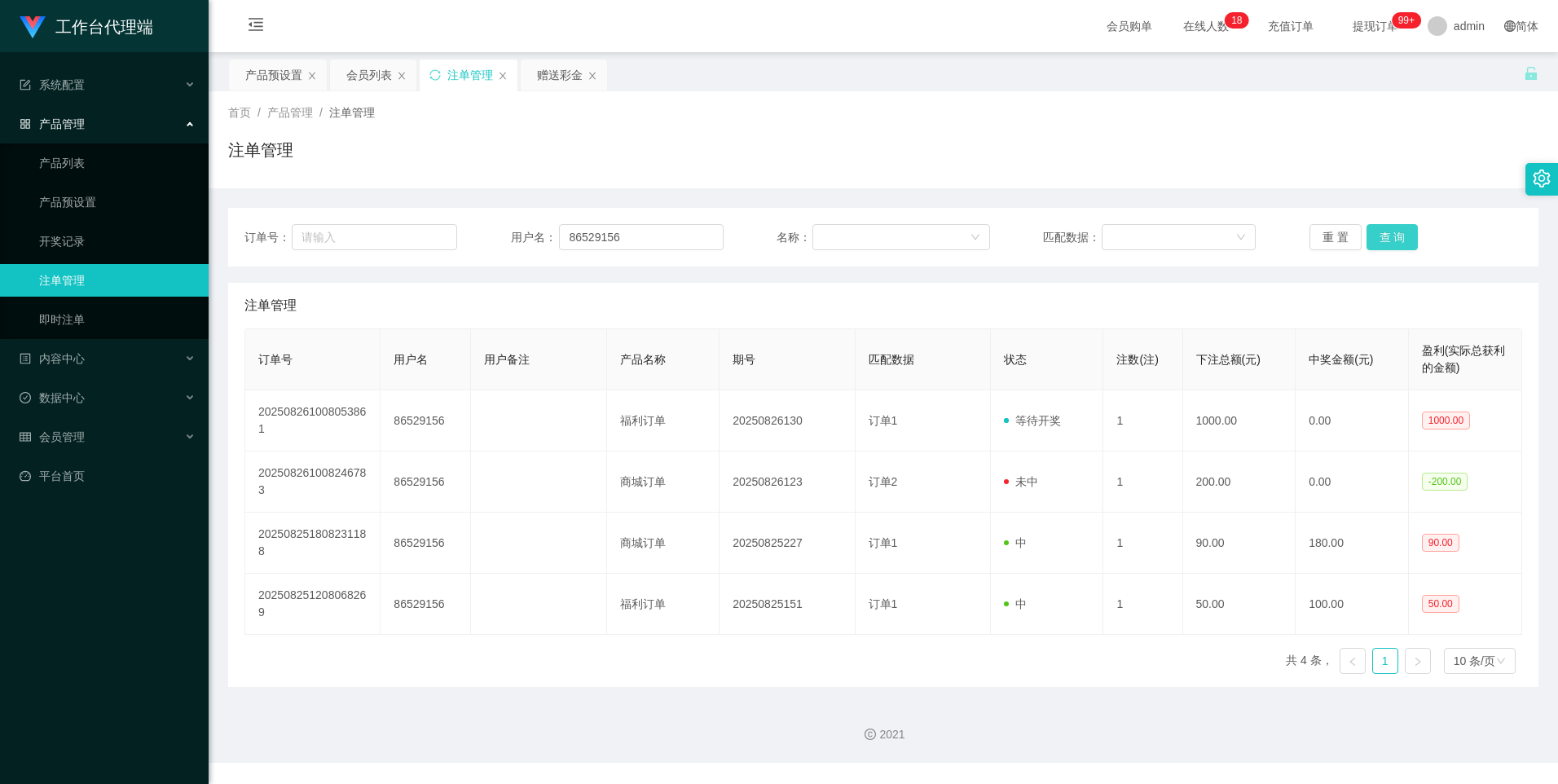
click at [1378, 229] on button "查 询" at bounding box center [1392, 237] width 52 height 26
click at [1384, 242] on button "查 询" at bounding box center [1392, 237] width 52 height 26
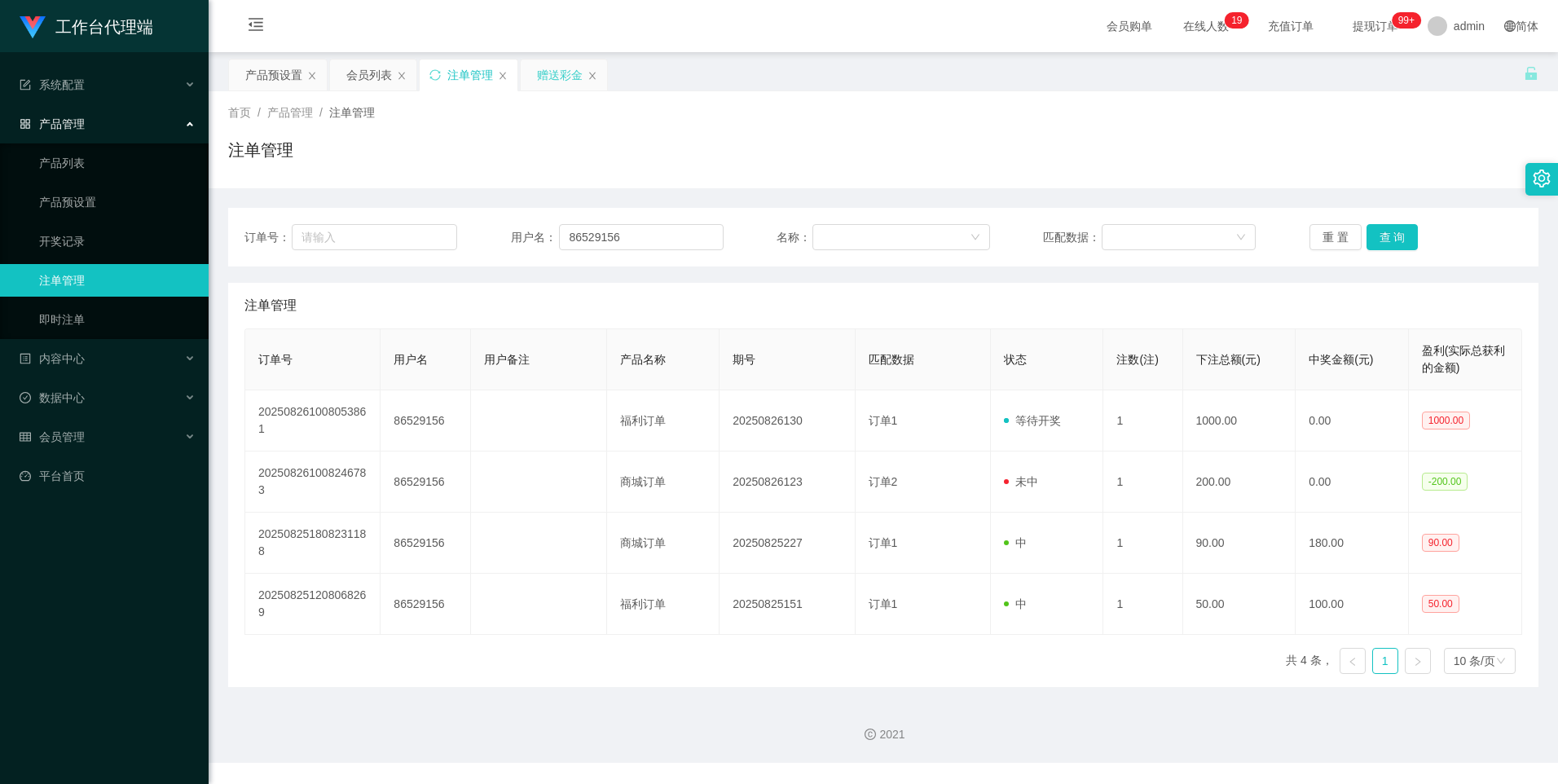
click at [551, 75] on div "赠送彩金" at bounding box center [559, 74] width 46 height 31
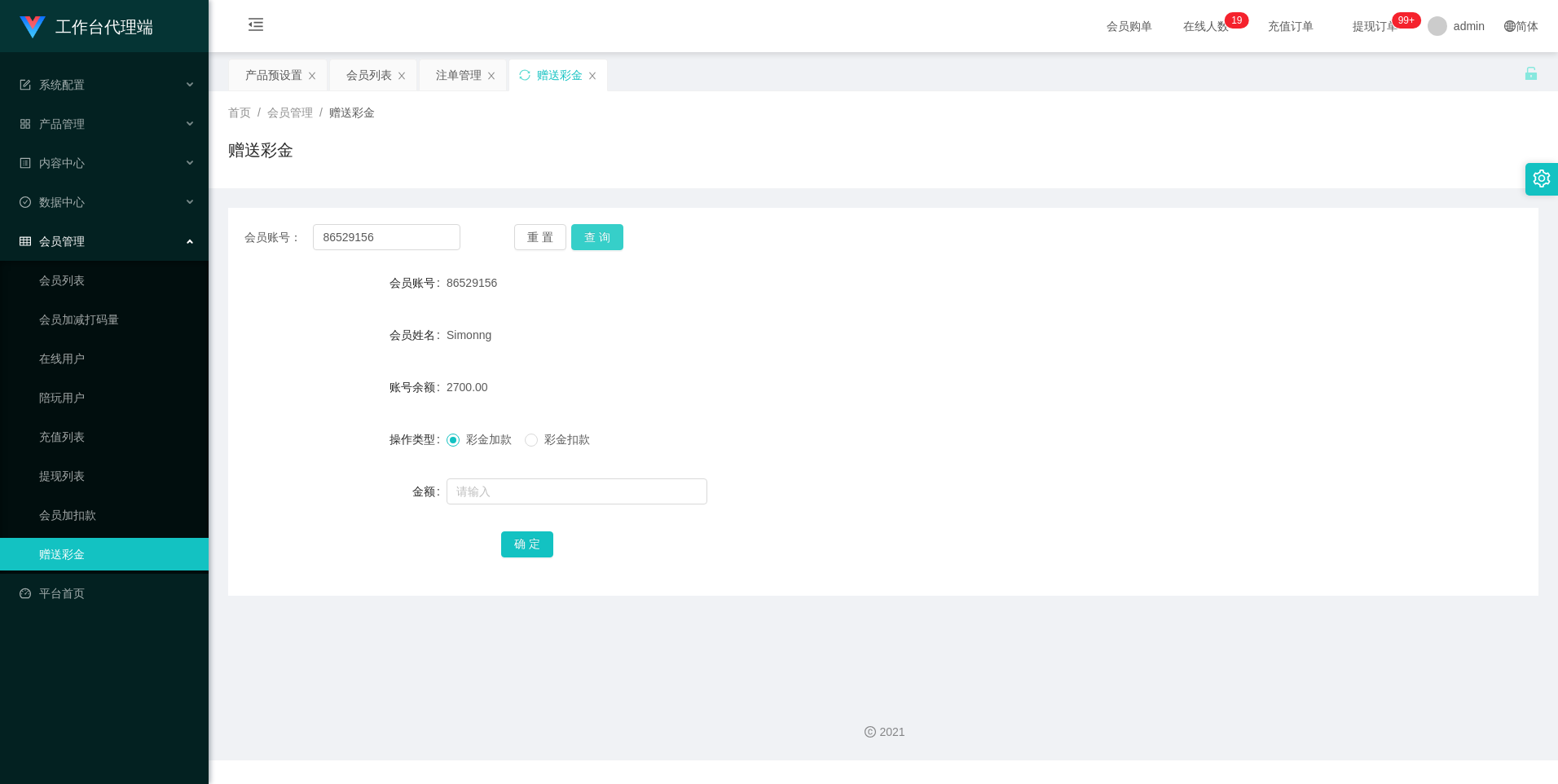
click at [599, 239] on button "查 询" at bounding box center [597, 237] width 52 height 26
click at [587, 242] on button "查 询" at bounding box center [597, 237] width 52 height 26
click at [271, 79] on div "产品预设置" at bounding box center [273, 74] width 57 height 31
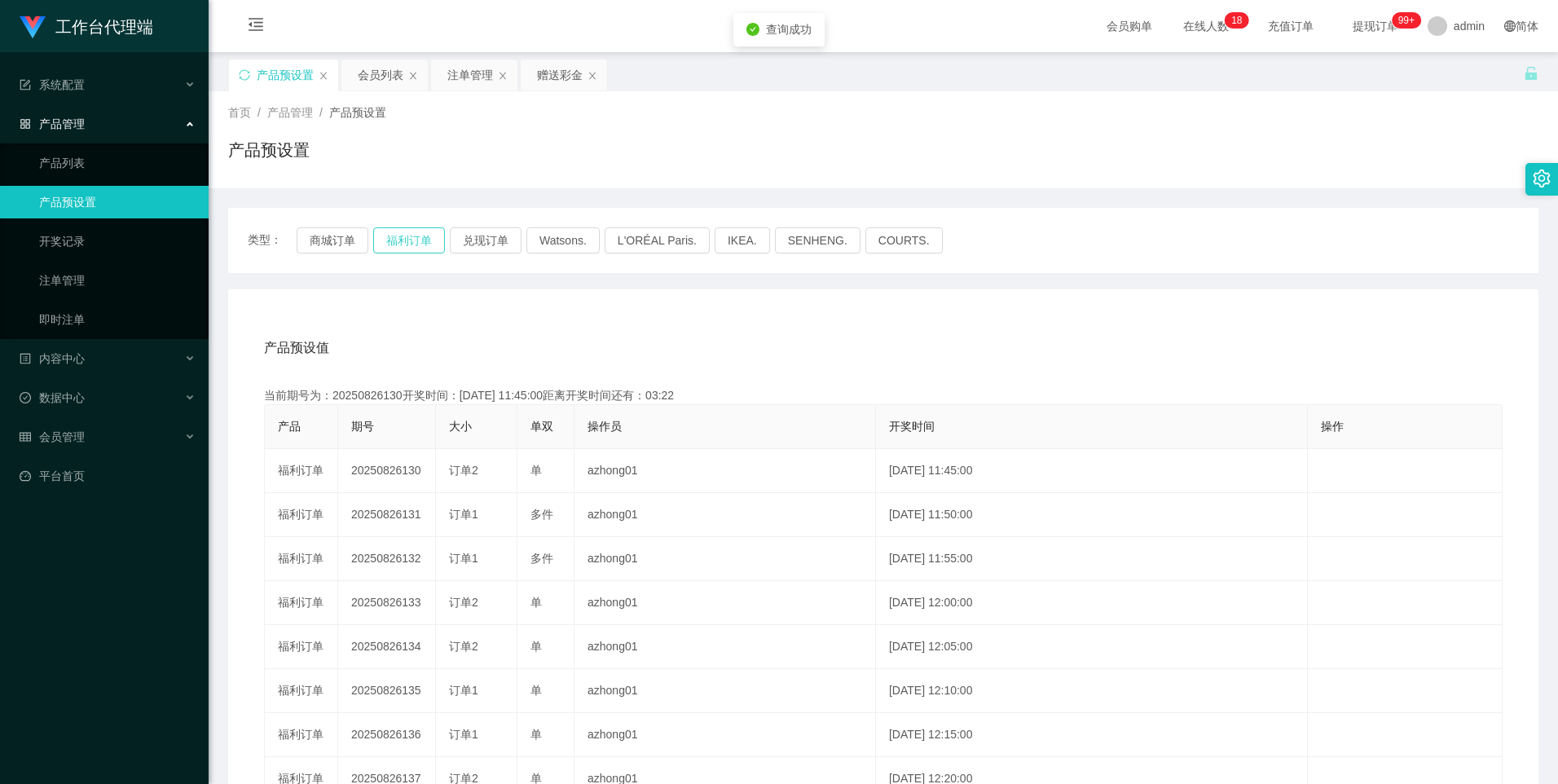
click at [395, 243] on button "福利订单" at bounding box center [409, 240] width 72 height 26
click at [558, 78] on div "赠送彩金" at bounding box center [559, 74] width 46 height 31
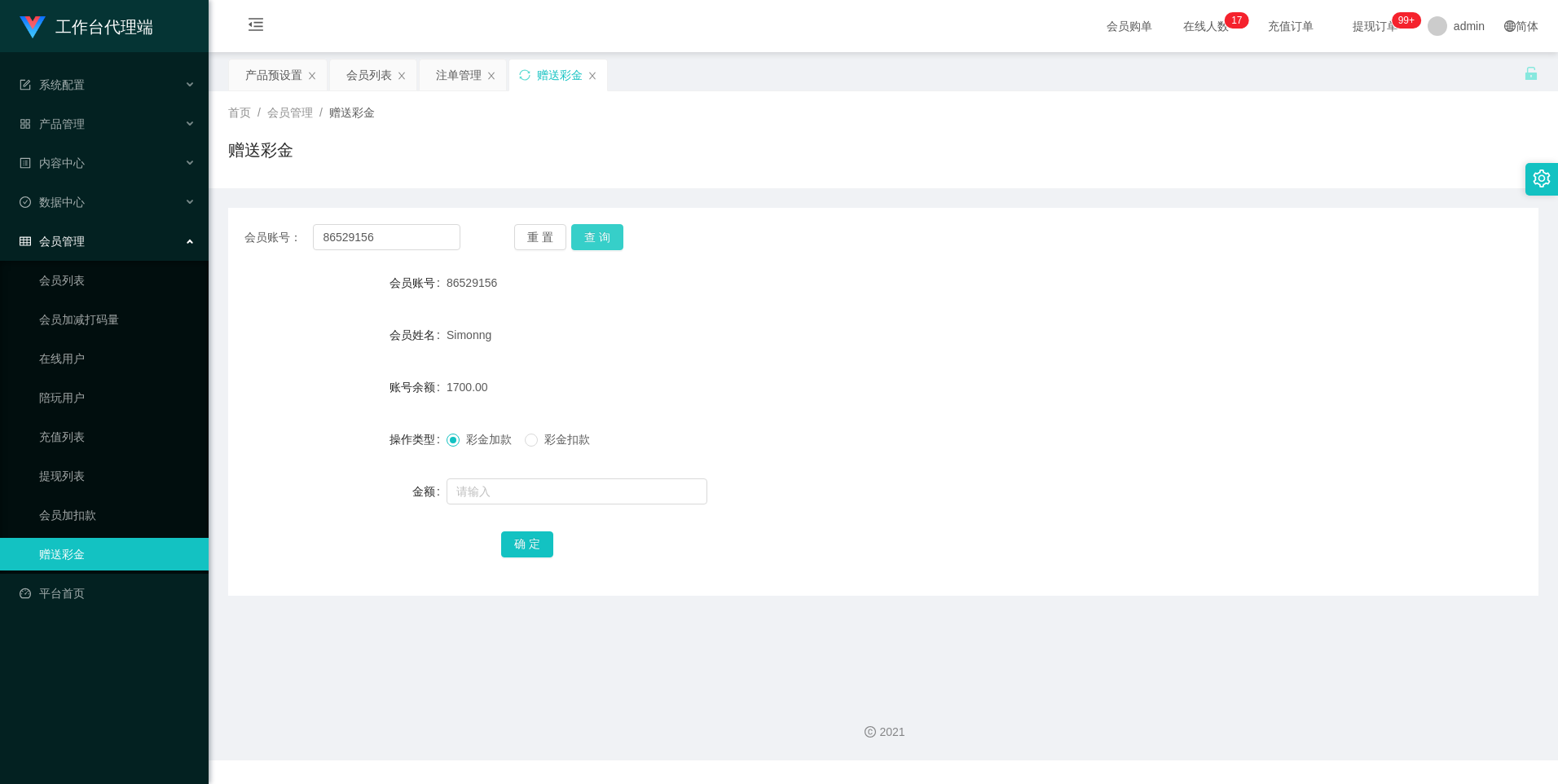
click at [613, 239] on button "查 询" at bounding box center [597, 237] width 52 height 26
click at [603, 227] on button "查 询" at bounding box center [597, 237] width 52 height 26
click at [481, 486] on input "text" at bounding box center [576, 491] width 261 height 26
type input "2000"
click at [527, 552] on button "确 定" at bounding box center [527, 544] width 52 height 26
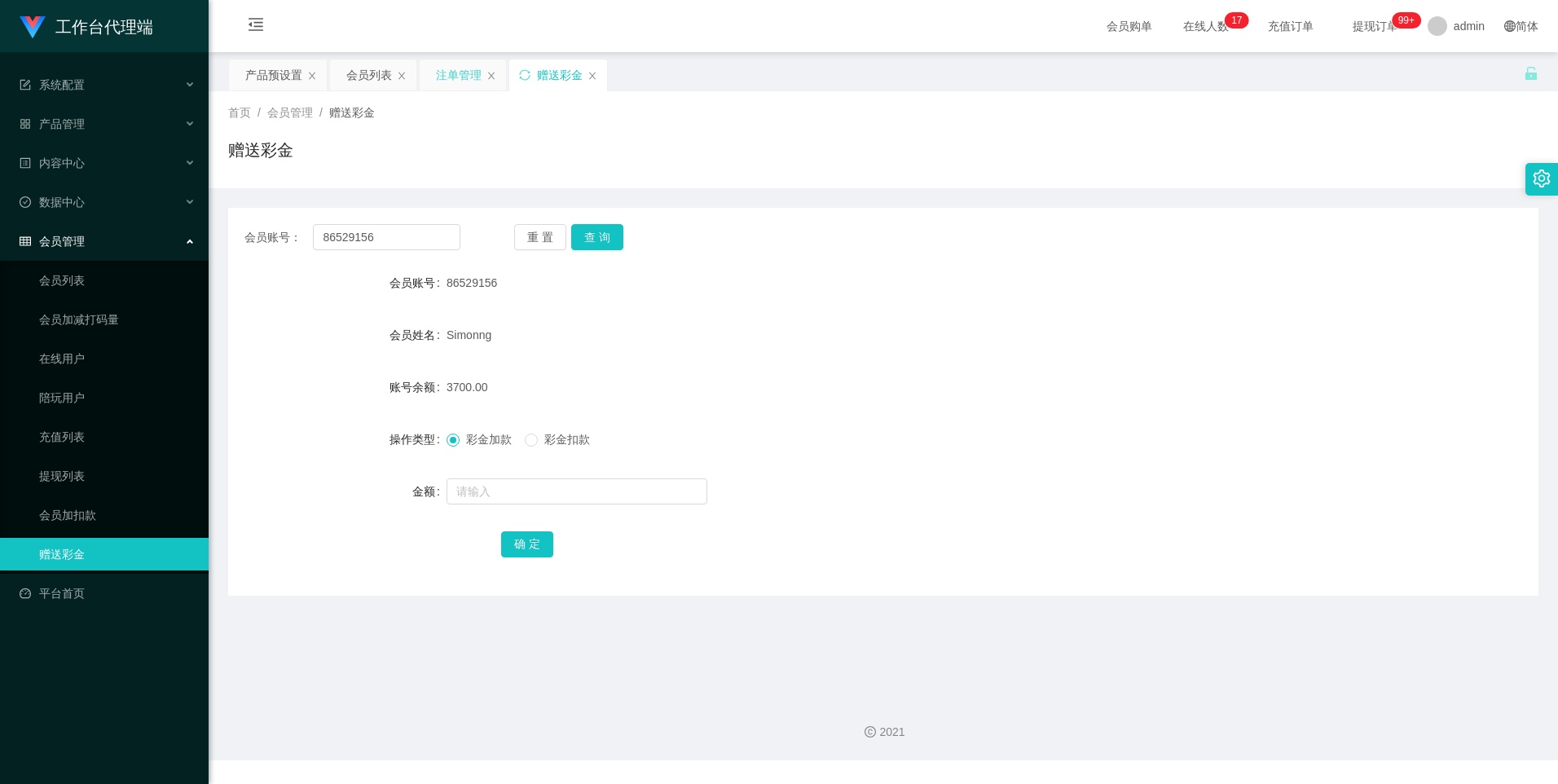
click at [449, 68] on div "注单管理" at bounding box center [459, 74] width 46 height 31
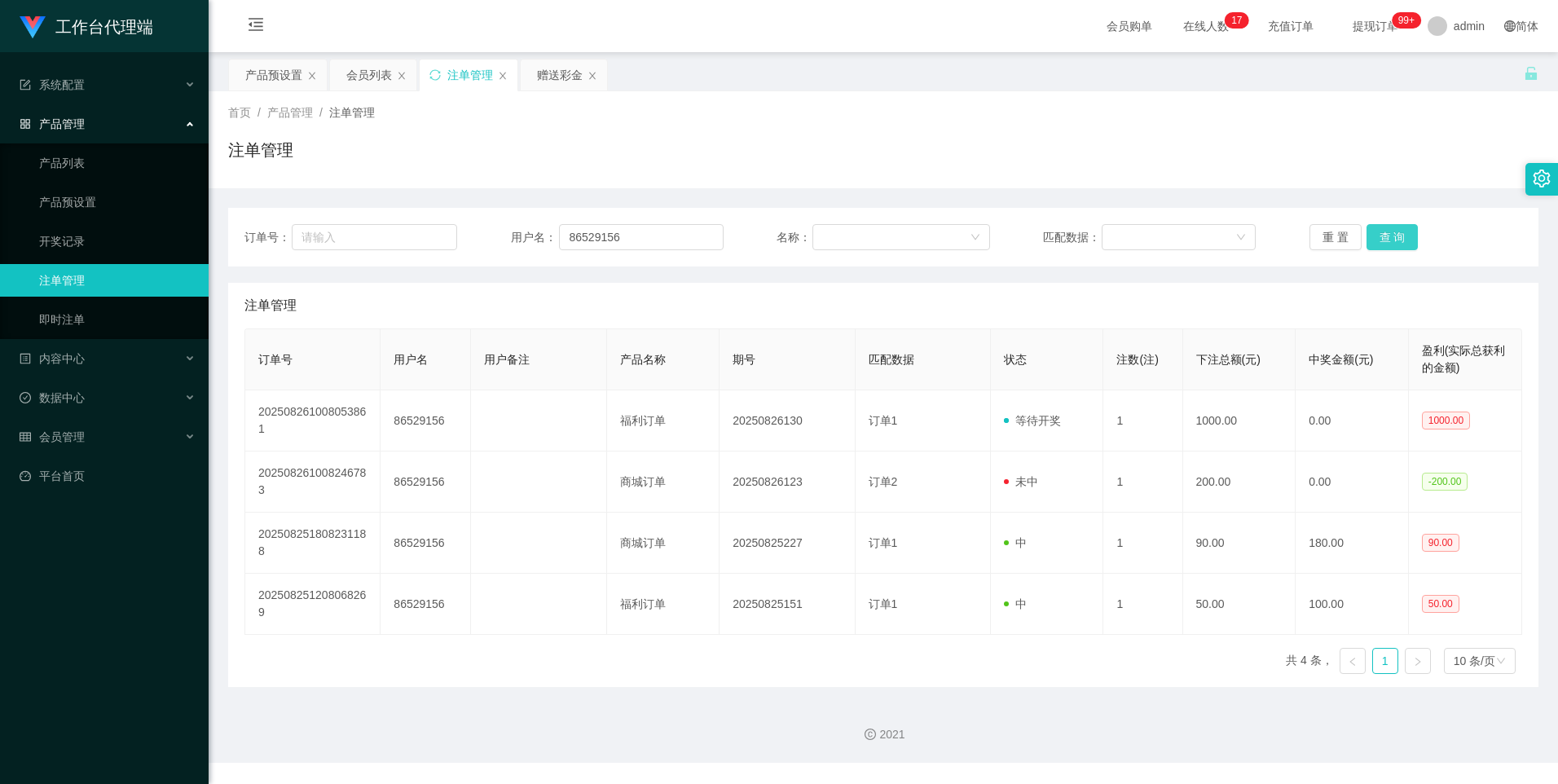
click at [1396, 241] on button "查 询" at bounding box center [1392, 237] width 52 height 26
click at [1386, 242] on button "查 询" at bounding box center [1392, 237] width 52 height 26
click at [557, 76] on div "赠送彩金" at bounding box center [559, 74] width 46 height 31
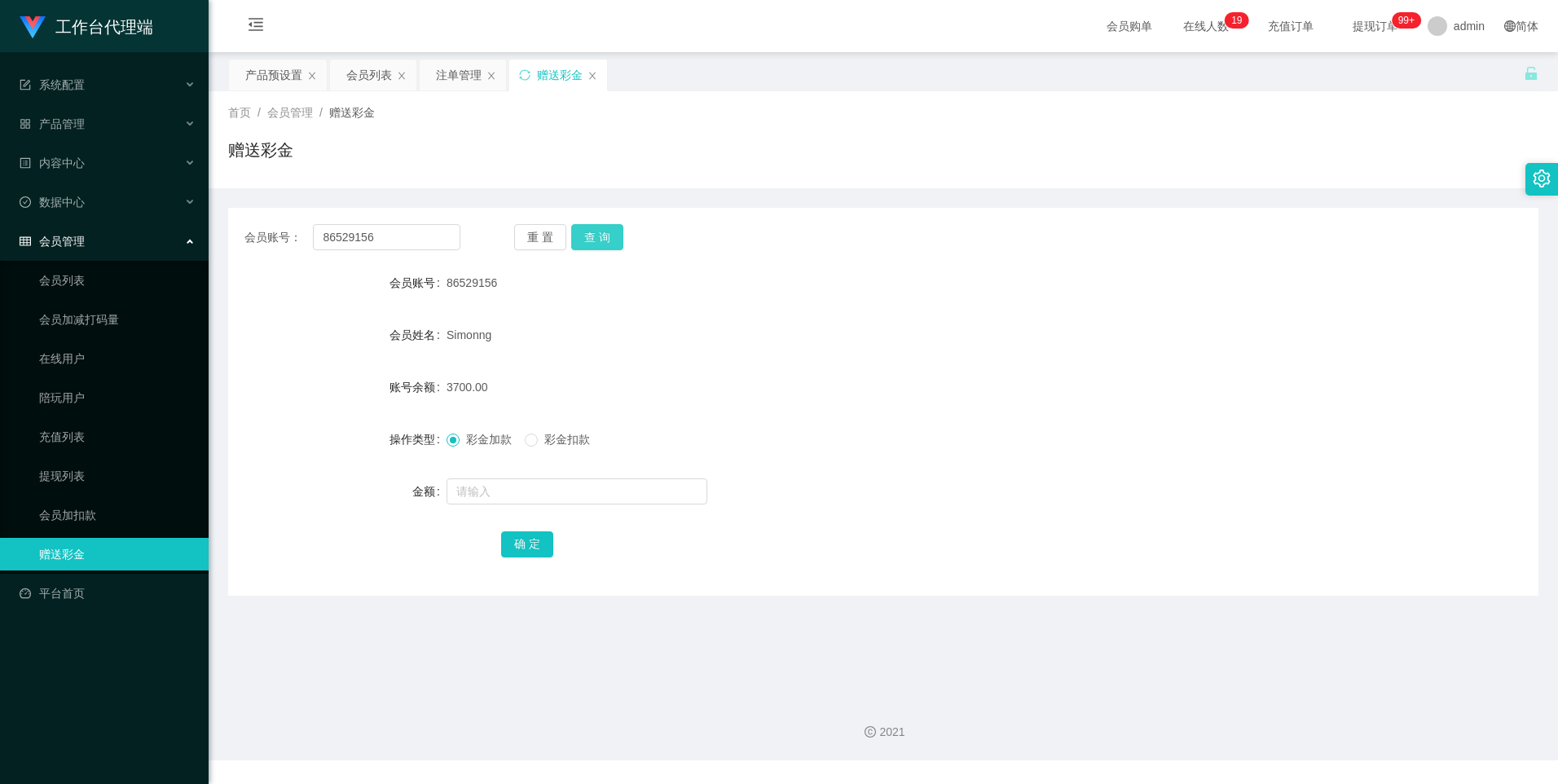
click at [600, 235] on button "查 询" at bounding box center [597, 237] width 52 height 26
